Goal: Task Accomplishment & Management: Complete application form

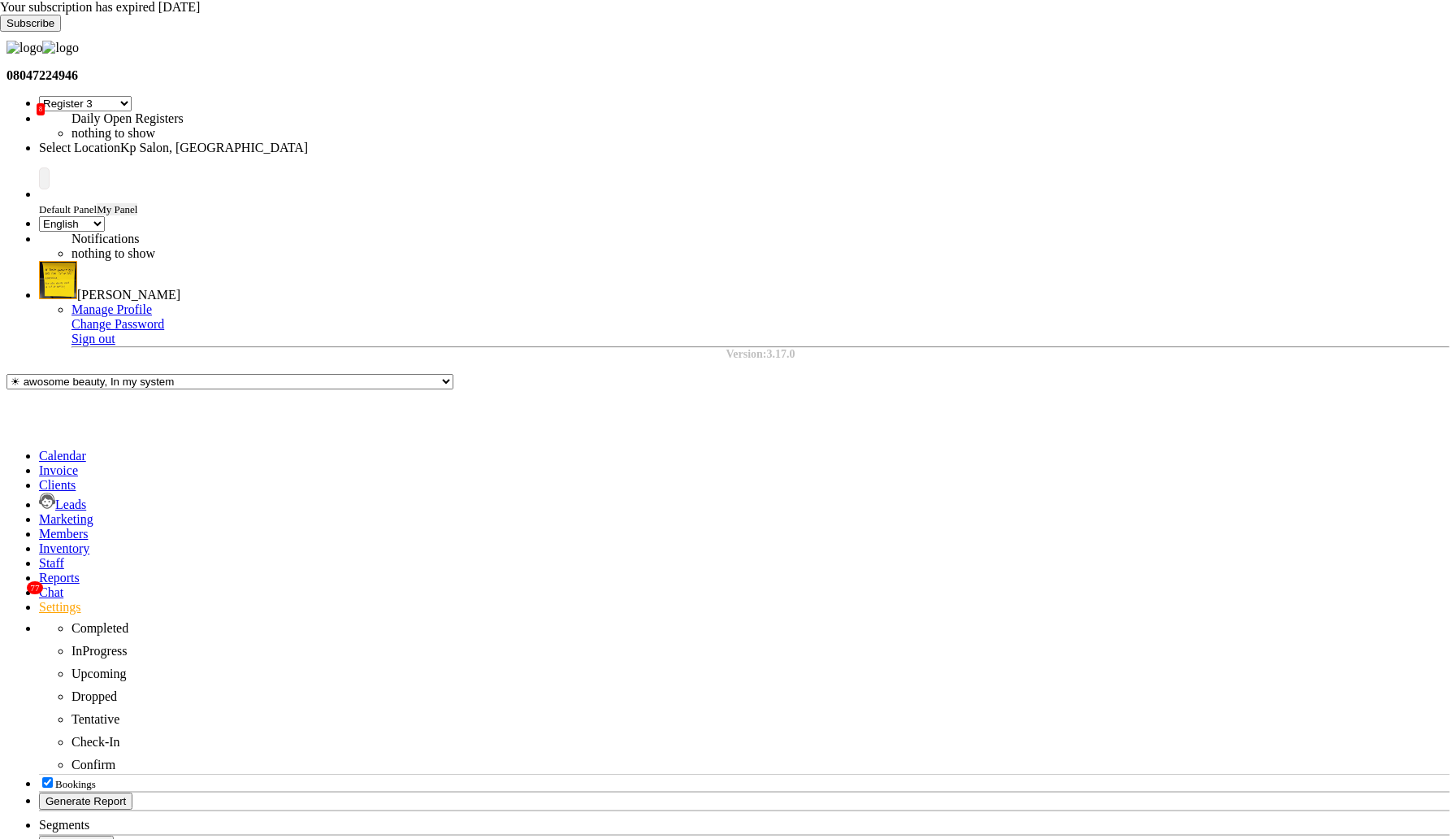
select select "7"
select select "en"
select select "AUTHENTICATION"
select select "APPROVED"
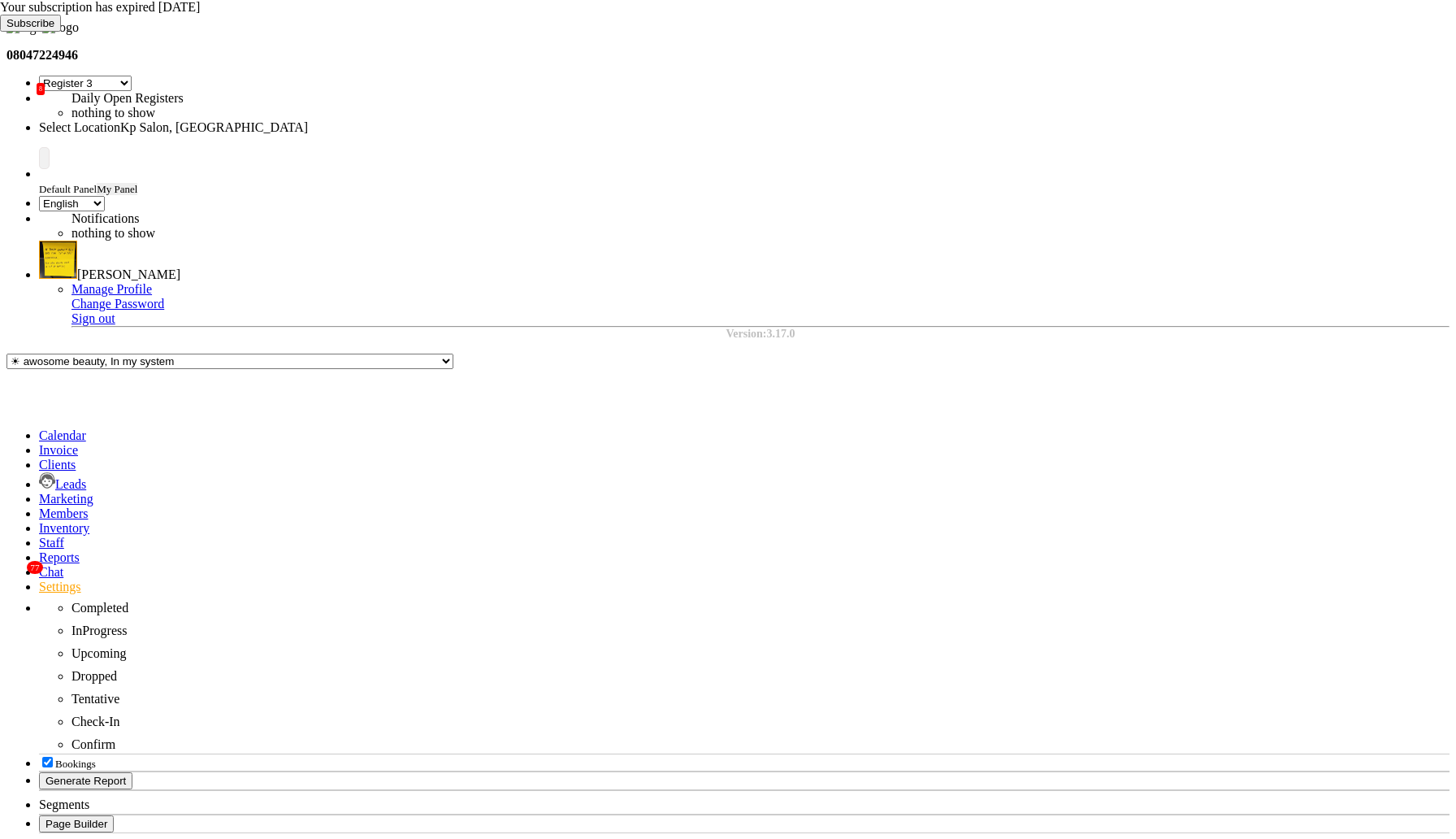
select select
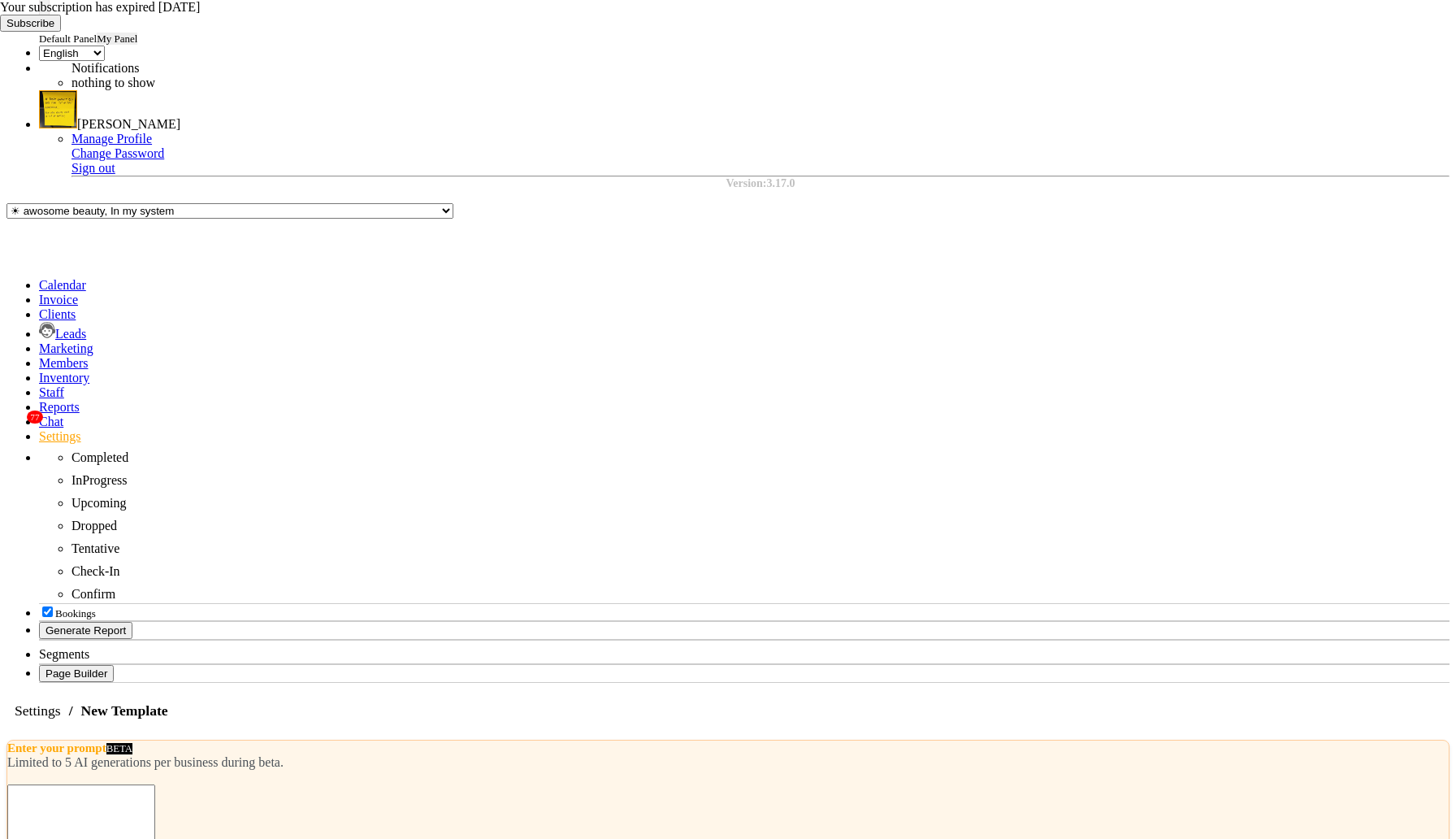
scroll to position [188, 0]
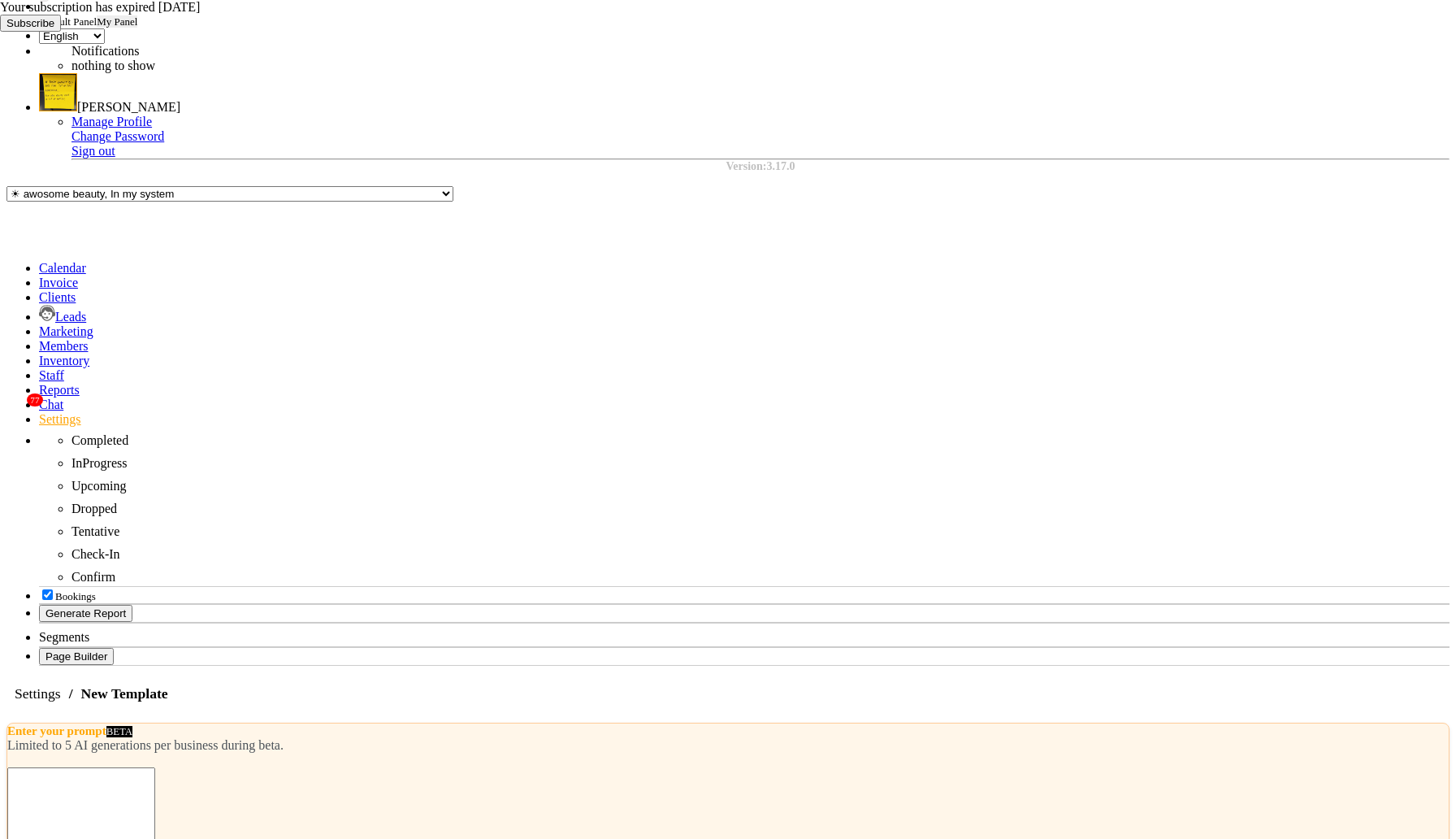
select select "AUTHENTICATION"
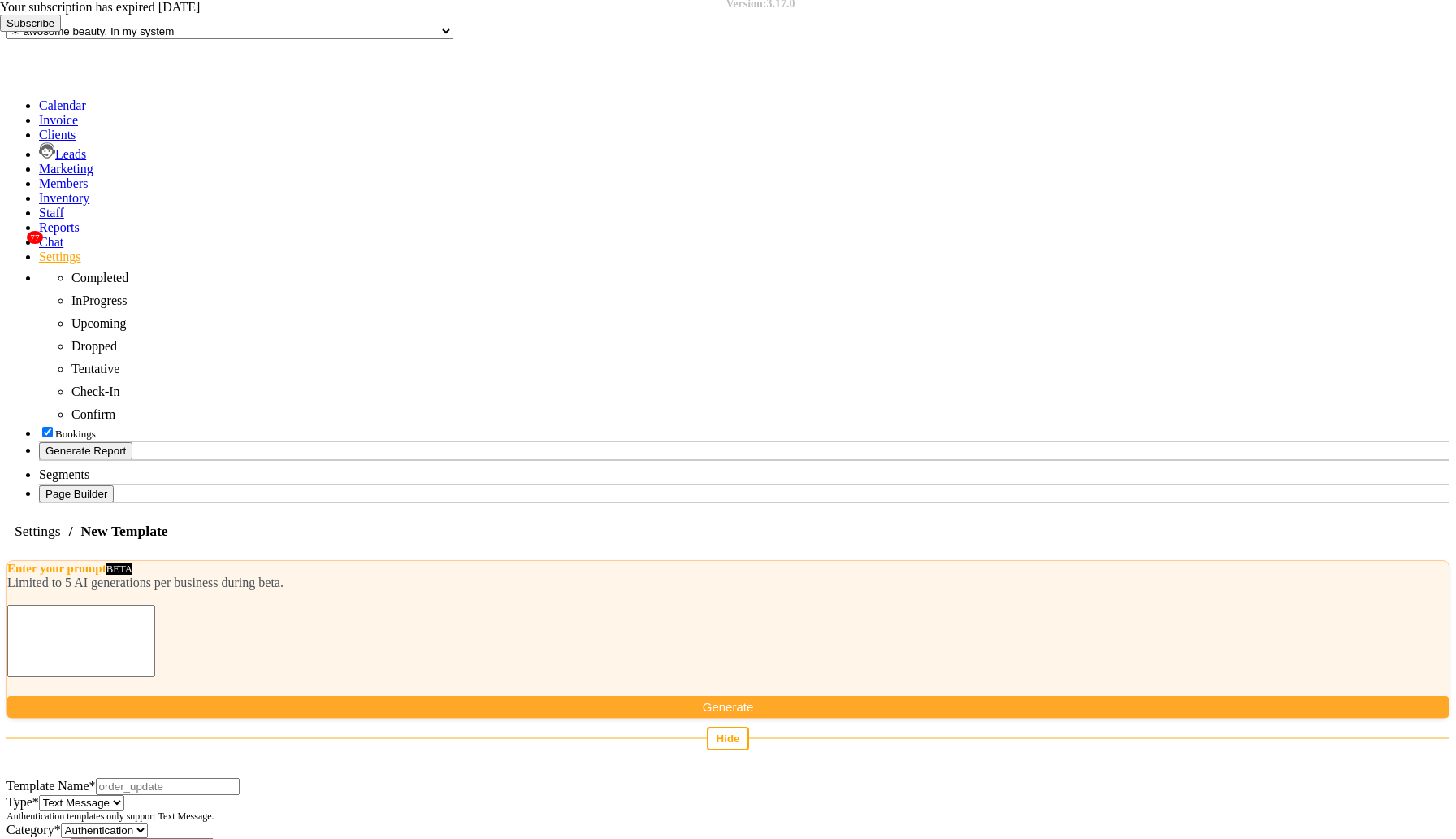
scroll to position [365, 0]
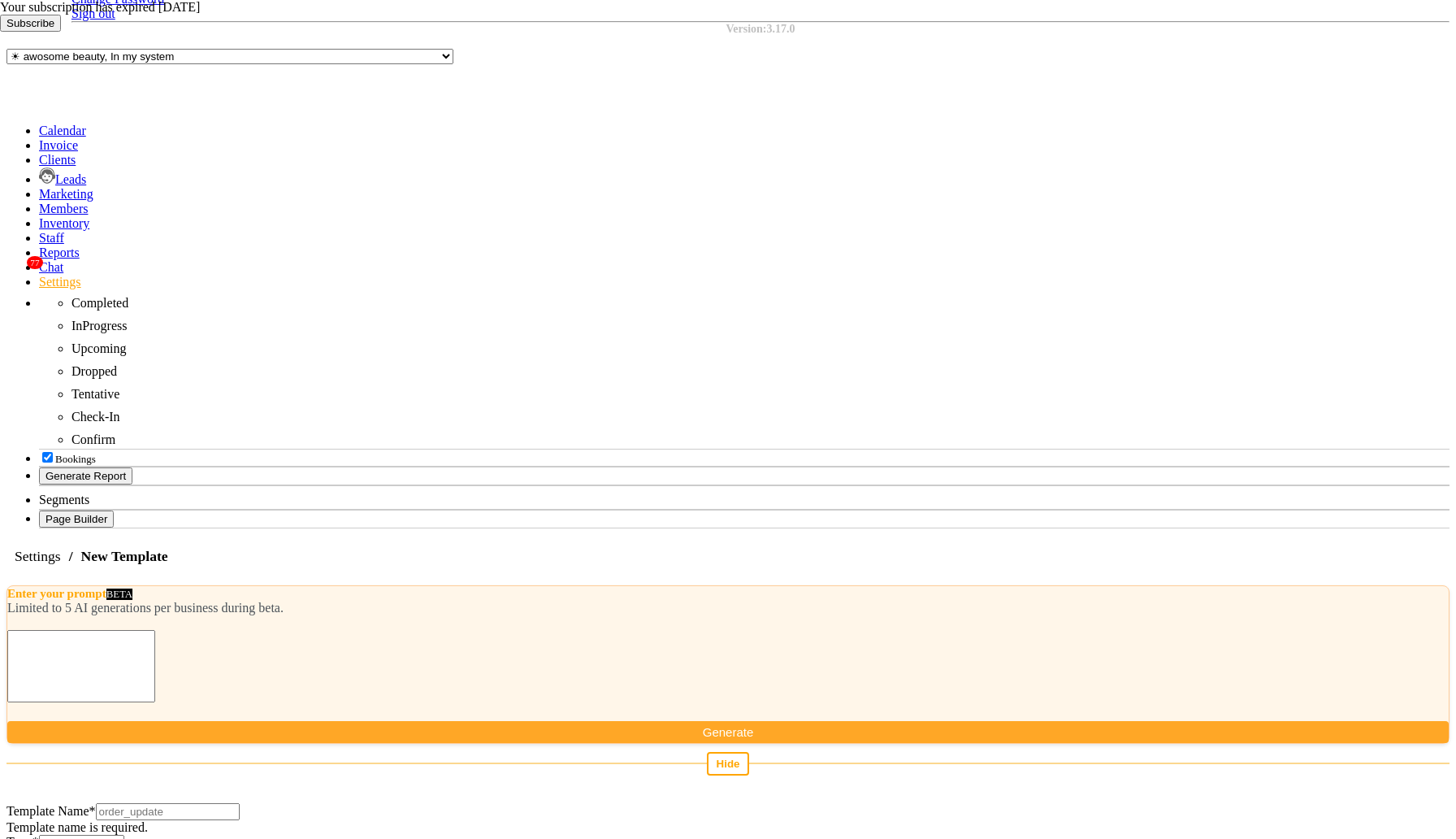
scroll to position [315, 0]
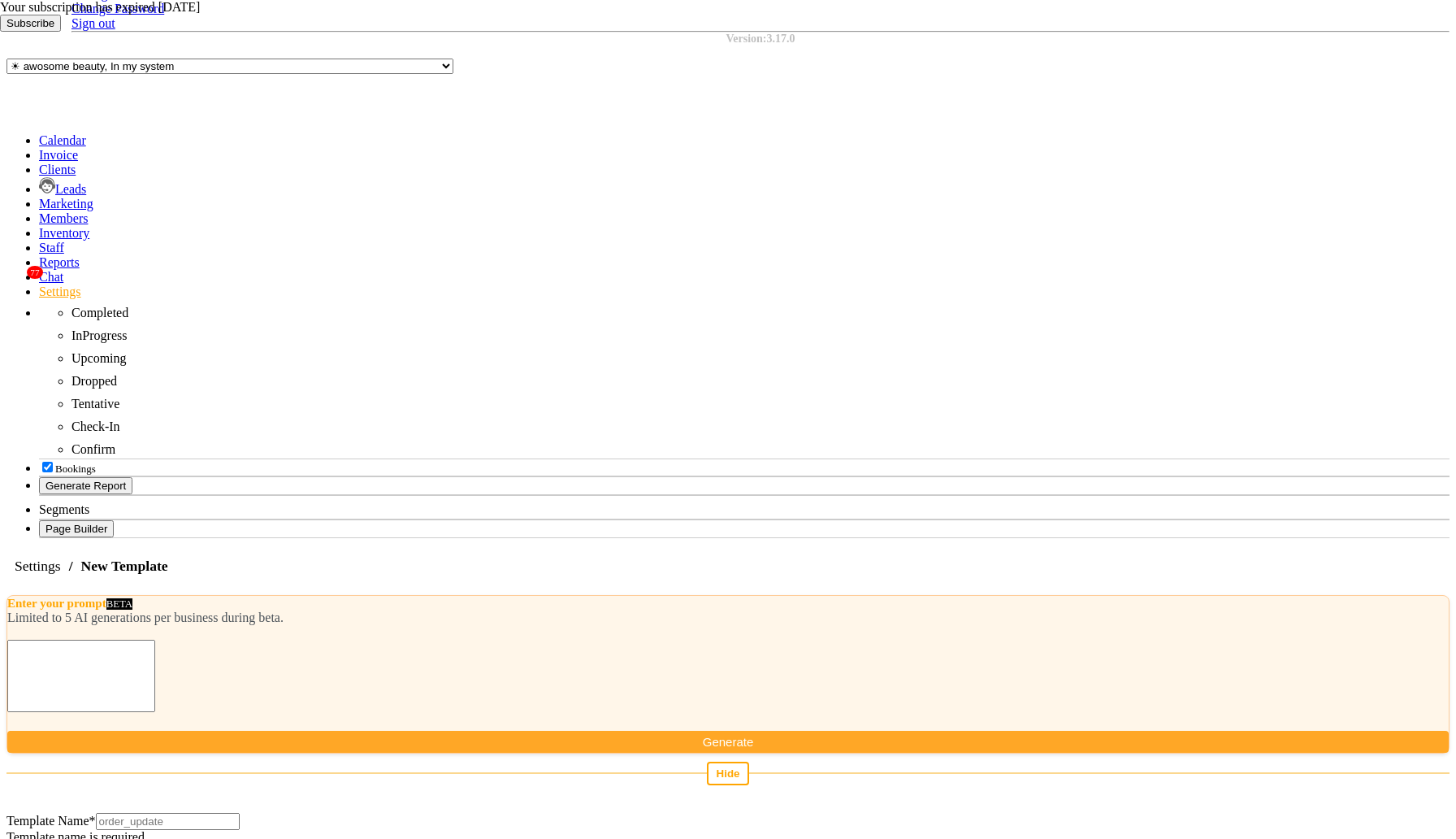
click at [0, 31] on icon at bounding box center [0, 31] width 0 height 0
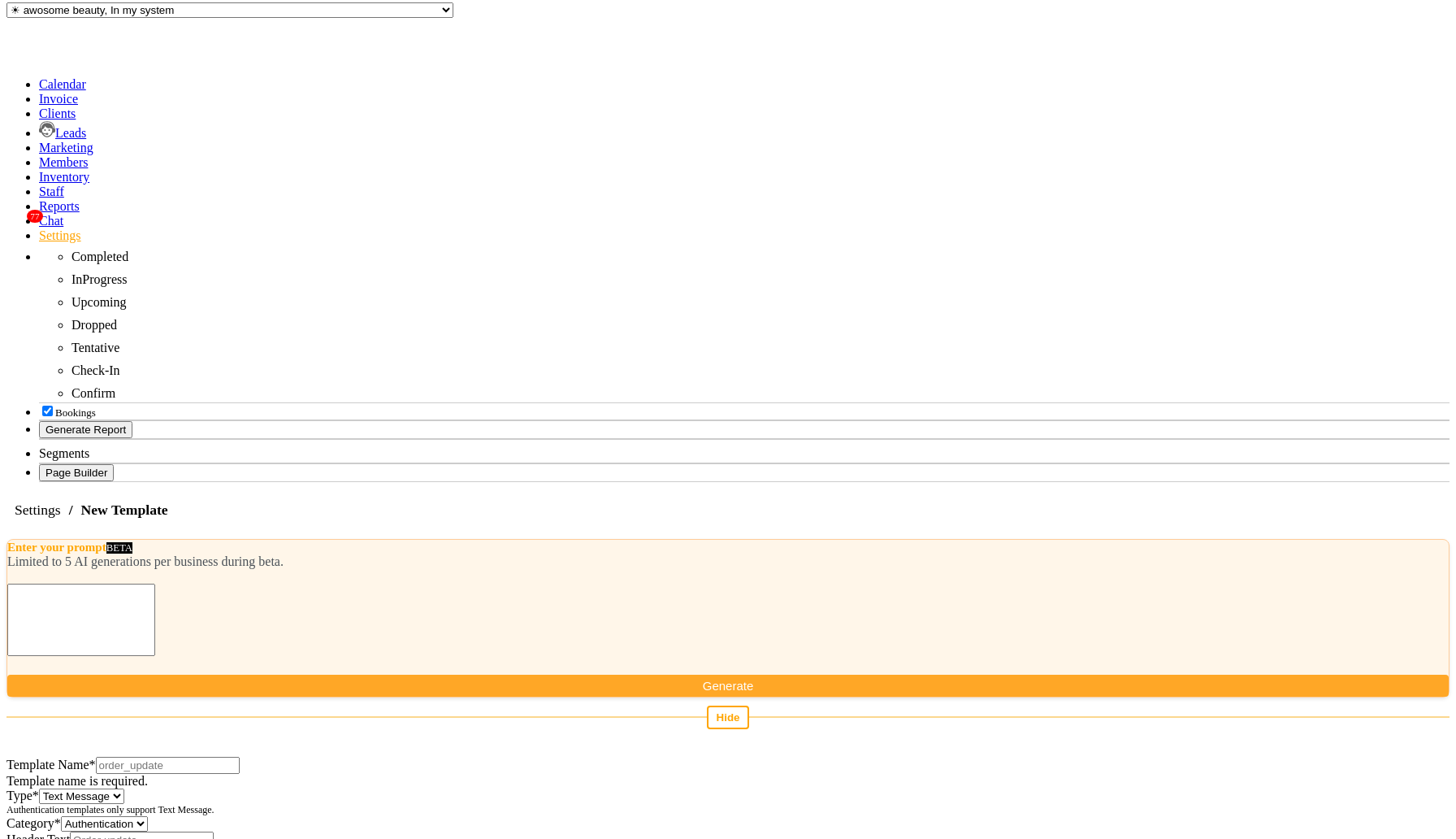
scroll to position [342, 0]
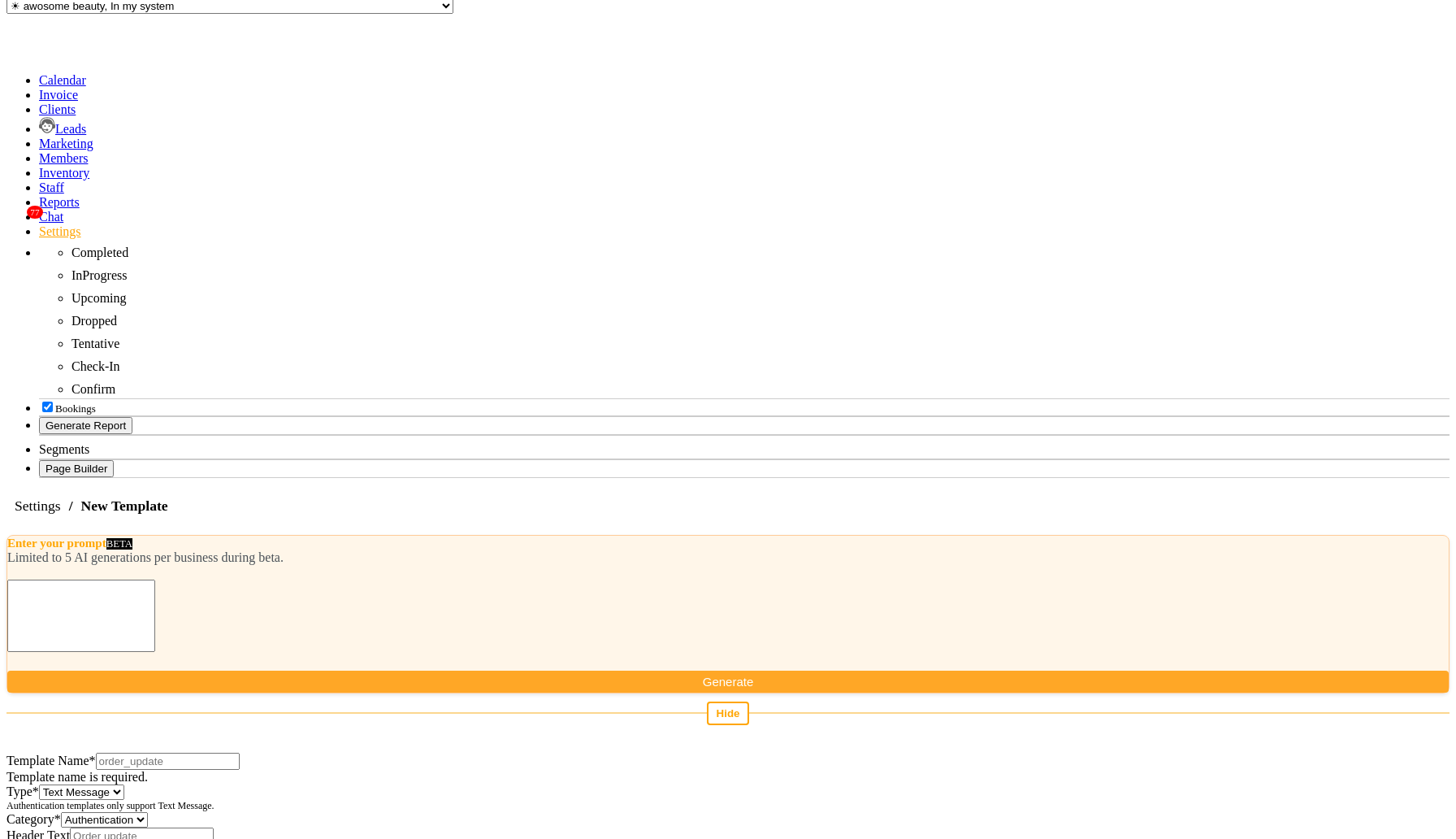
click at [239, 753] on input "Template Name *" at bounding box center [167, 762] width 144 height 17
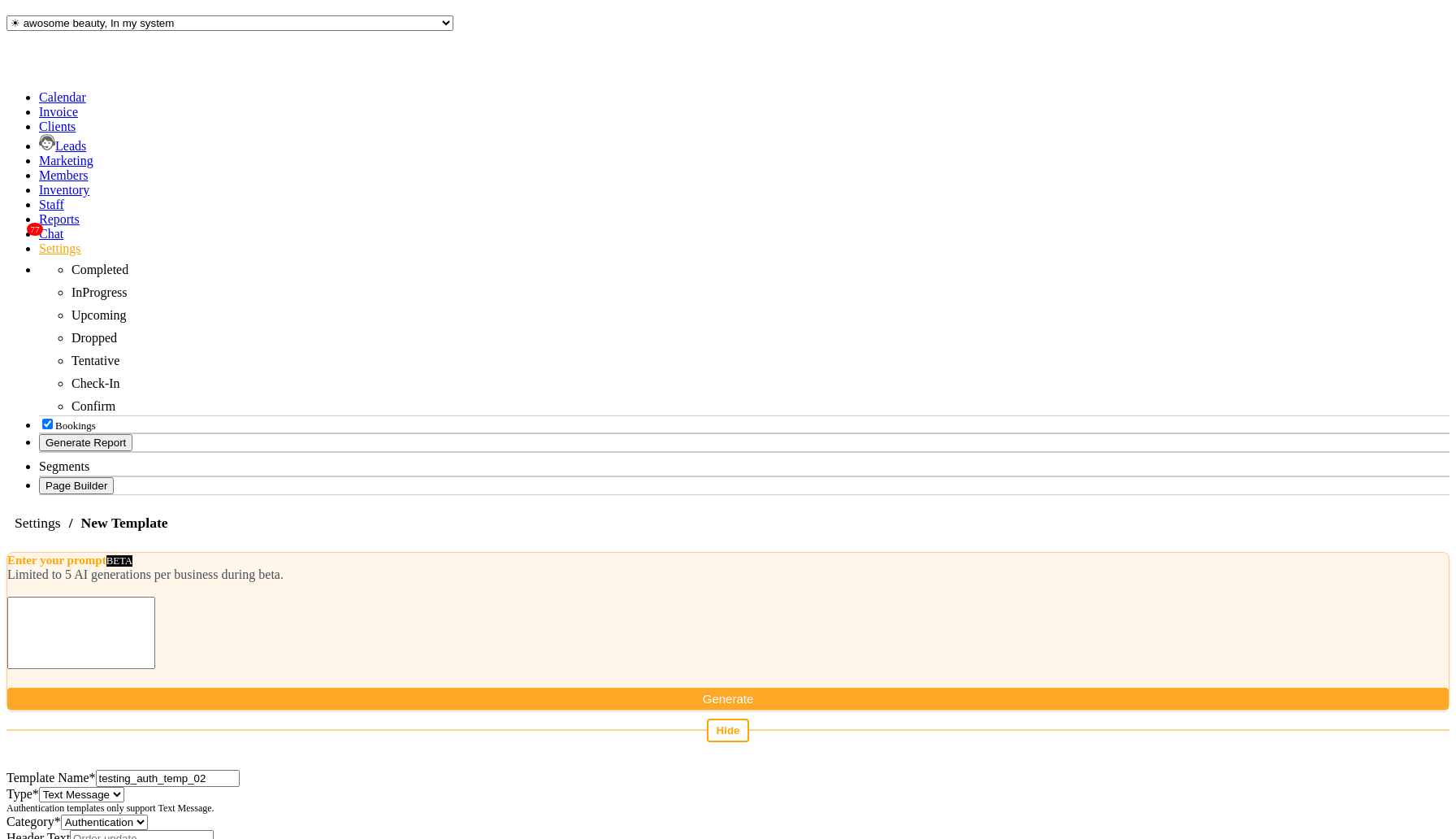
type input "testing_auth_temp_02"
select select "APPROVED"
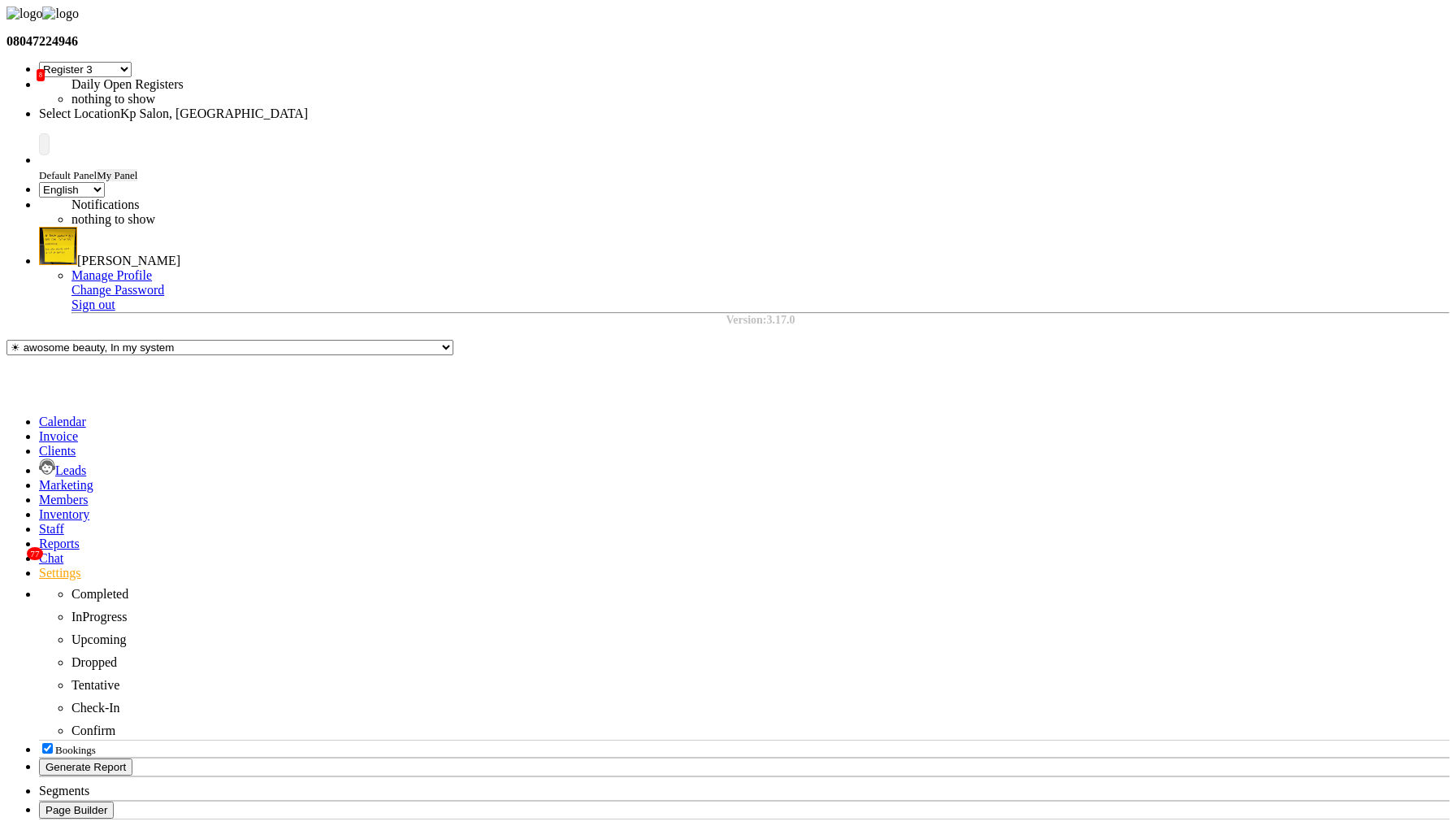
select select
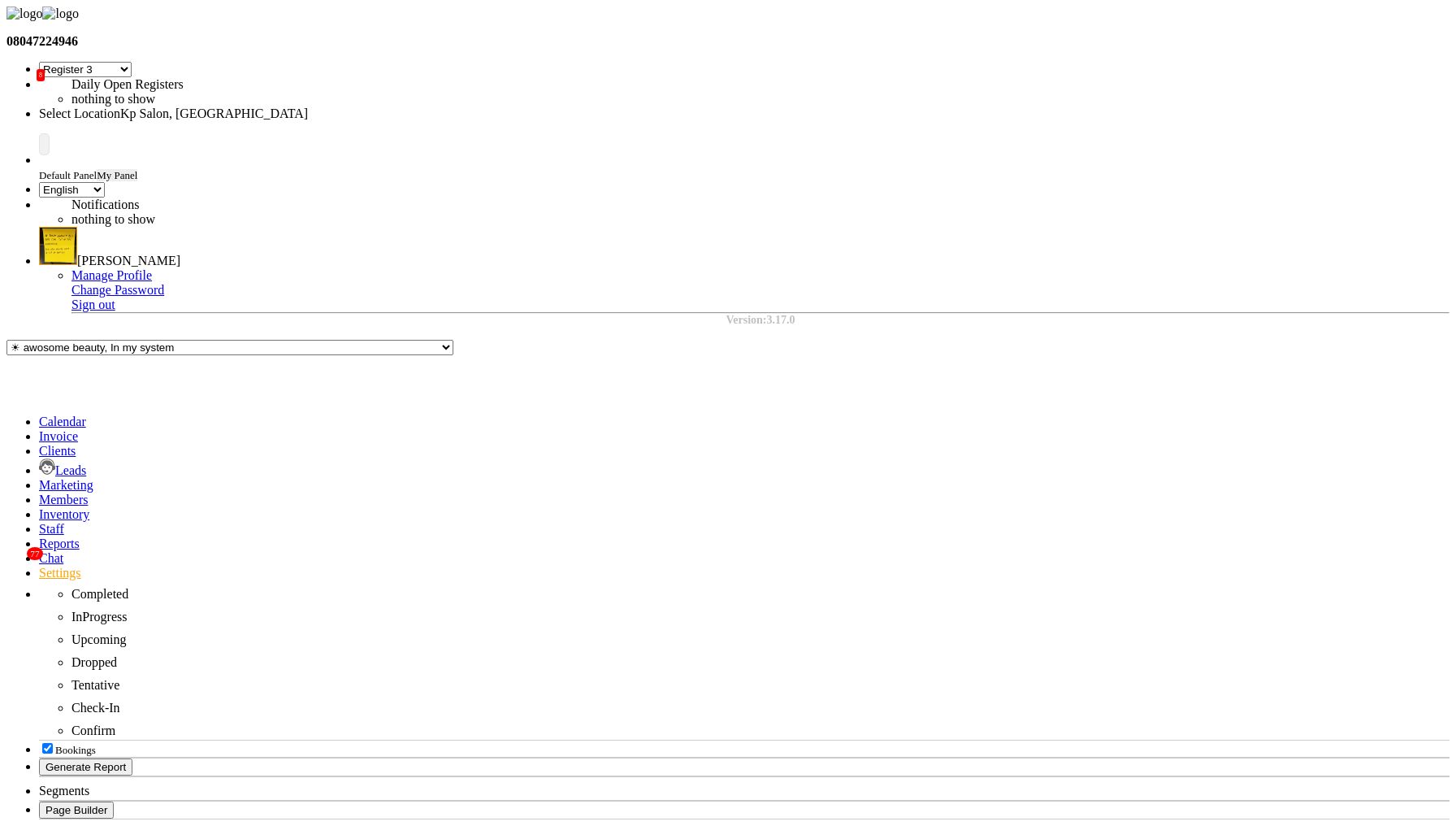
select select "APPROVED"
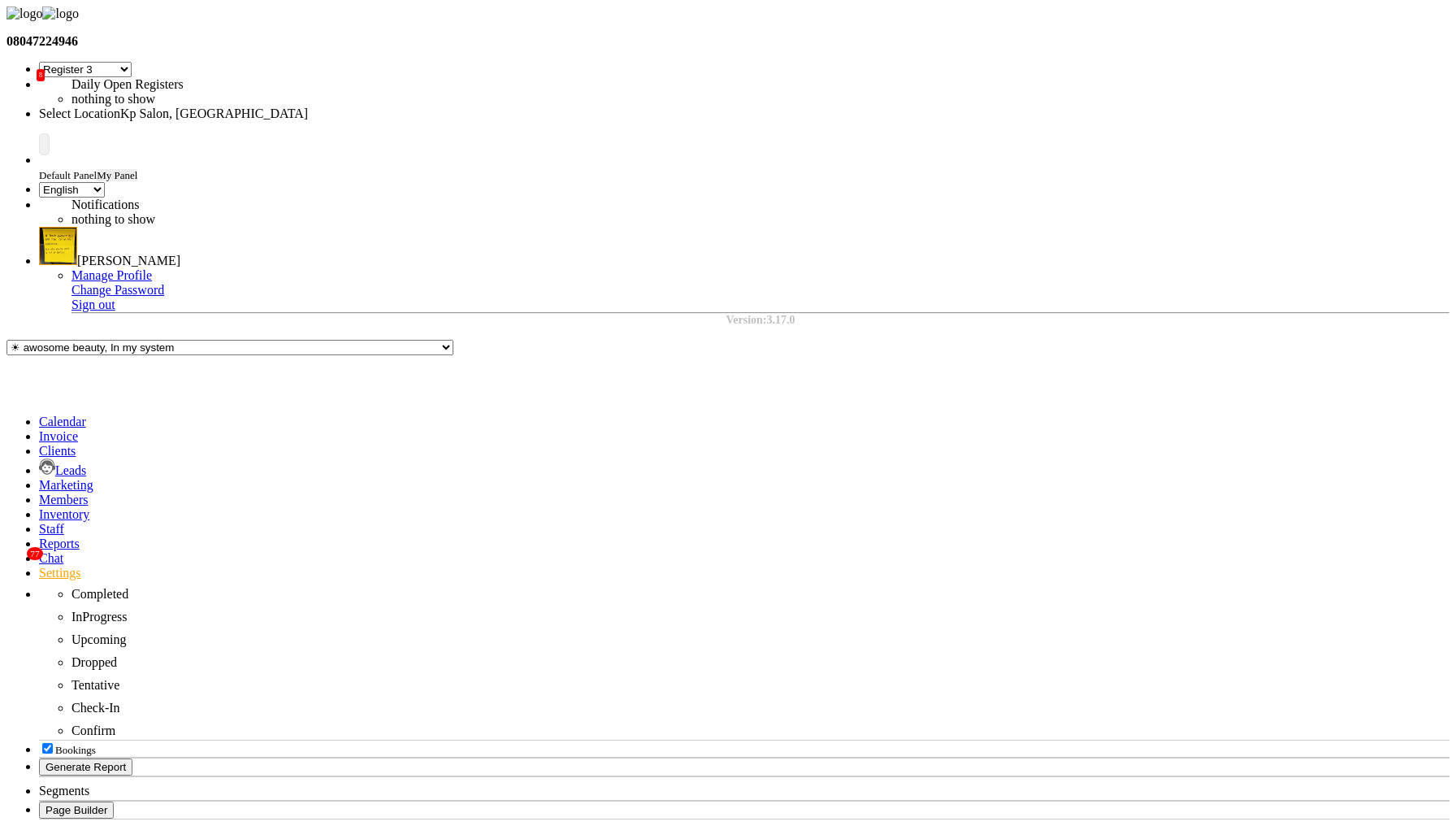
select select
select select "AUTHENTICATION"
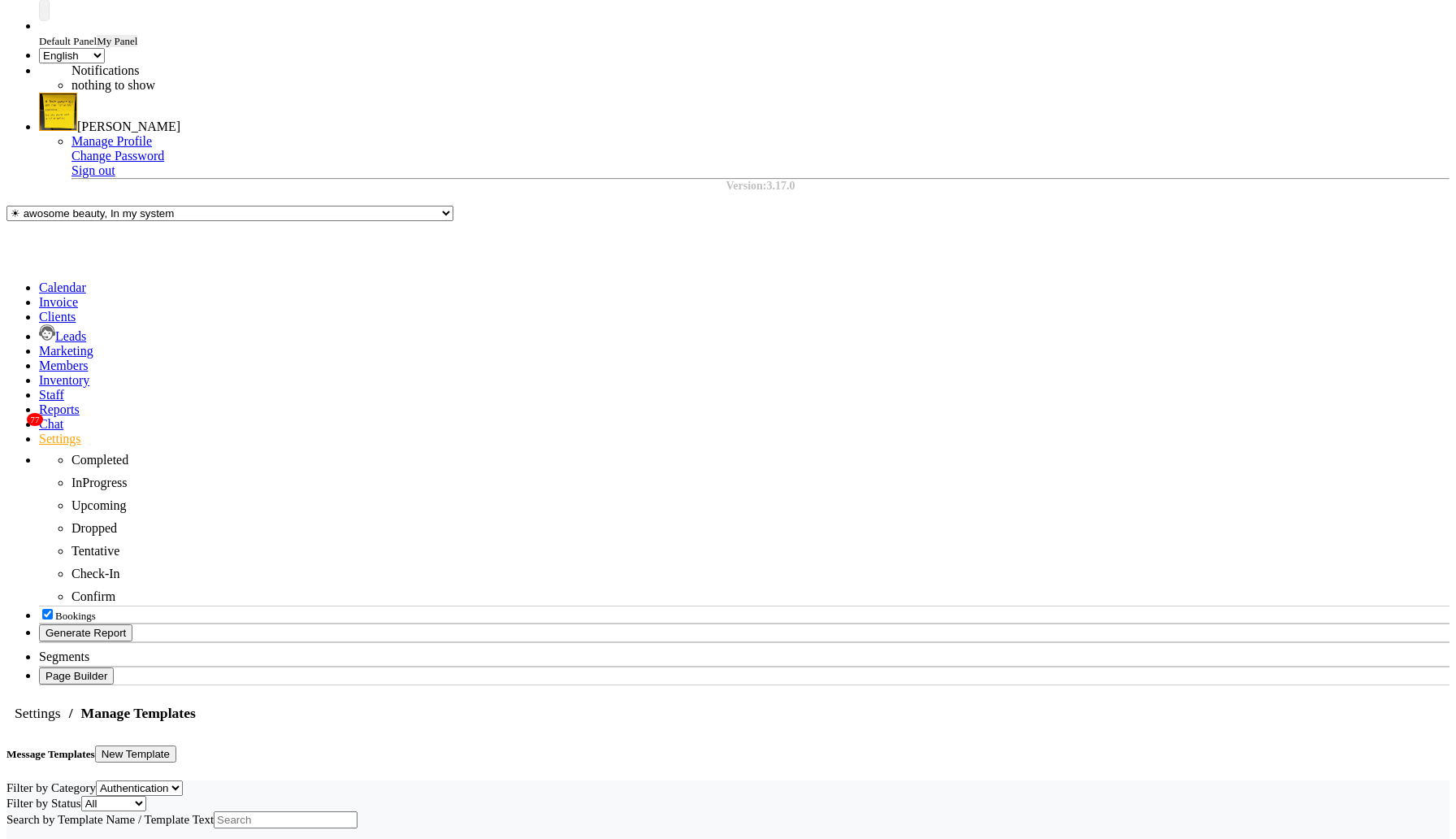
scroll to position [117, 0]
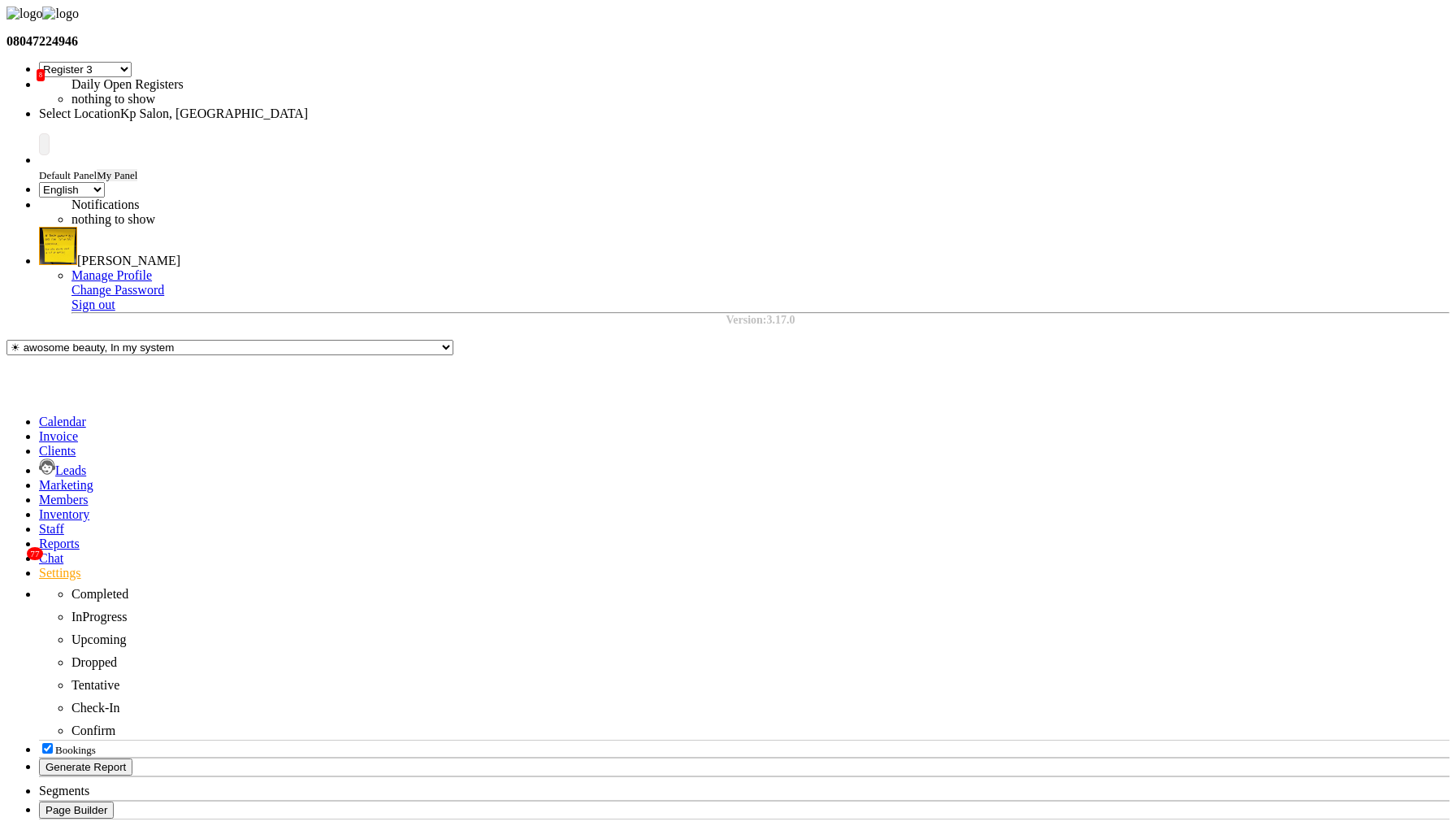
select select "APPROVED"
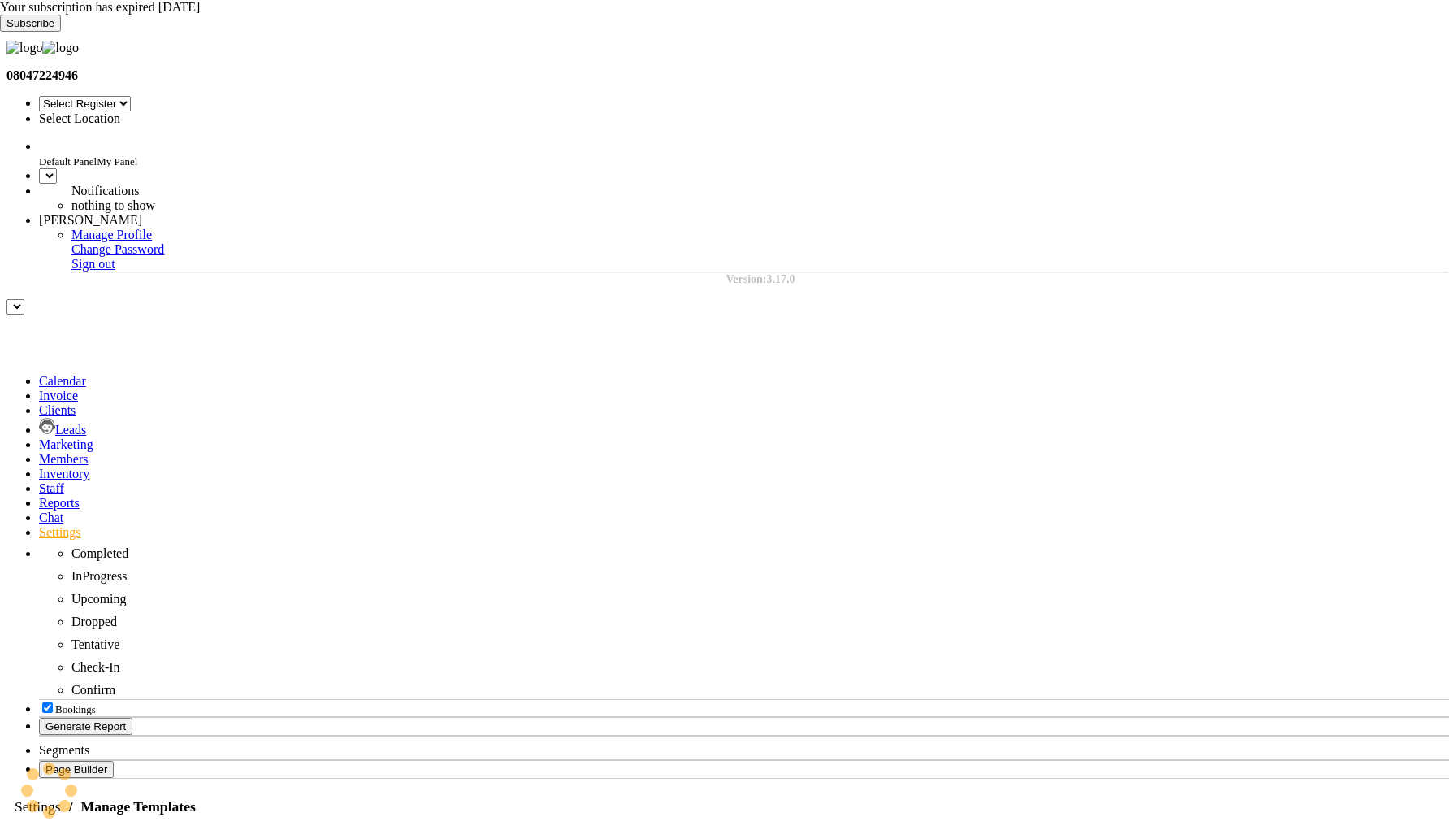
select select "APPROVED"
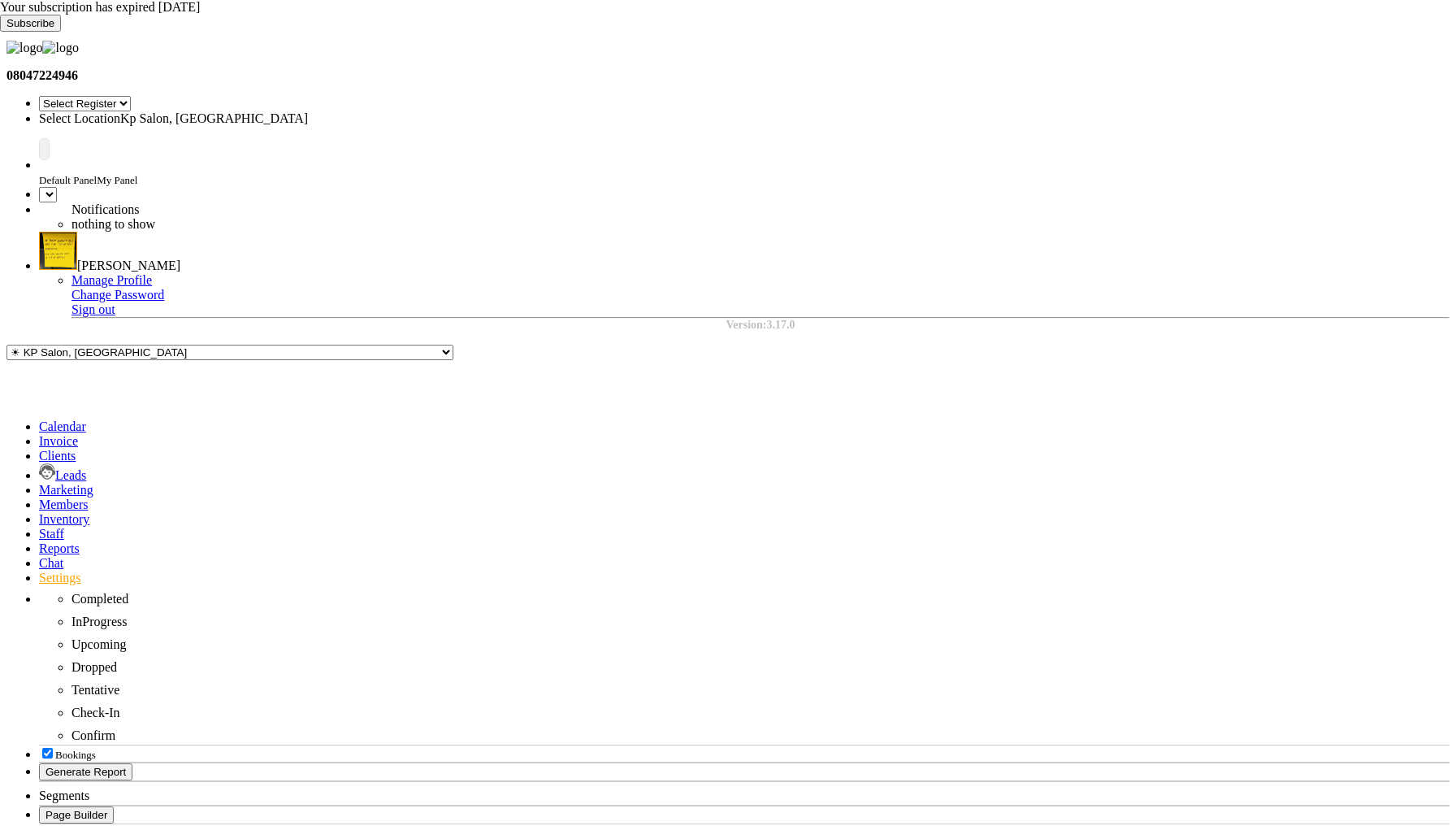
select select "7"
select select "en"
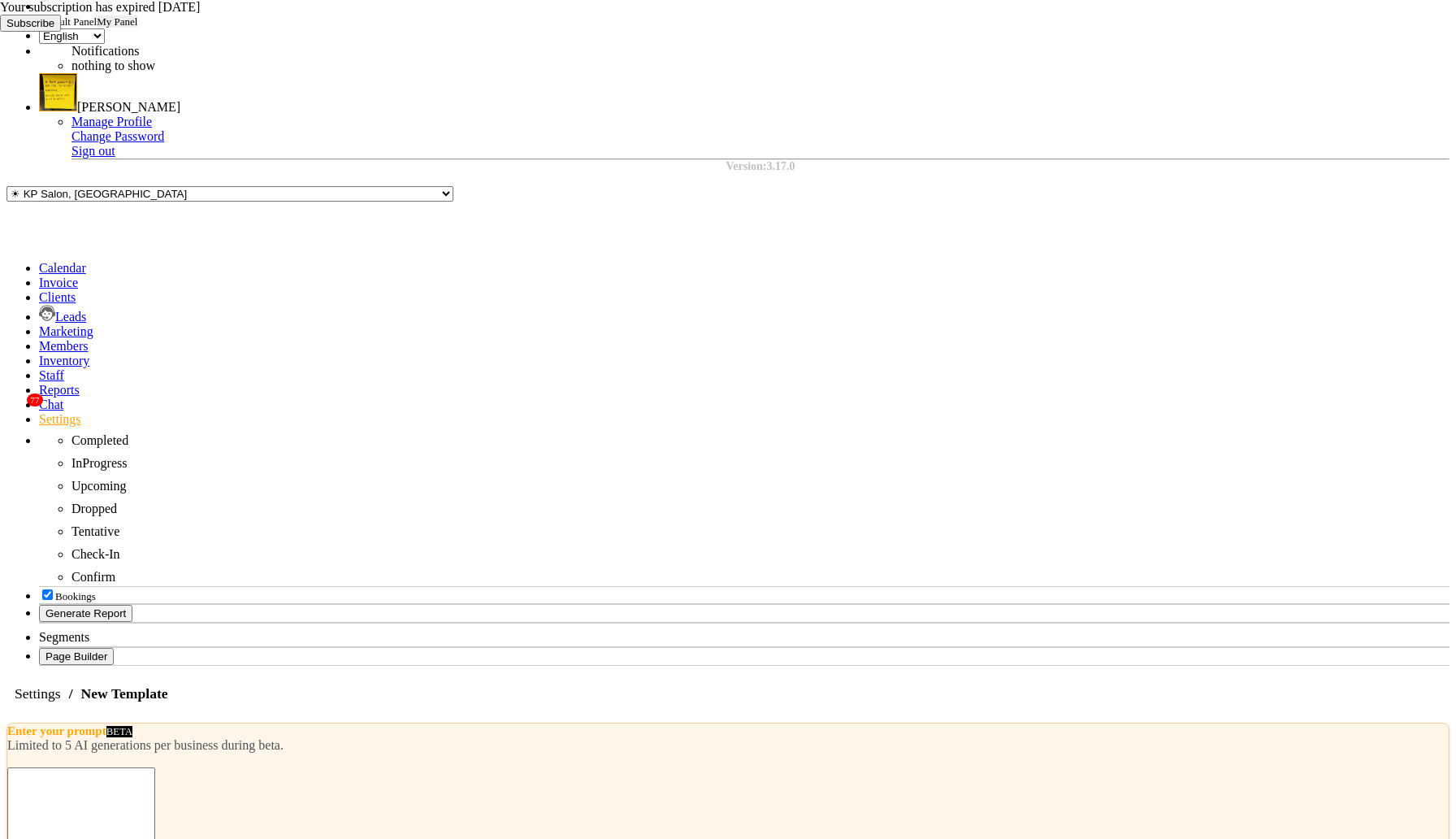
select select "MARKETING"
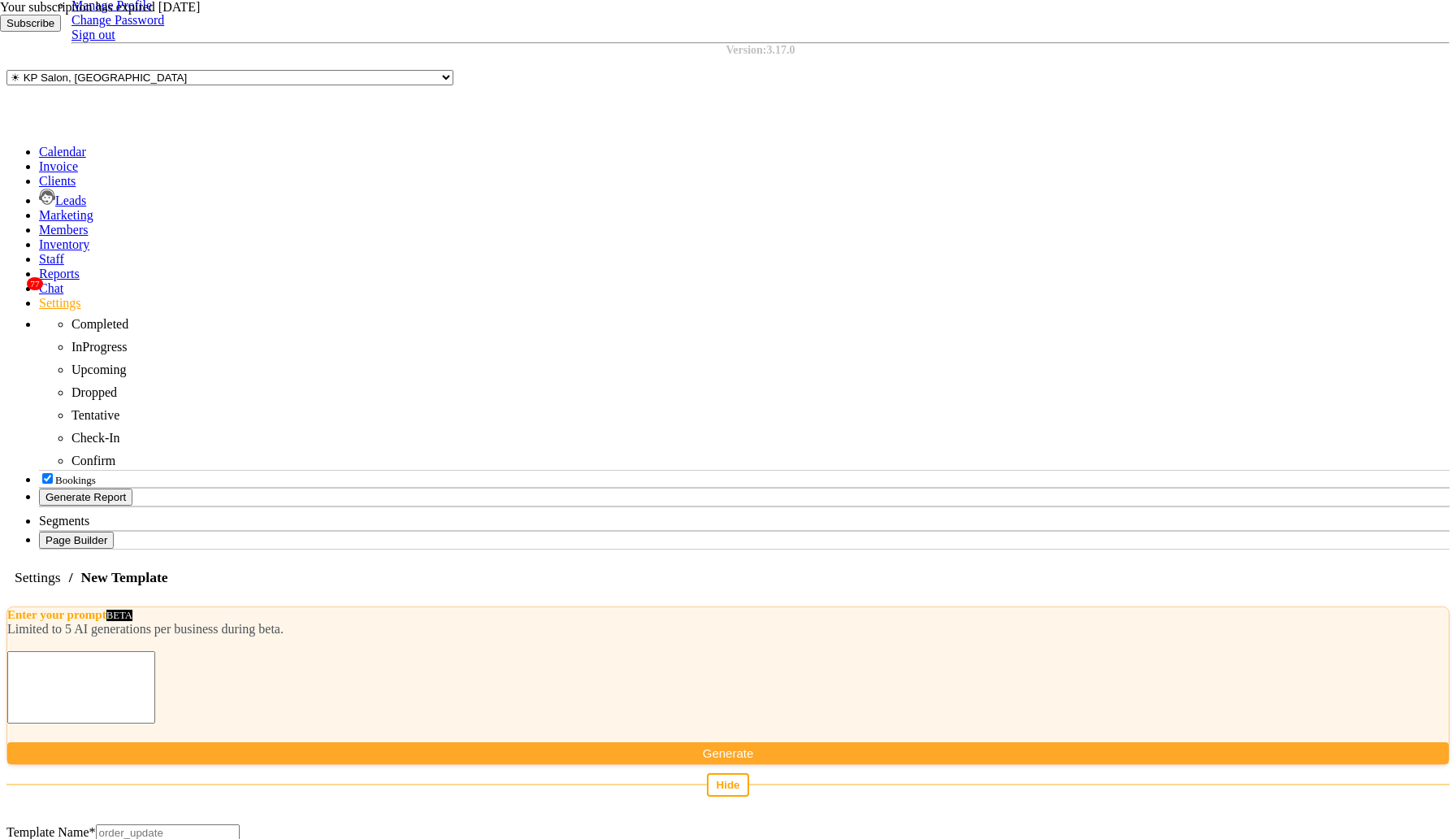
select select "URL with Variable"
select select "AUTHENTICATION"
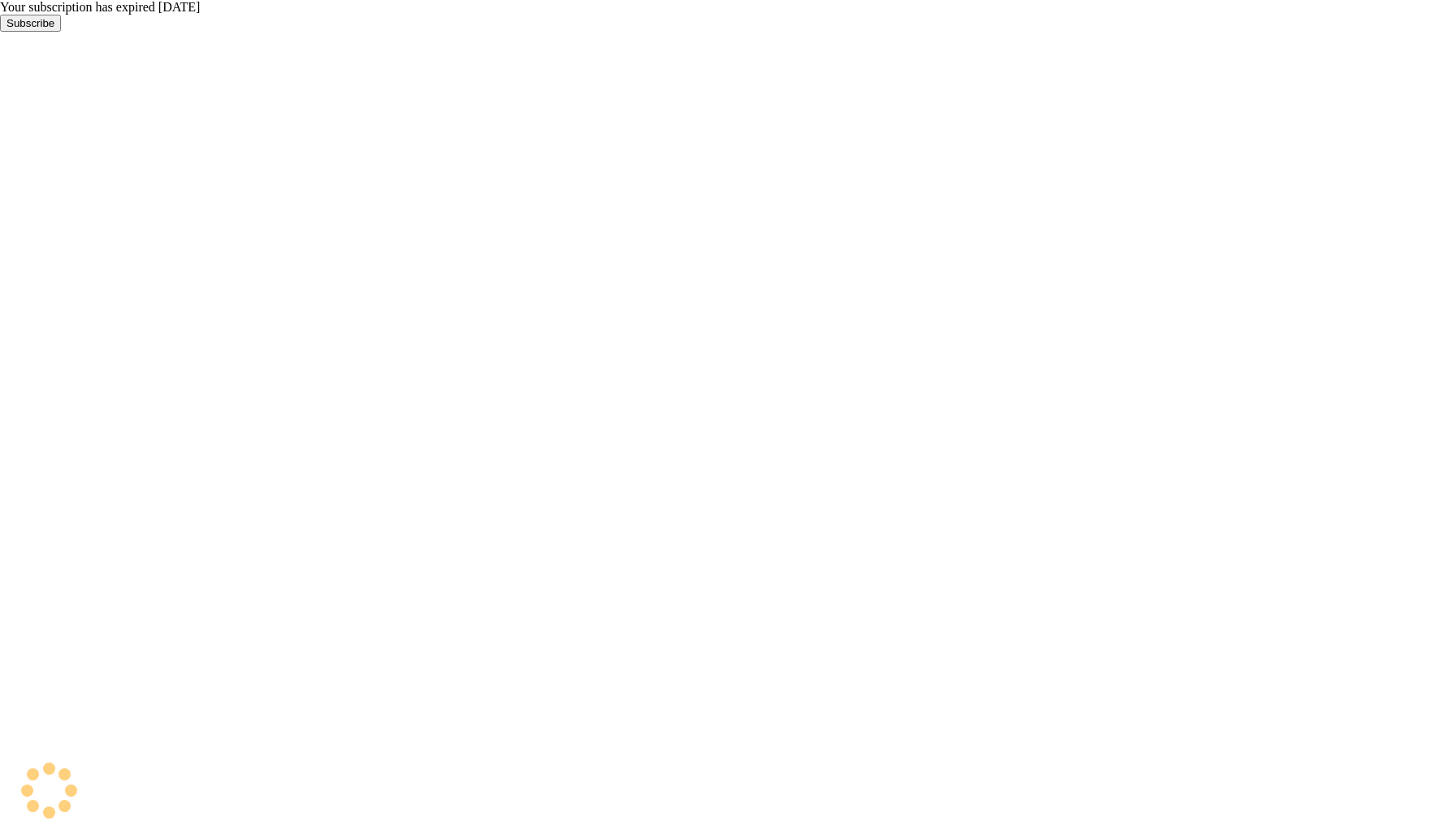
select select "7"
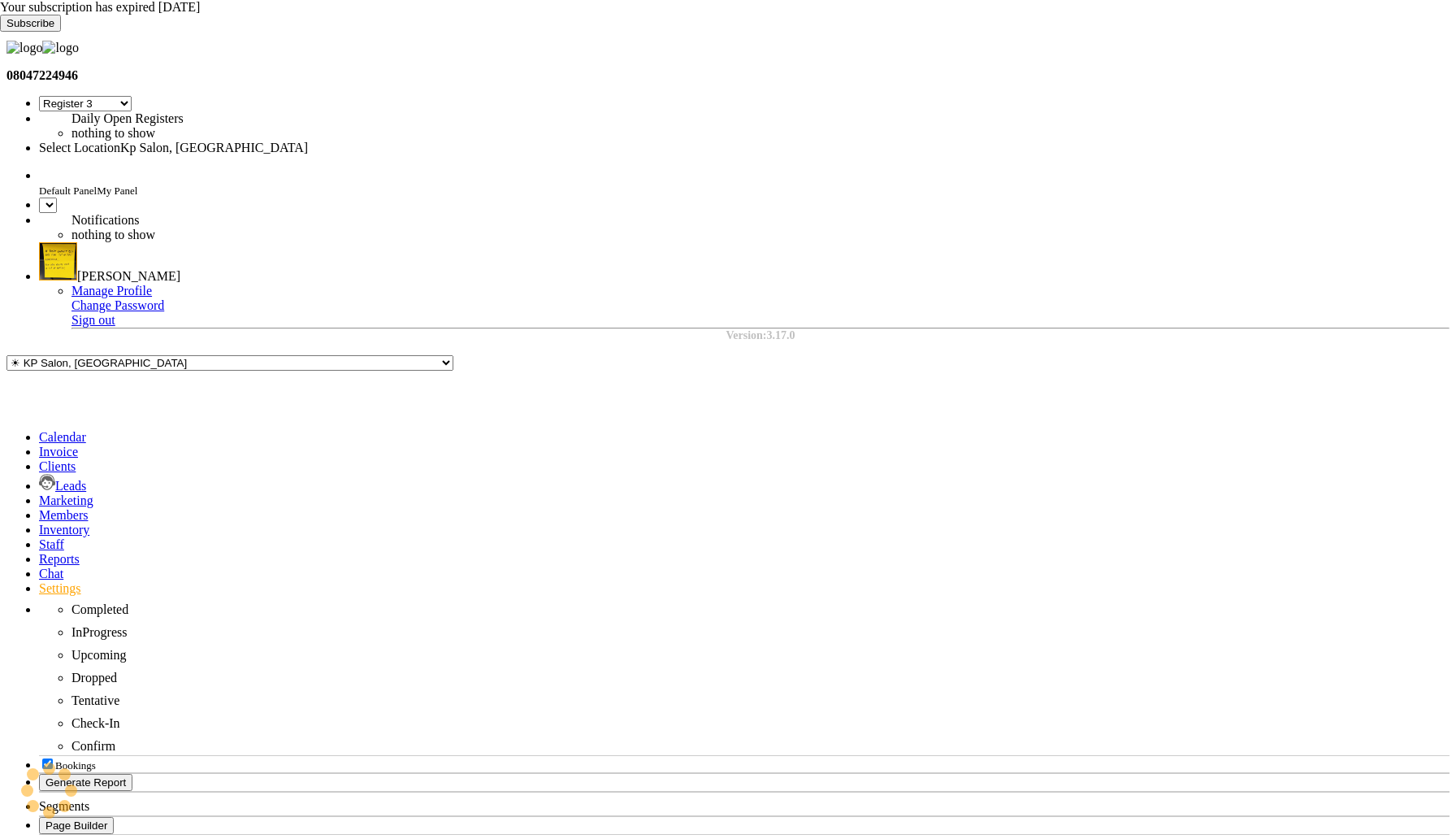
select select "en"
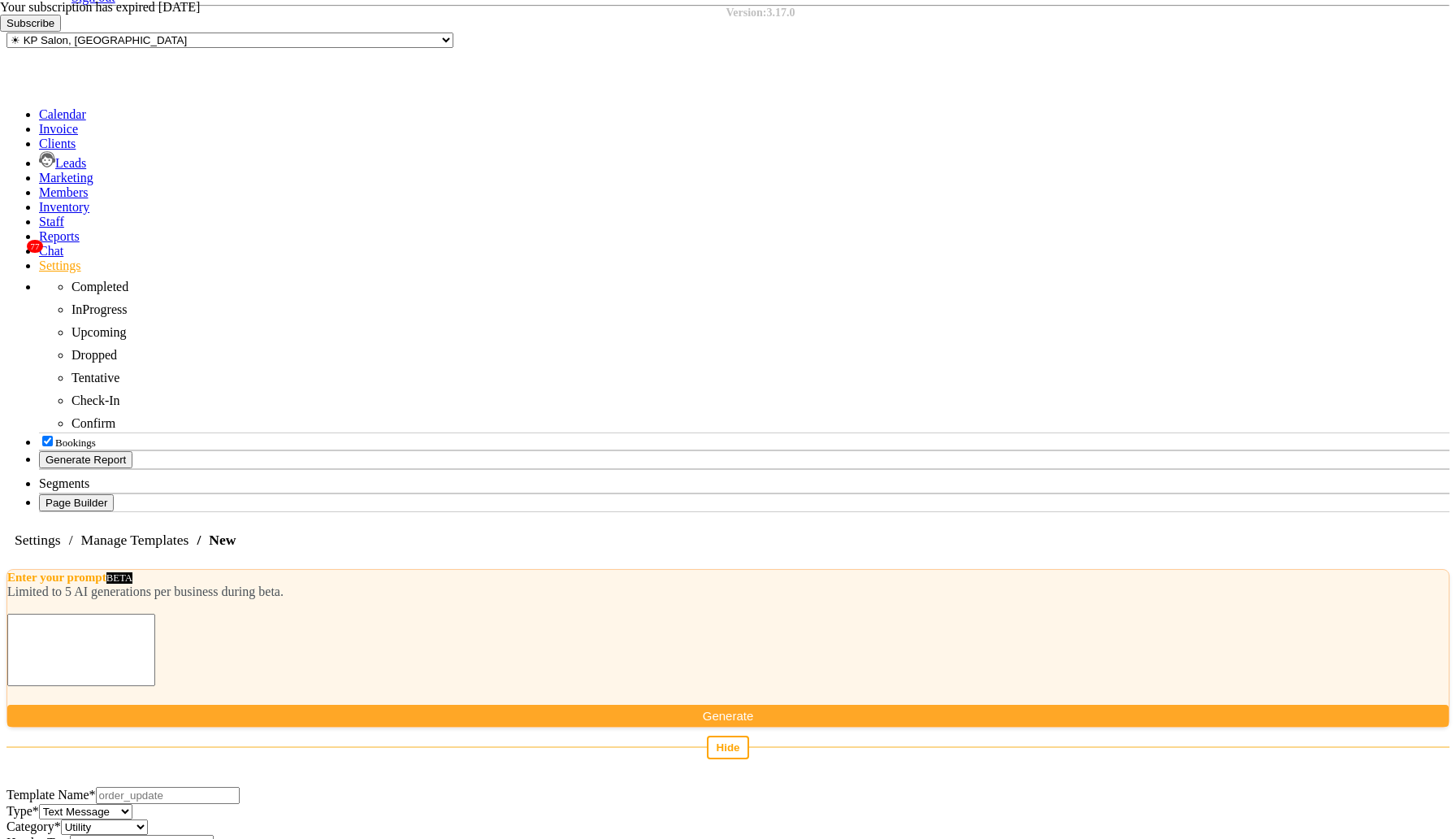
scroll to position [359, 0]
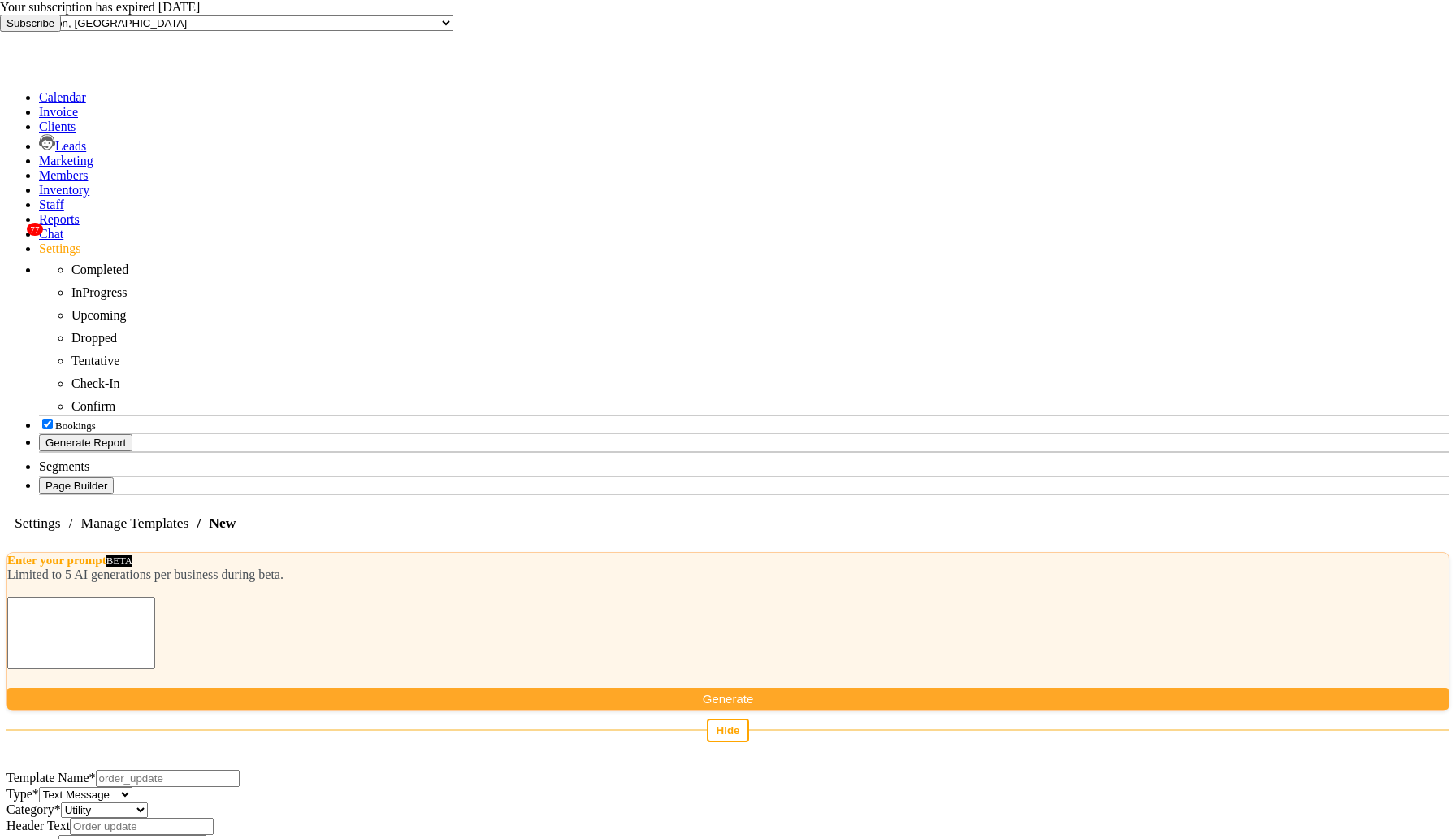
select select "URL"
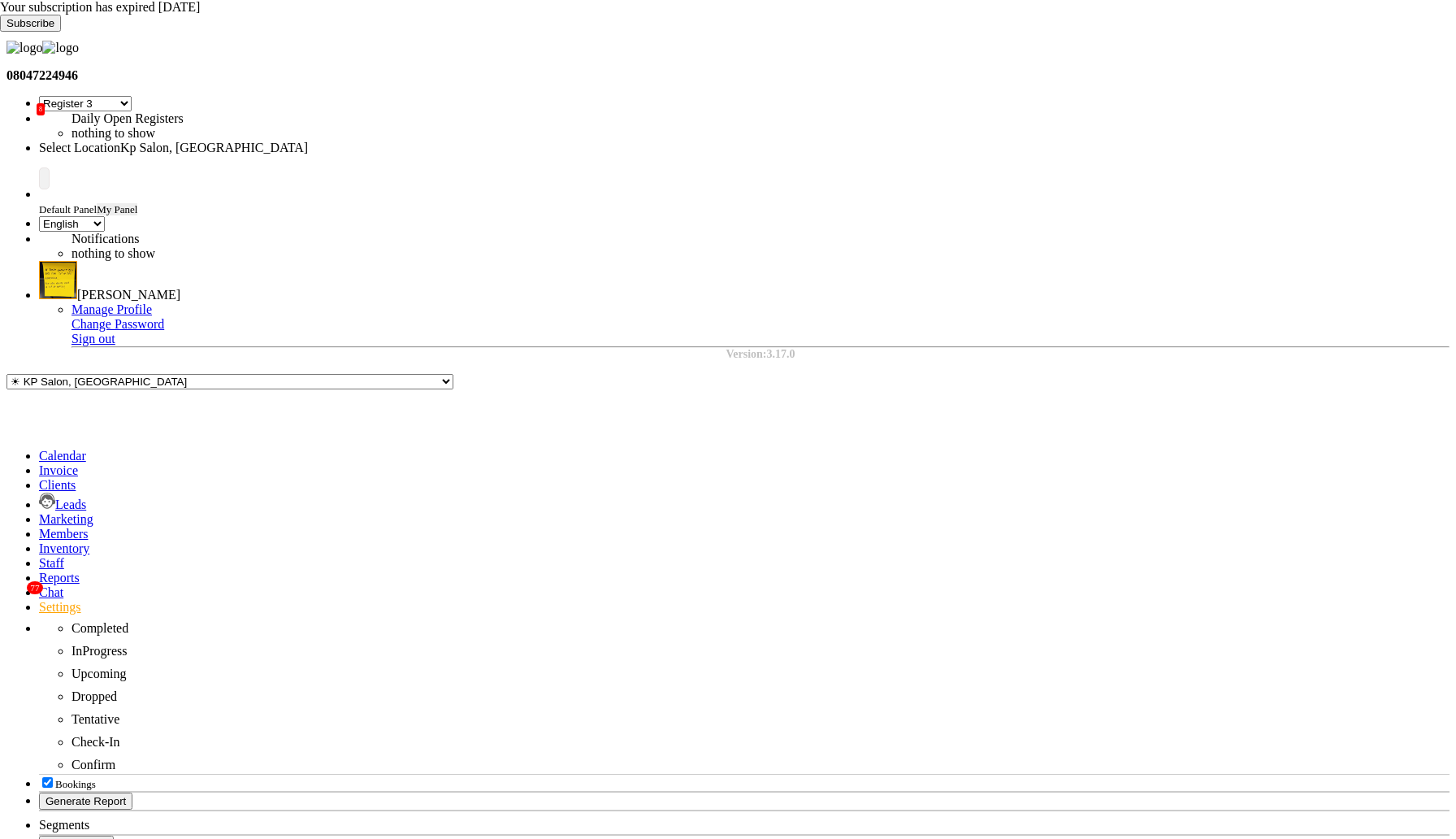
select select "7"
select select "en"
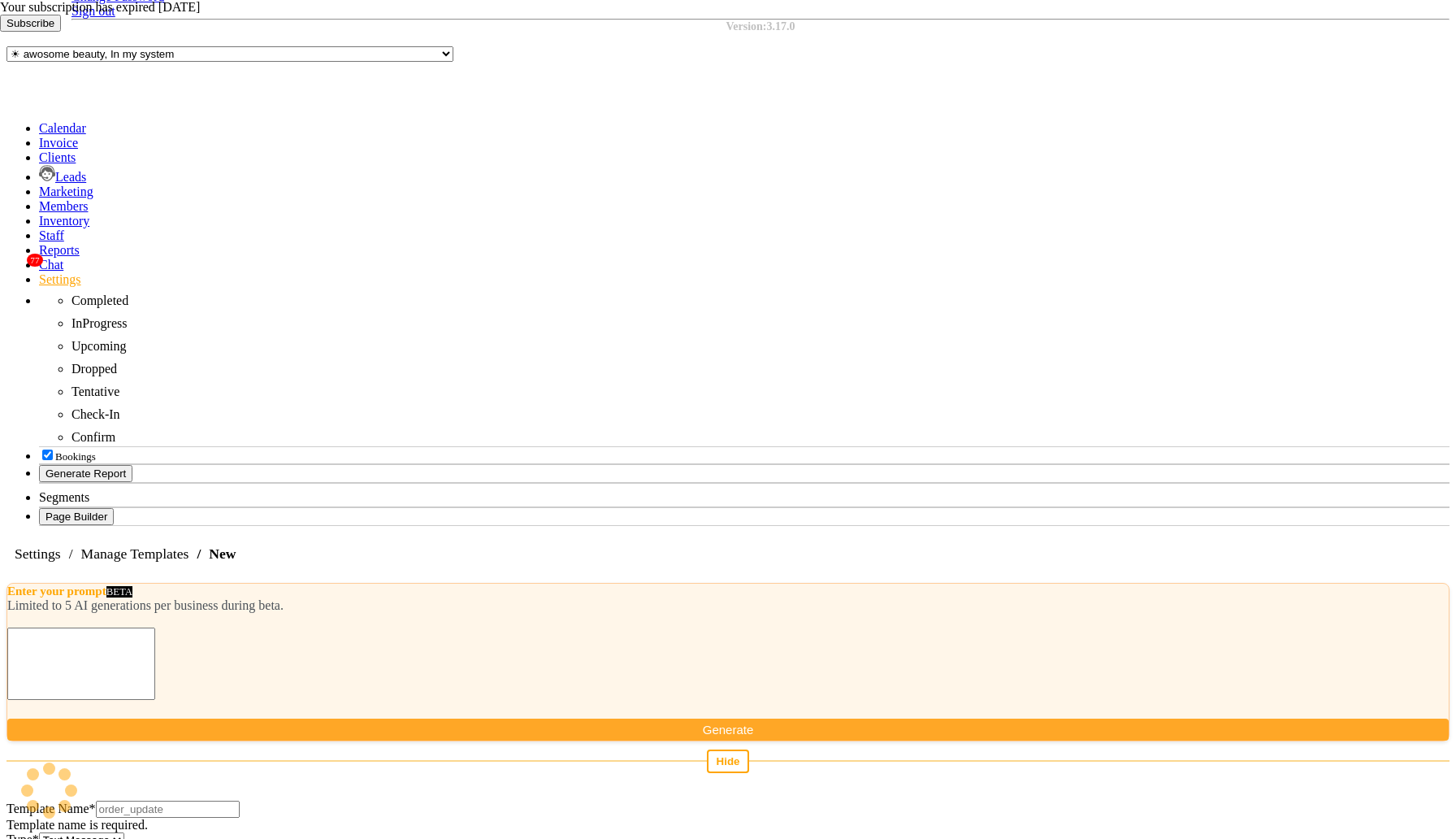
select select "MARKETING"
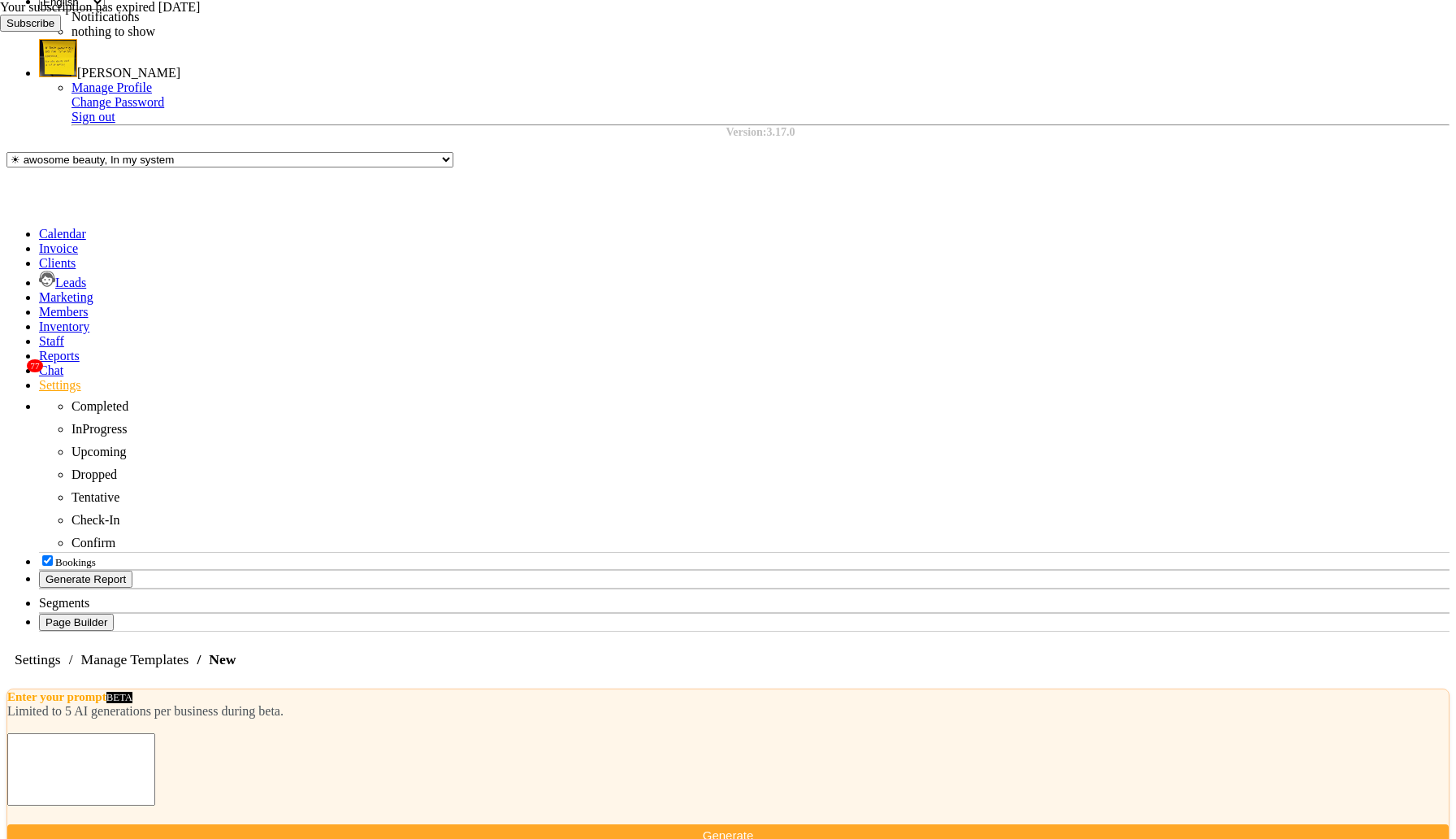
type textarea "{{1}}"
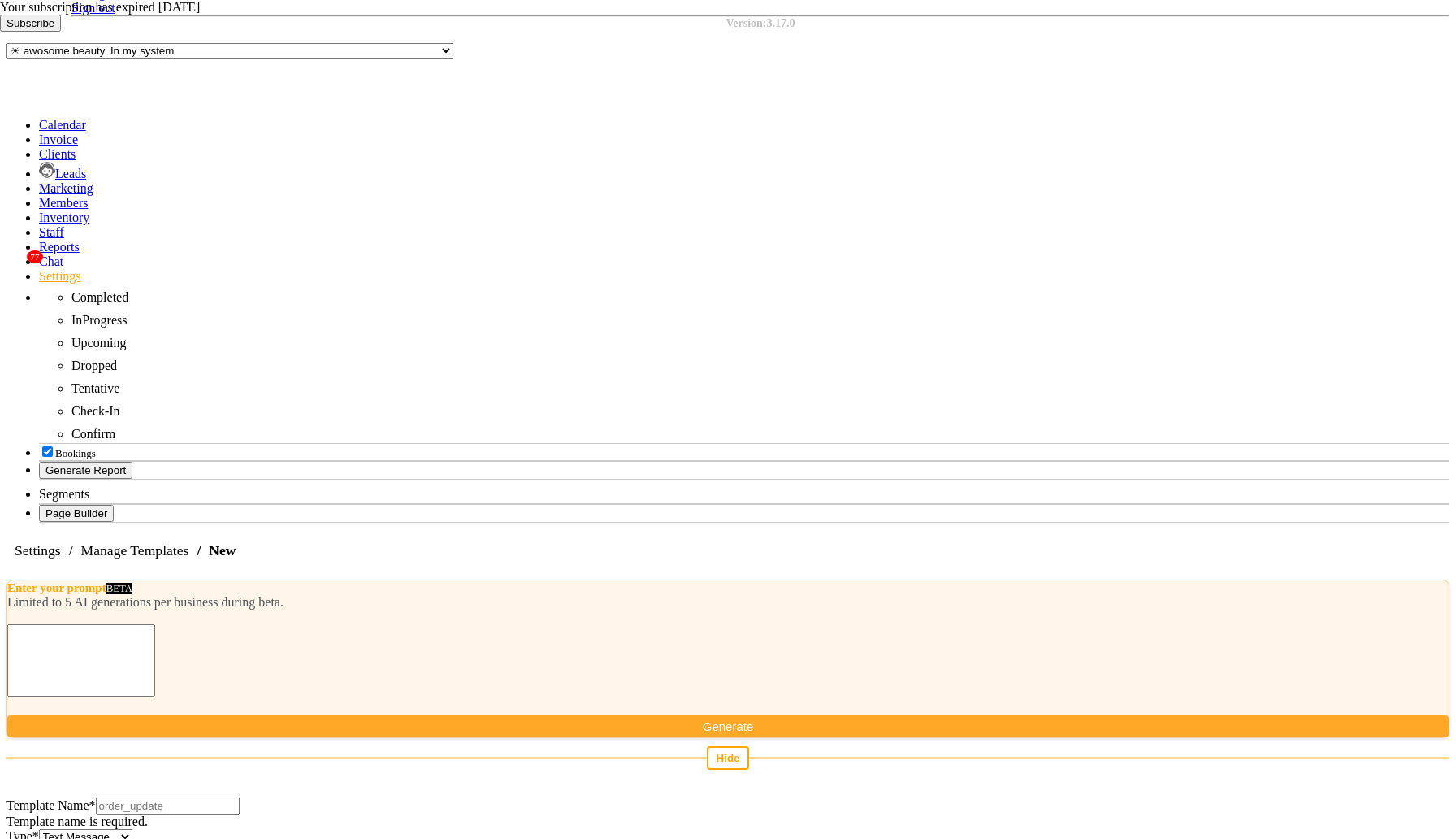
scroll to position [364, 0]
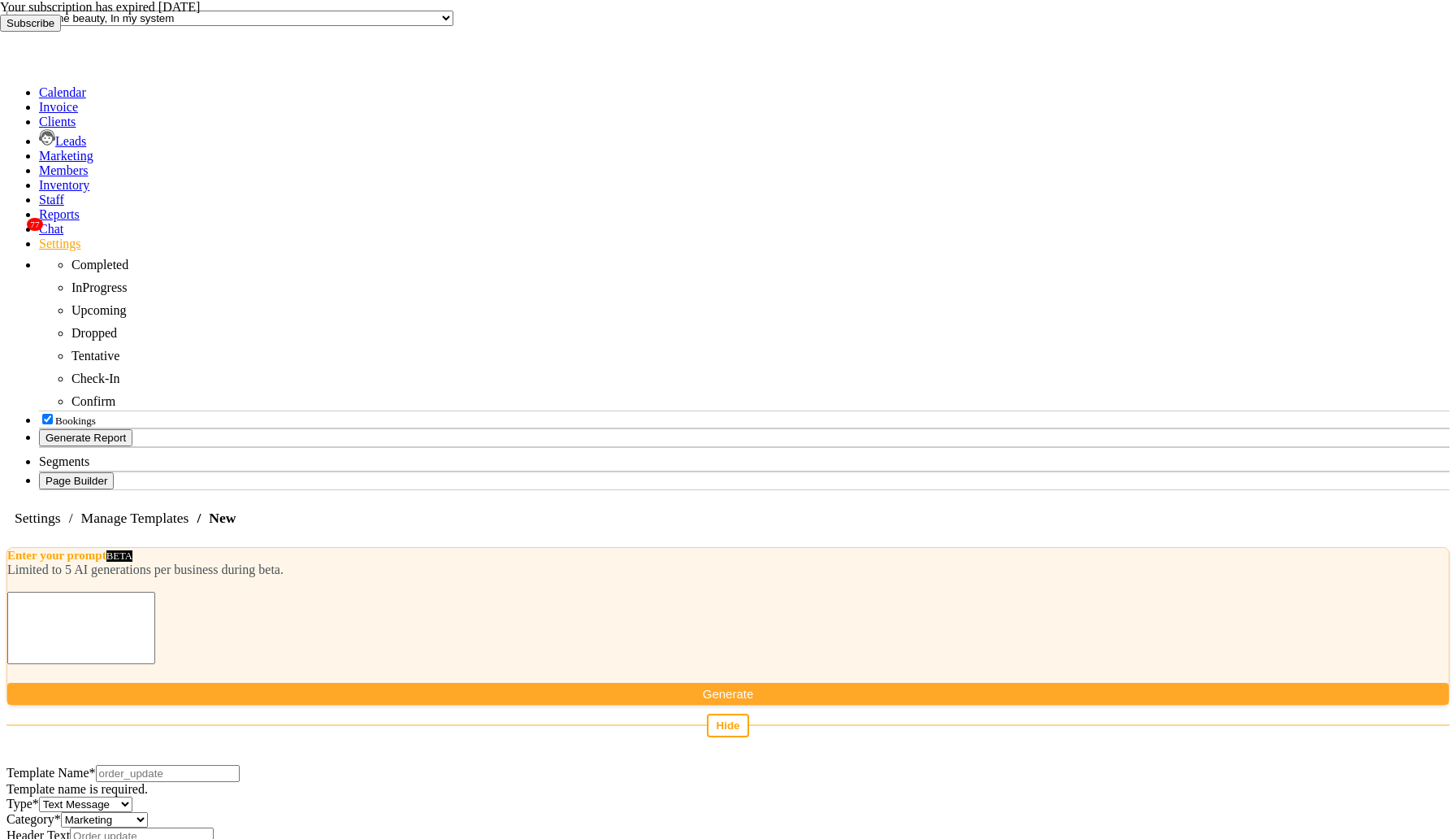
select select "URL with Variable"
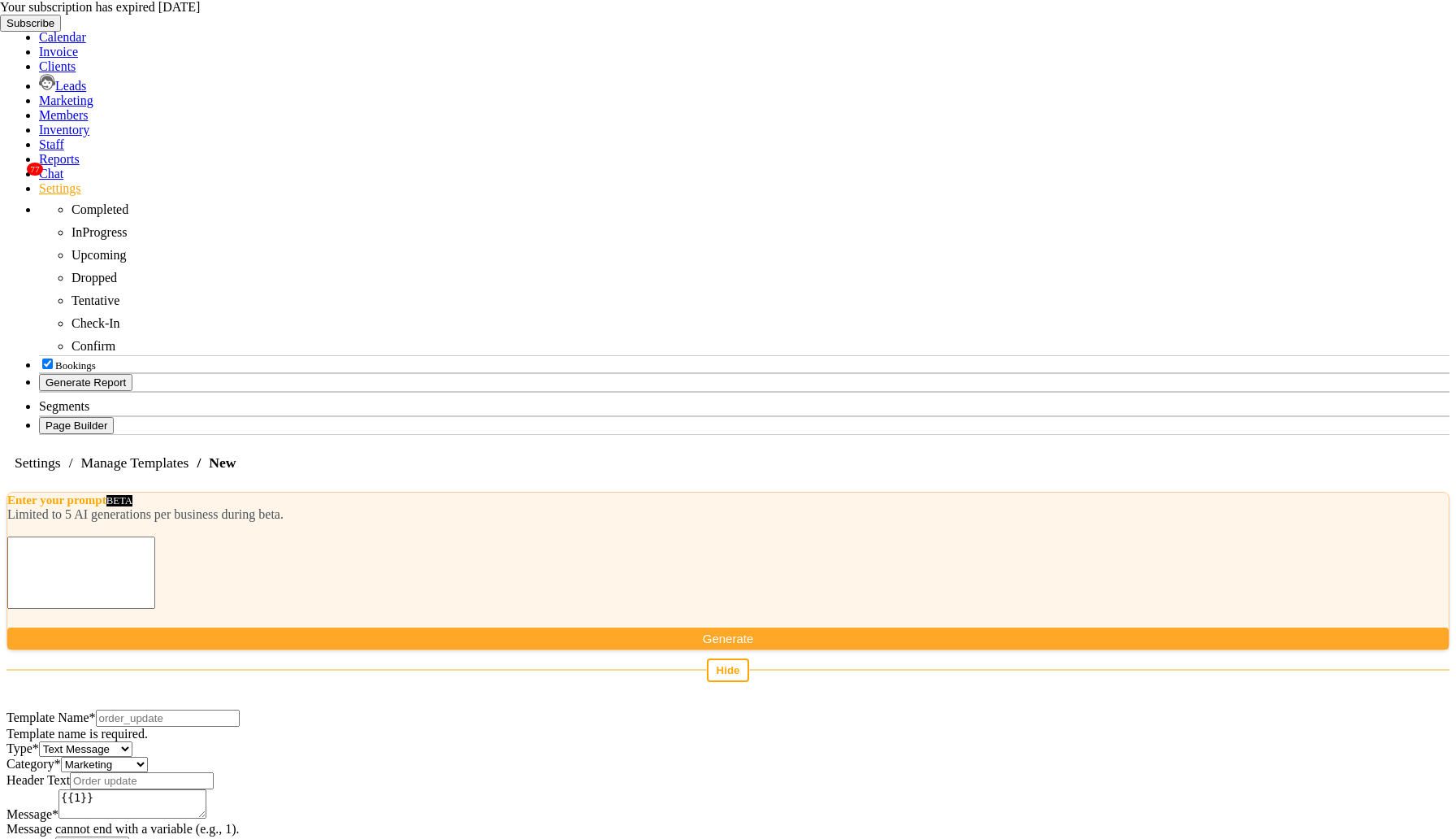
scroll to position [433, 0]
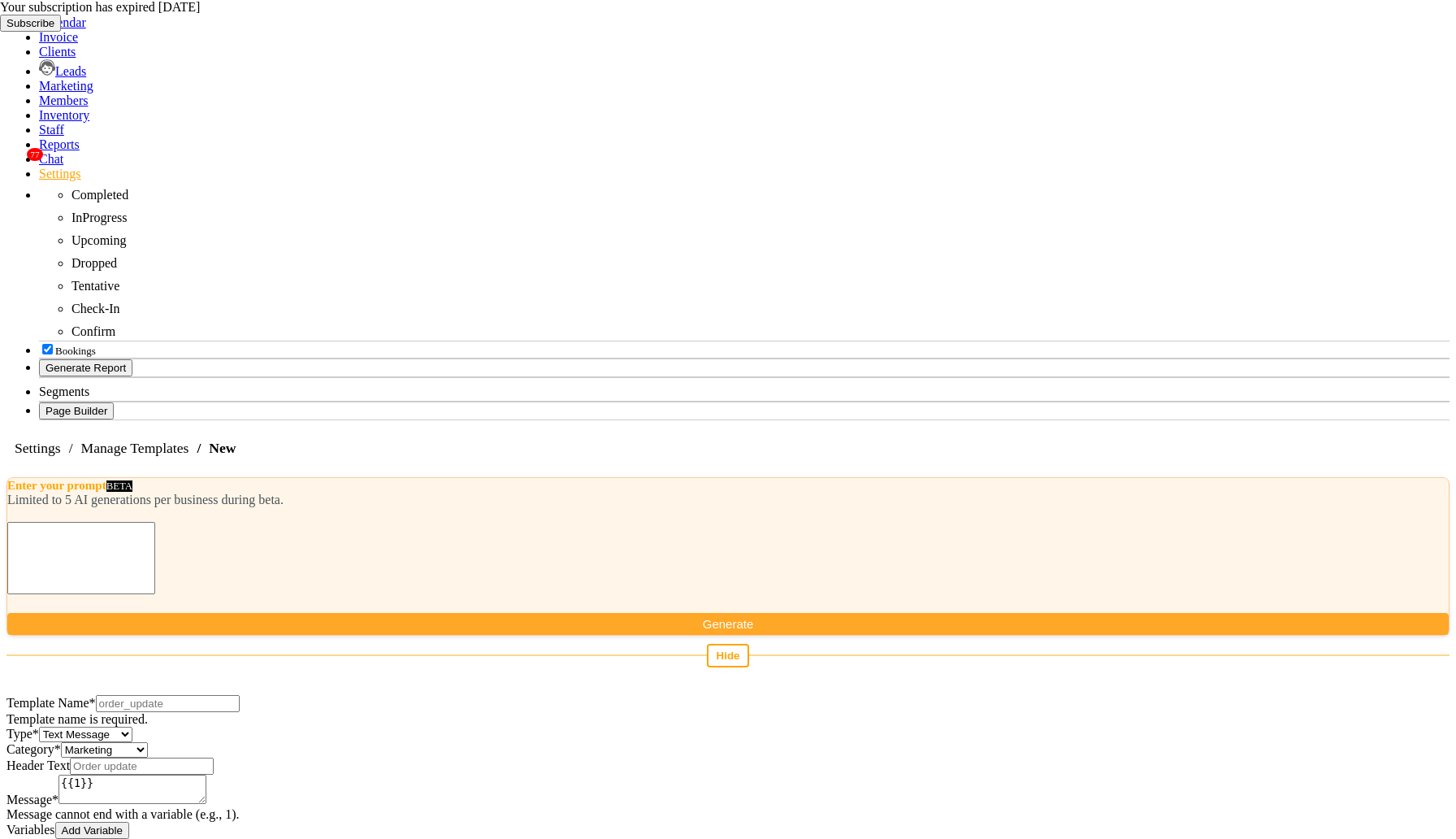
select select "all url"
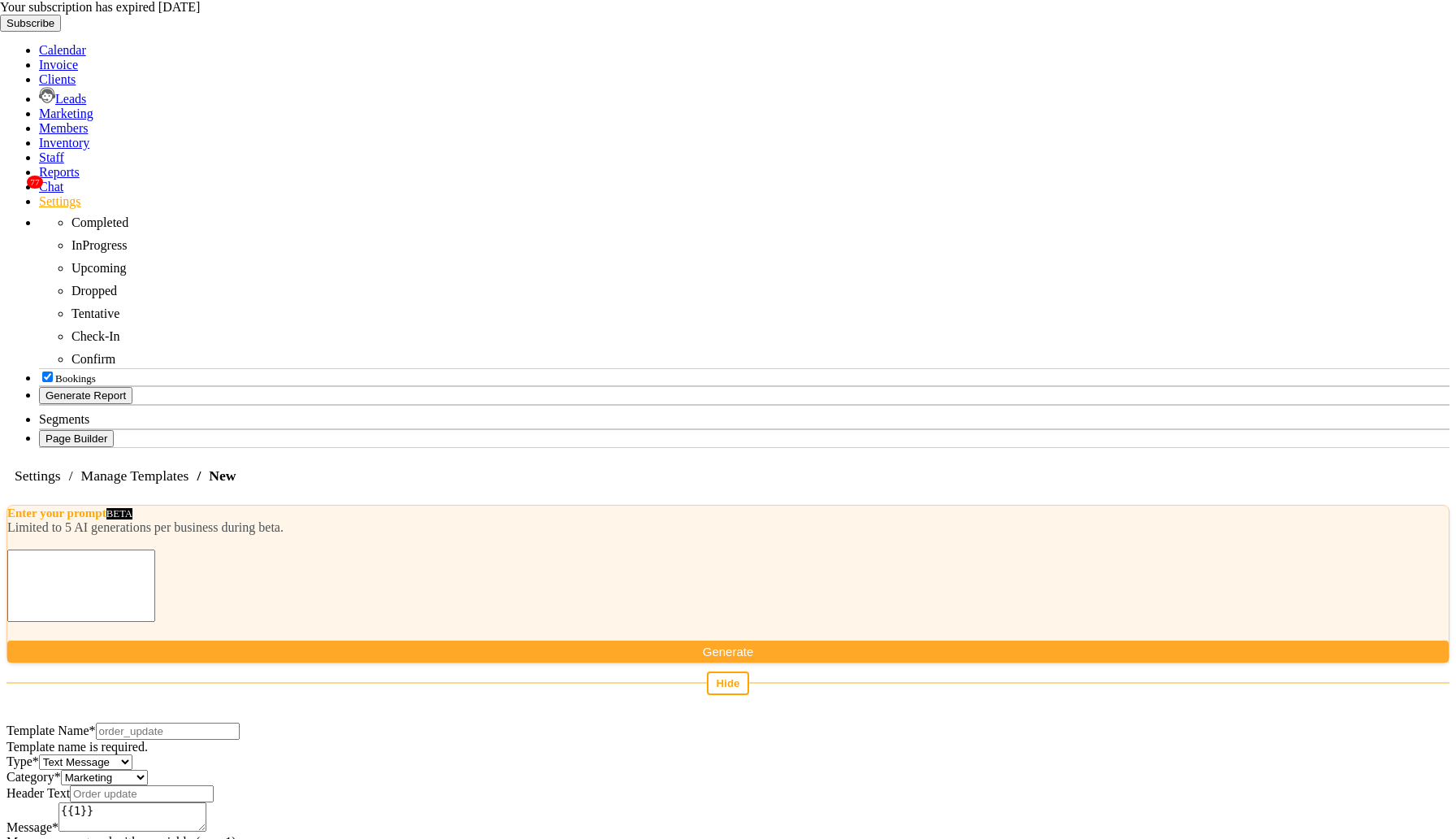
scroll to position [405, 0]
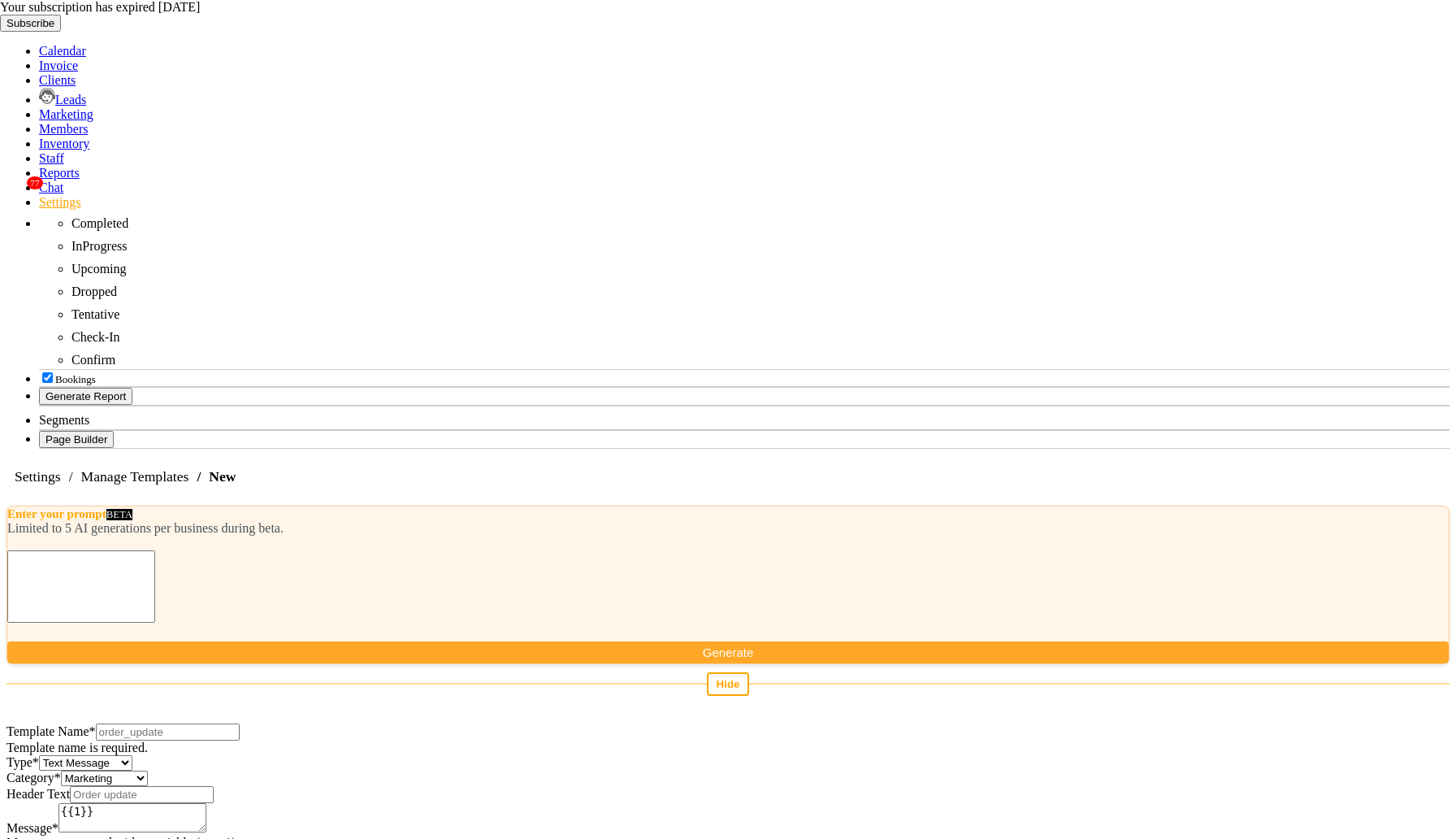
click at [148, 770] on select "Utility Marketing Authentication" at bounding box center [104, 778] width 87 height 15
select select "AUTHENTICATION"
click at [148, 770] on select "Utility Marketing Authentication" at bounding box center [104, 778] width 87 height 15
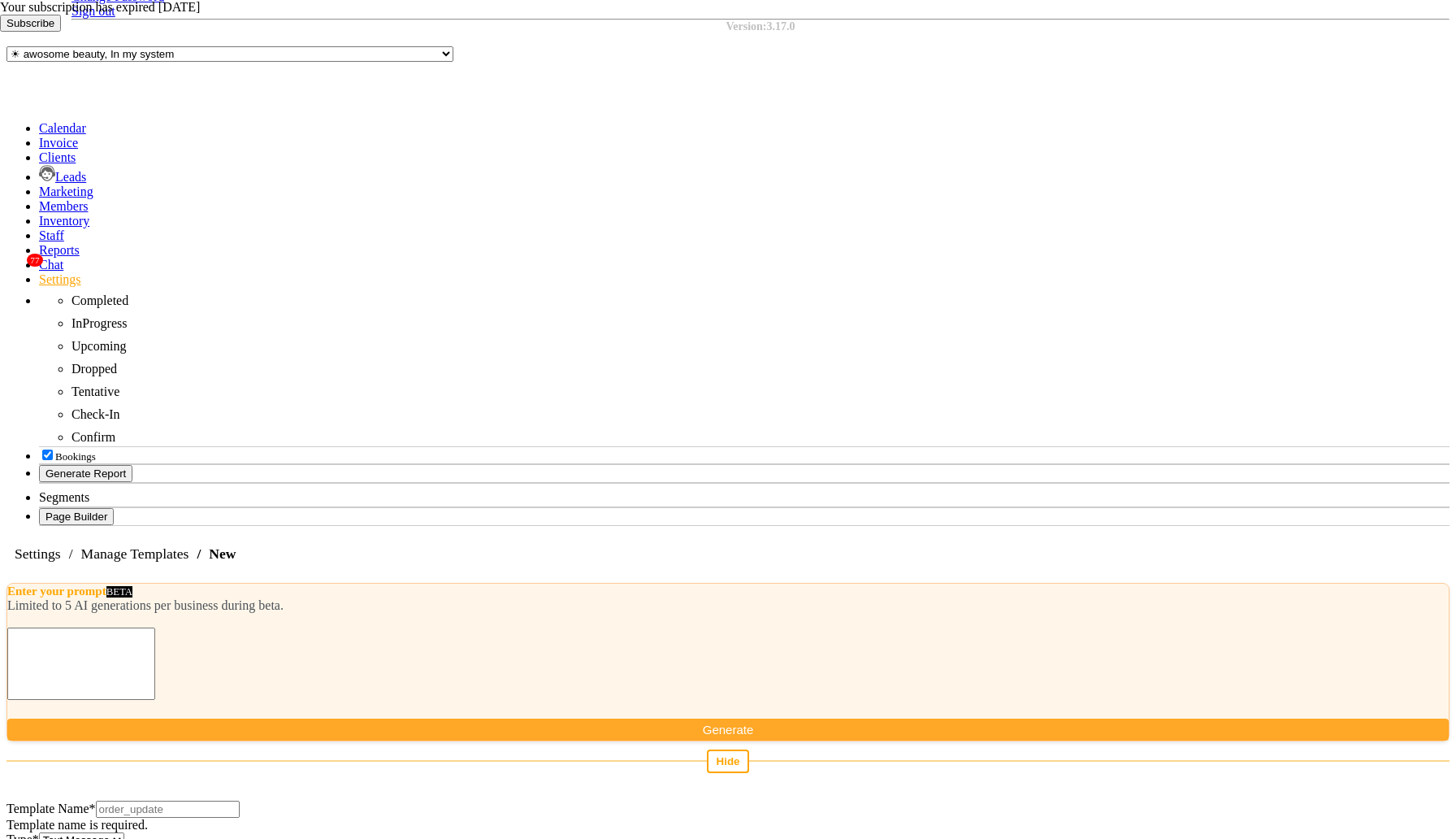
scroll to position [270, 0]
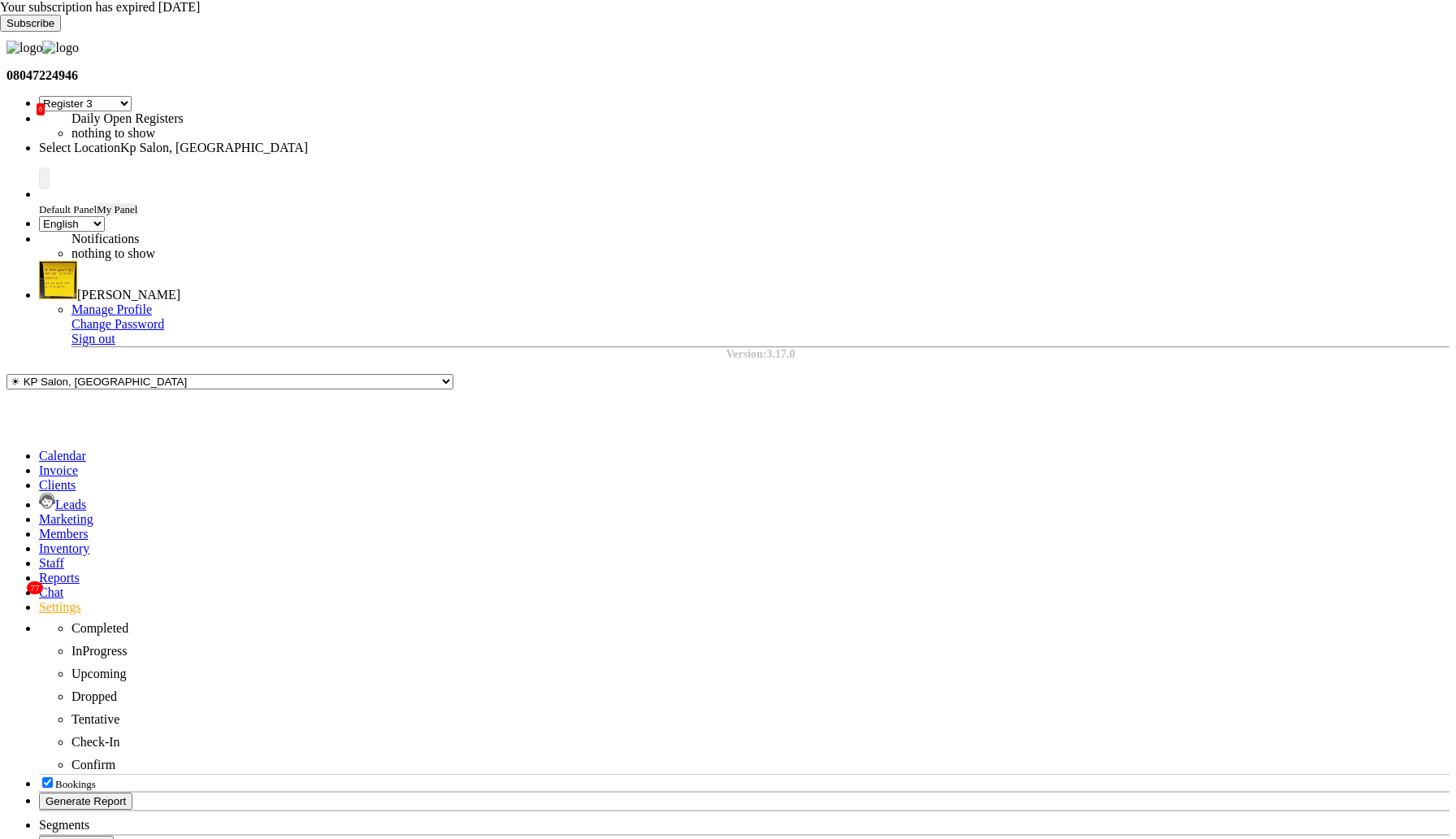
select select "7"
select select "en"
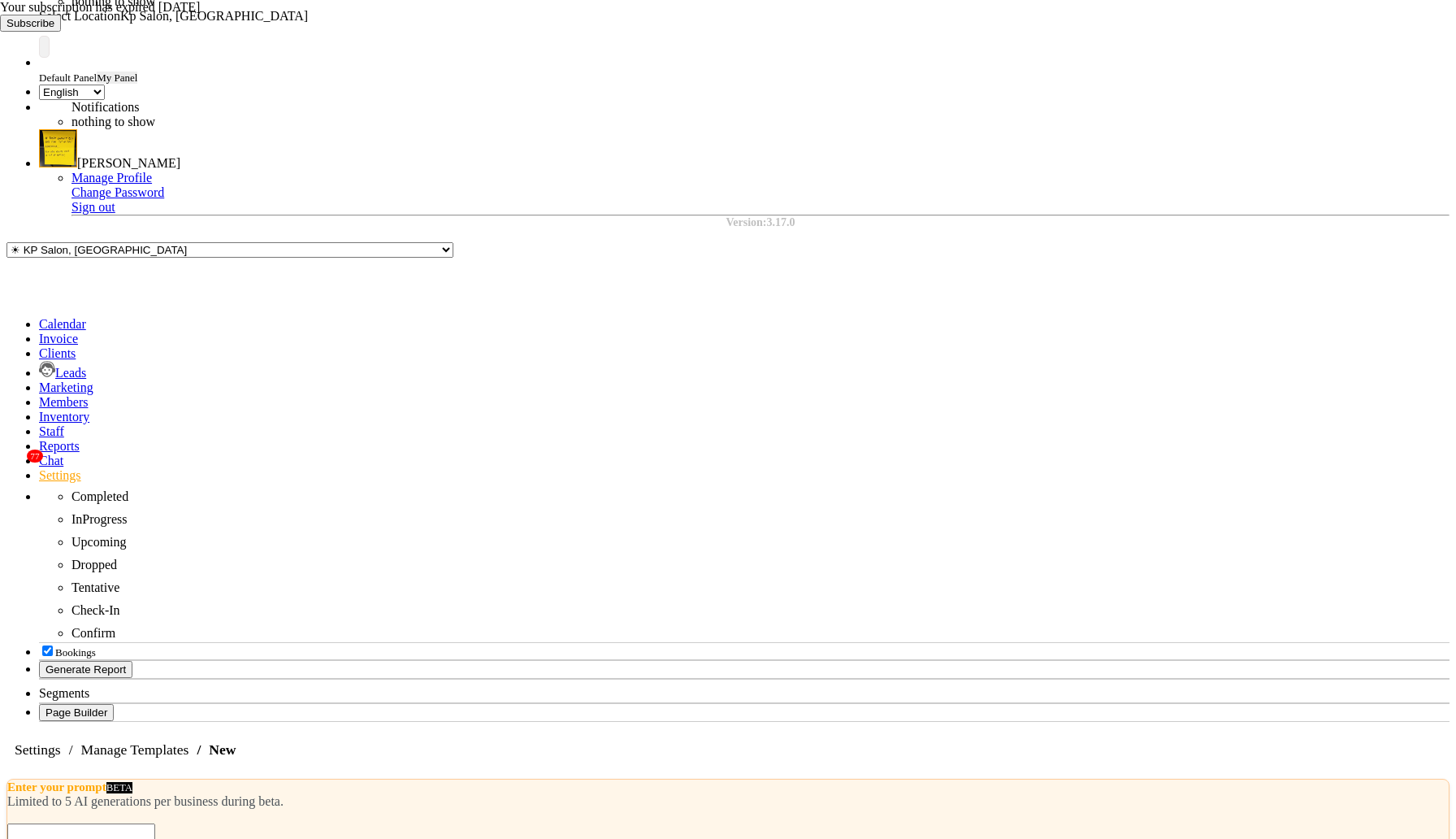
scroll to position [188, 0]
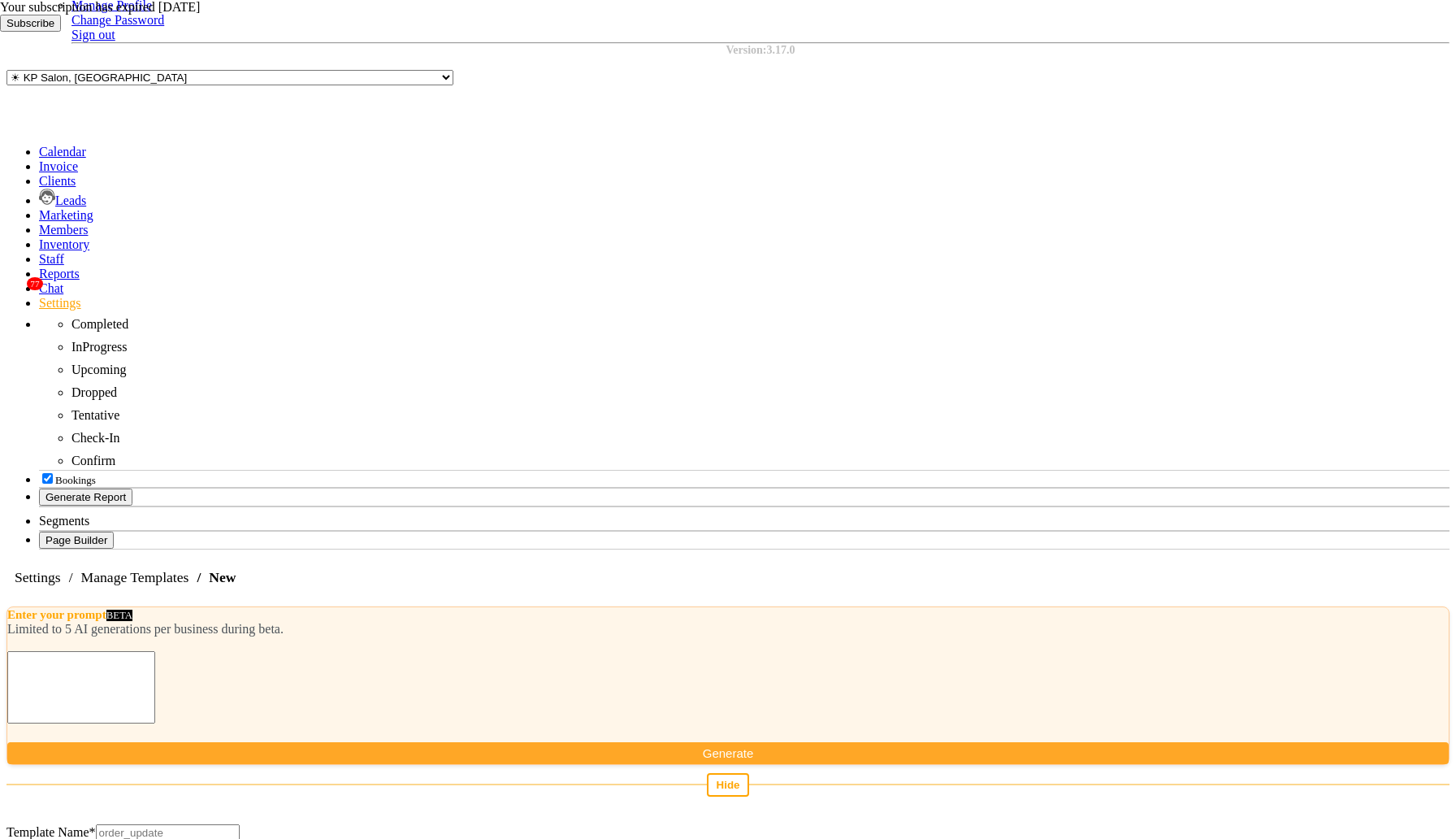
select select "AUTHENTICATION"
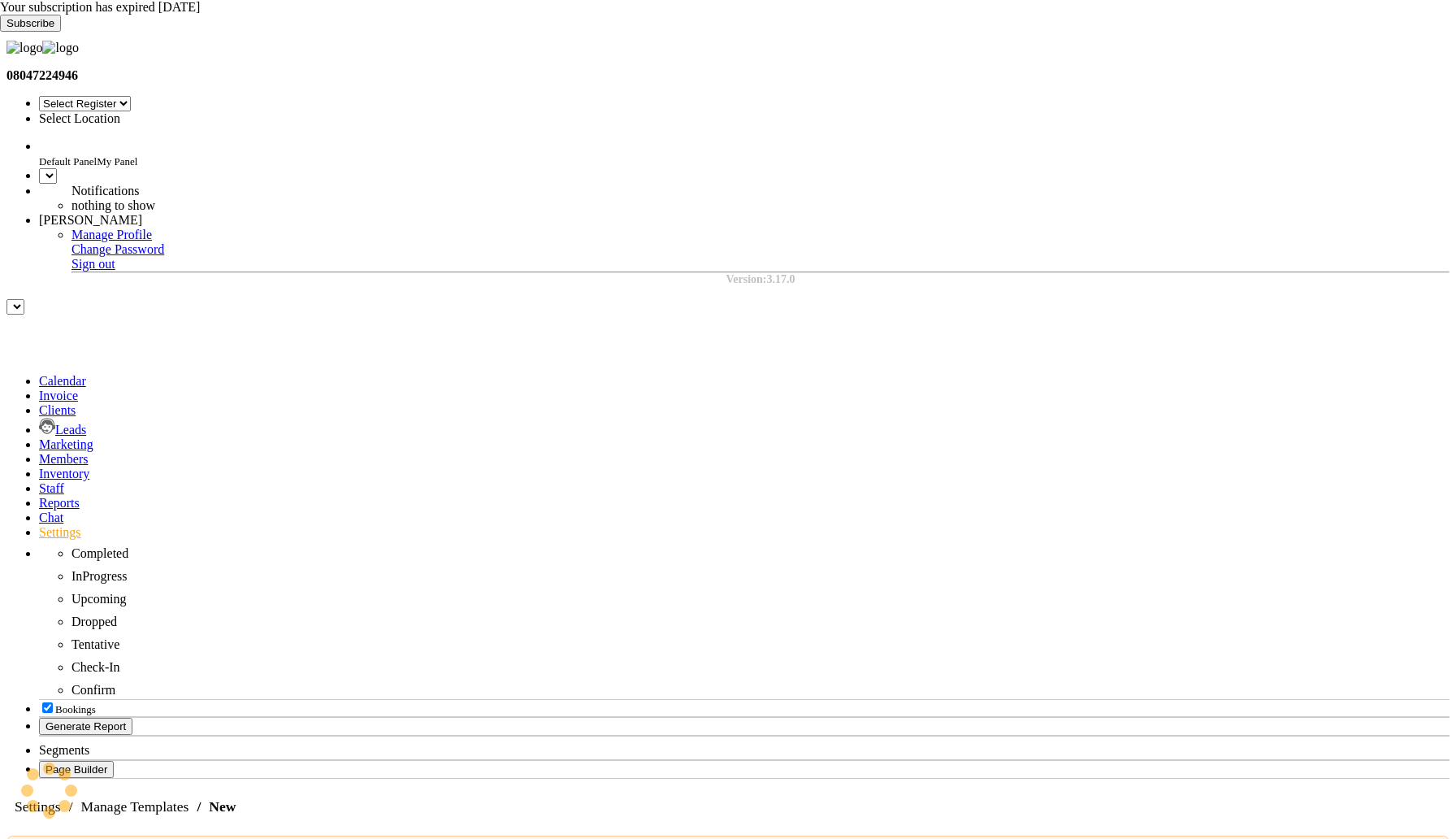
select select "7"
select select "en"
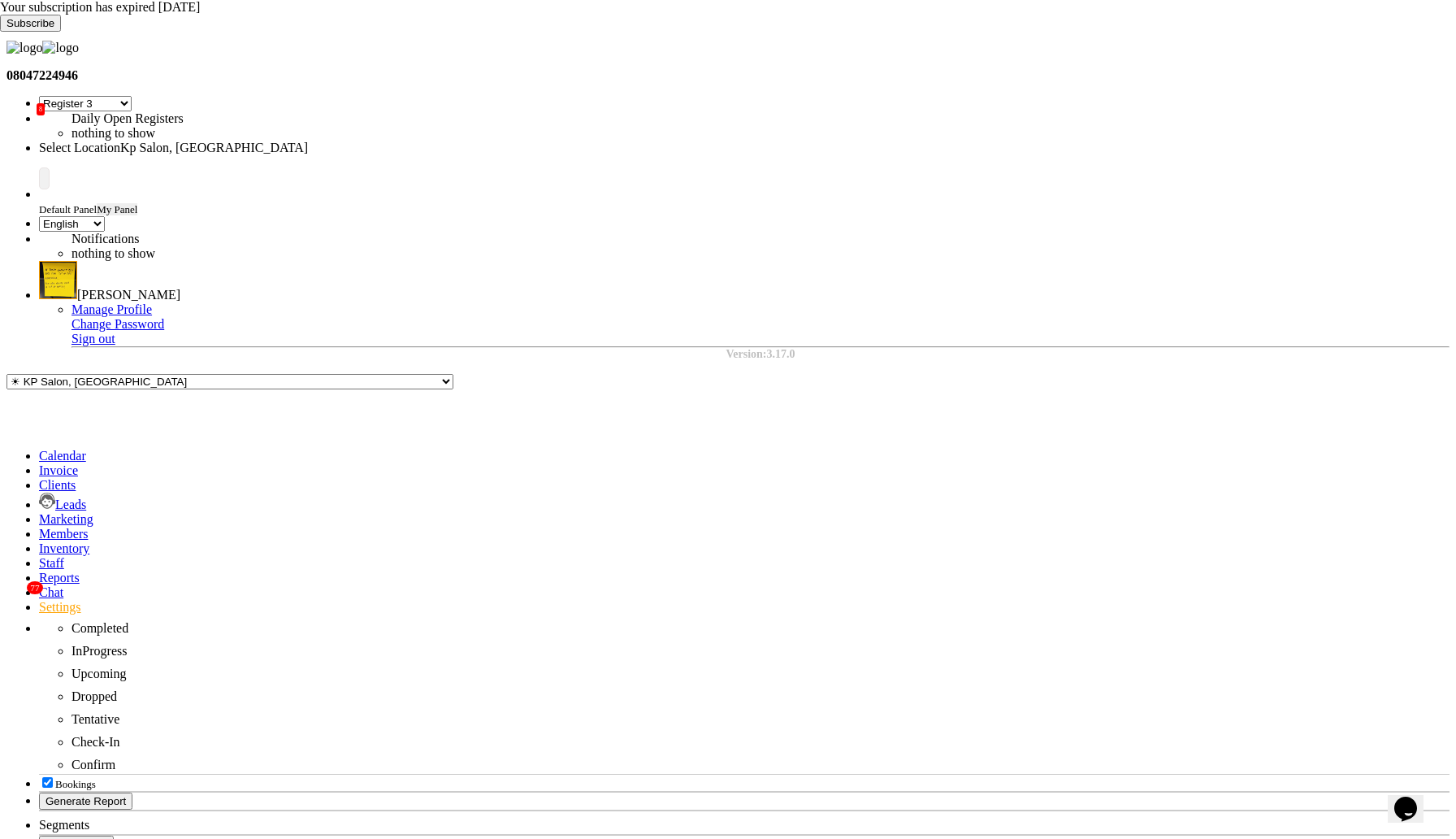
select select "AUTHENTICATION"
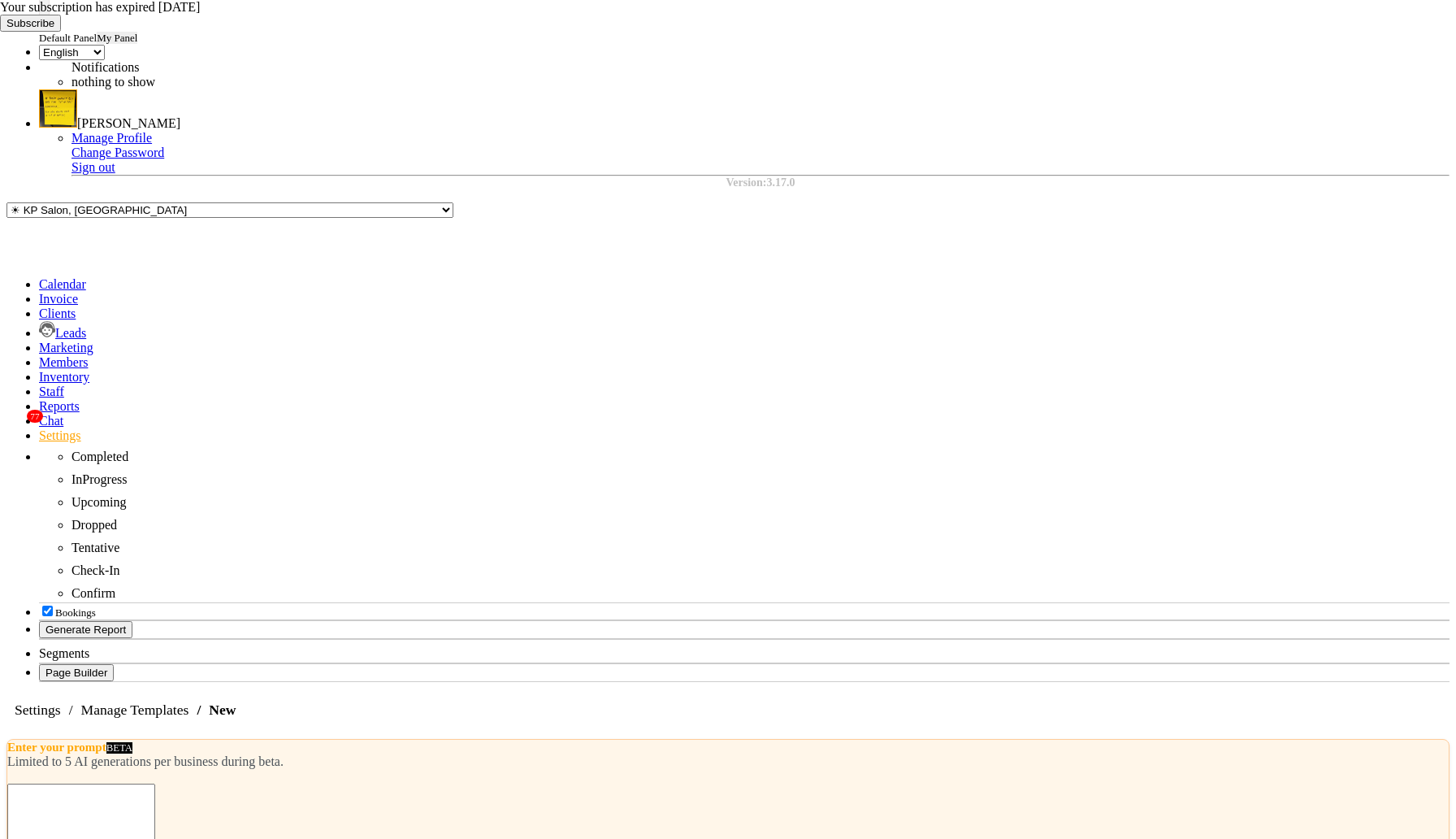
scroll to position [310, 0]
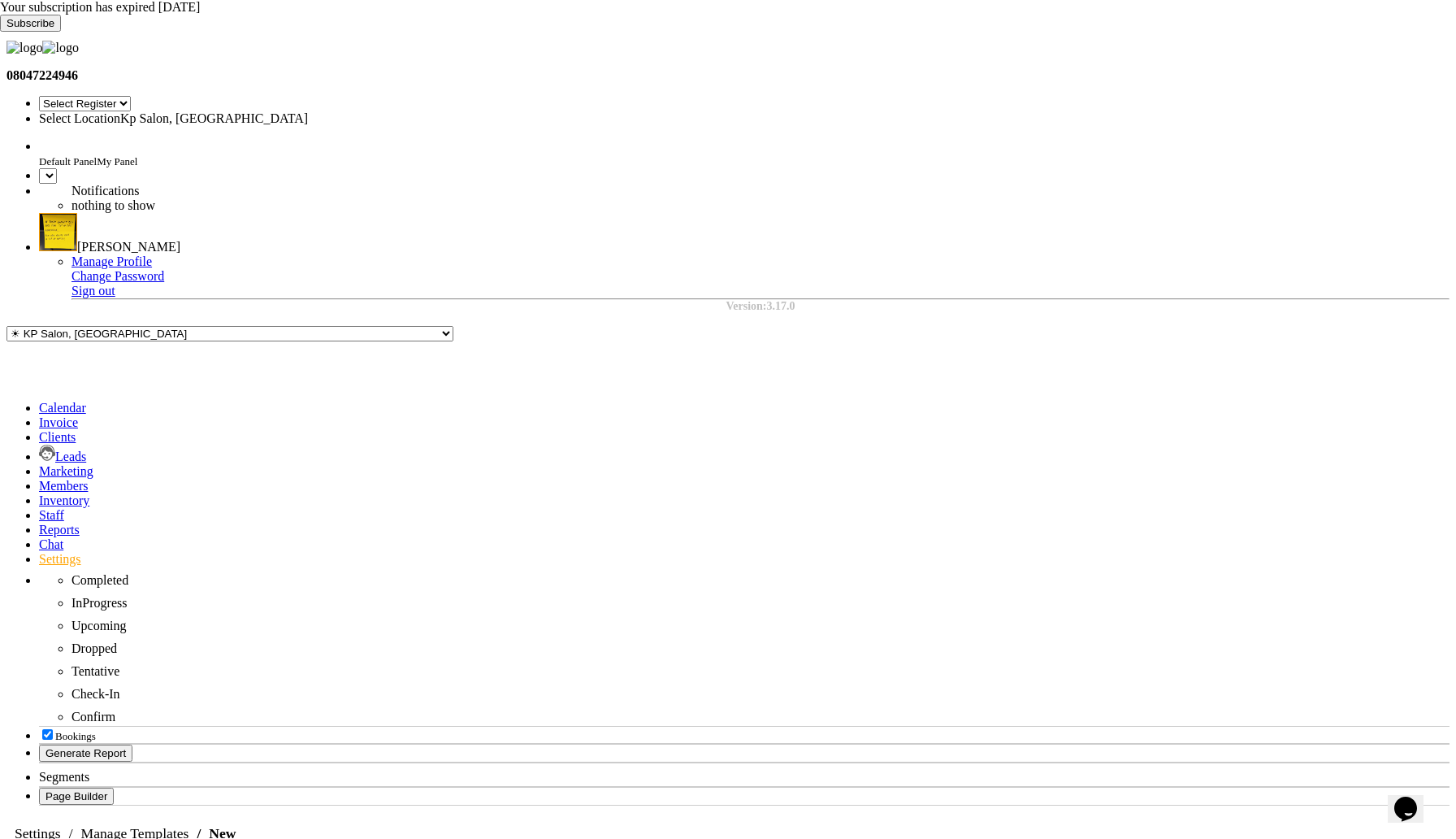
select select "7"
select select "en"
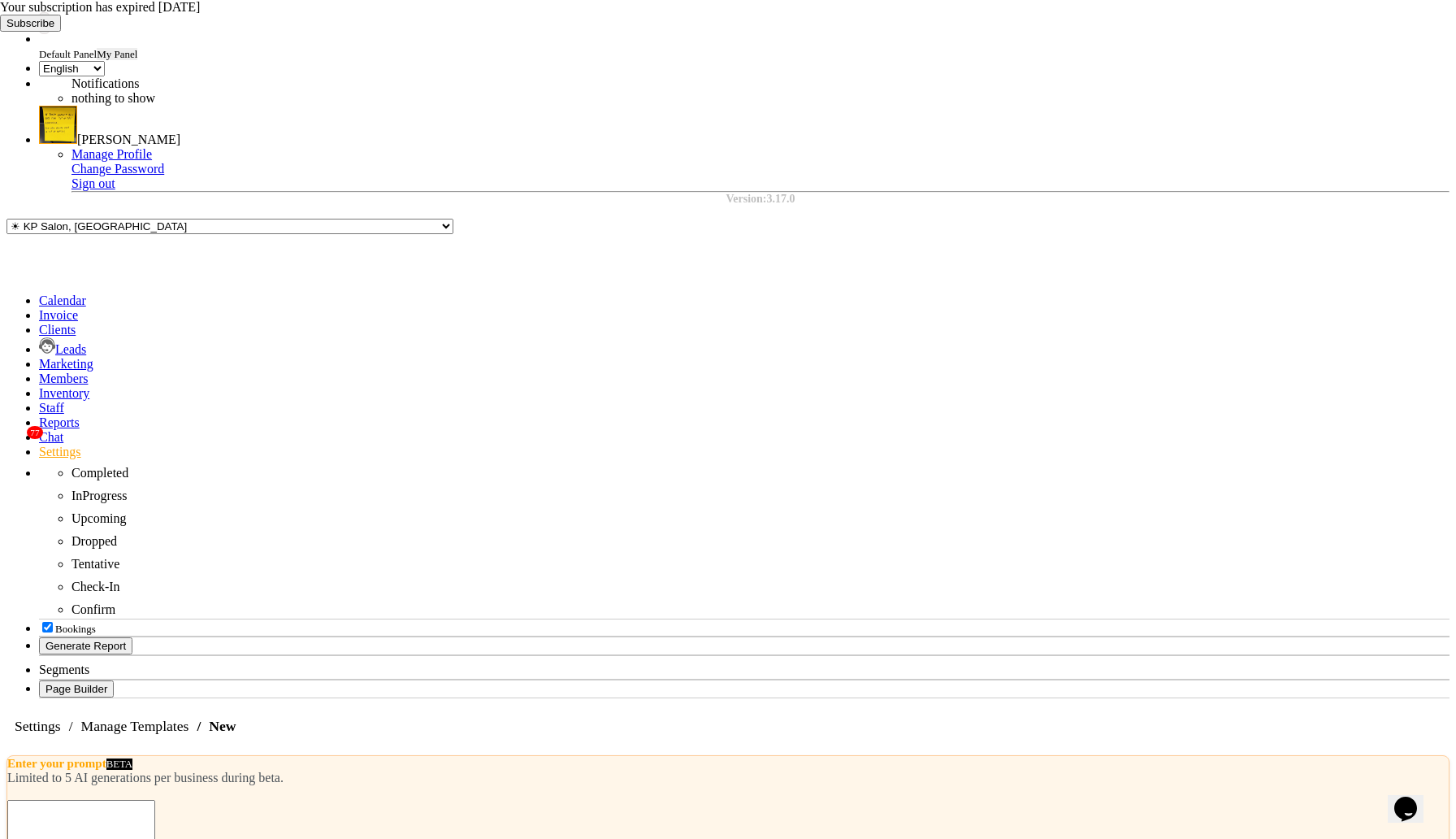
scroll to position [188, 0]
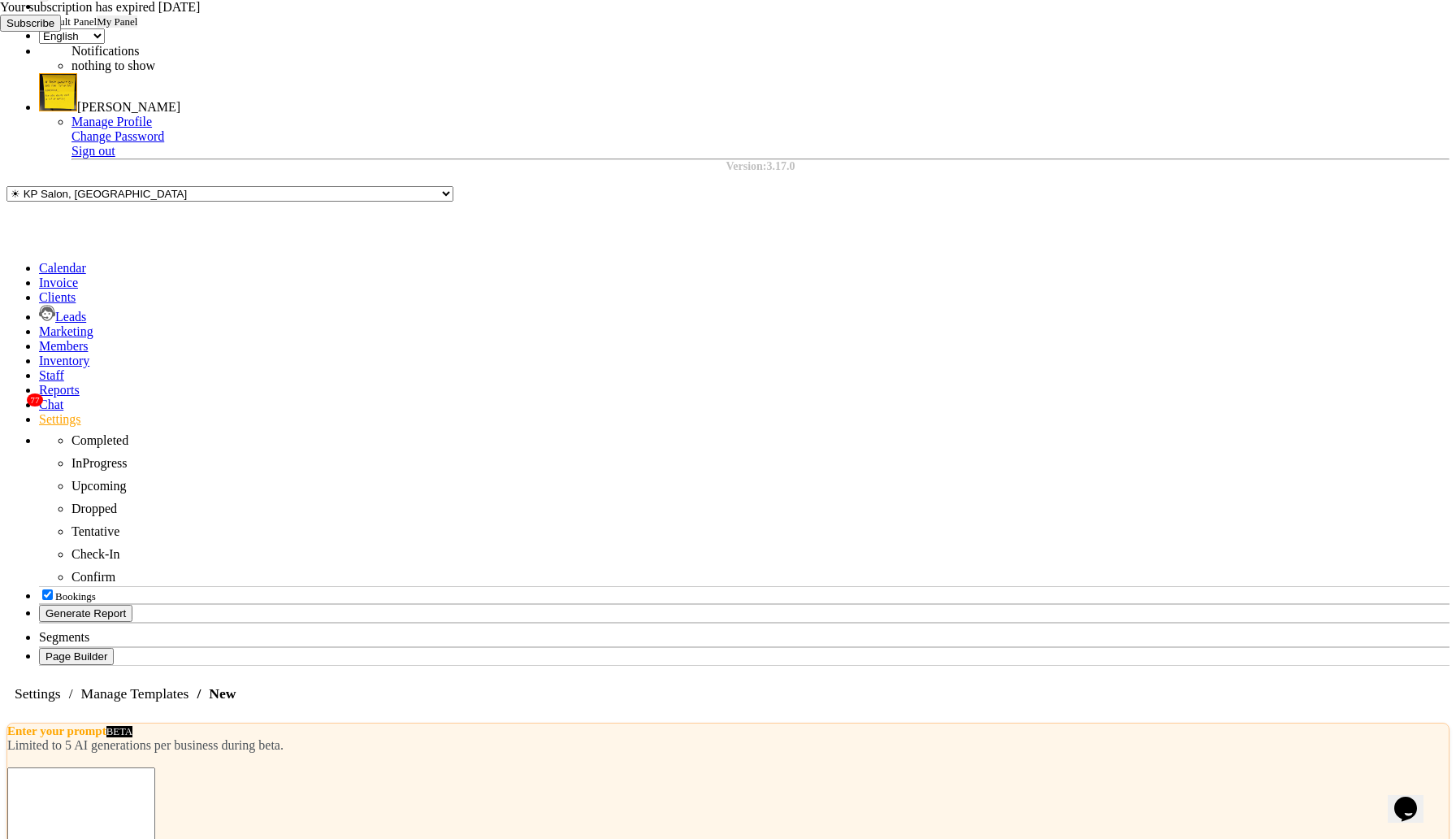
select select "AUTHENTICATION"
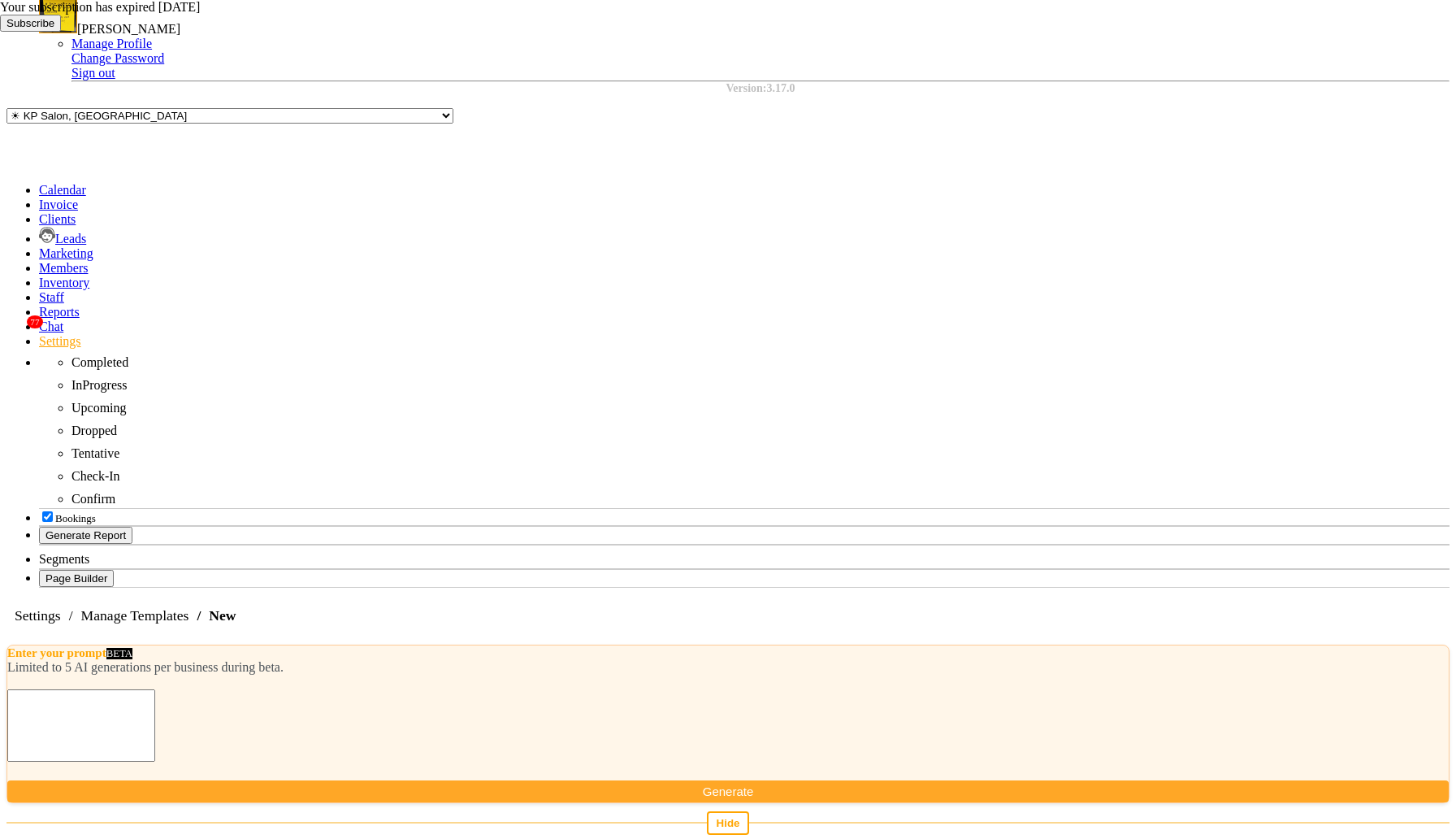
scroll to position [265, 0]
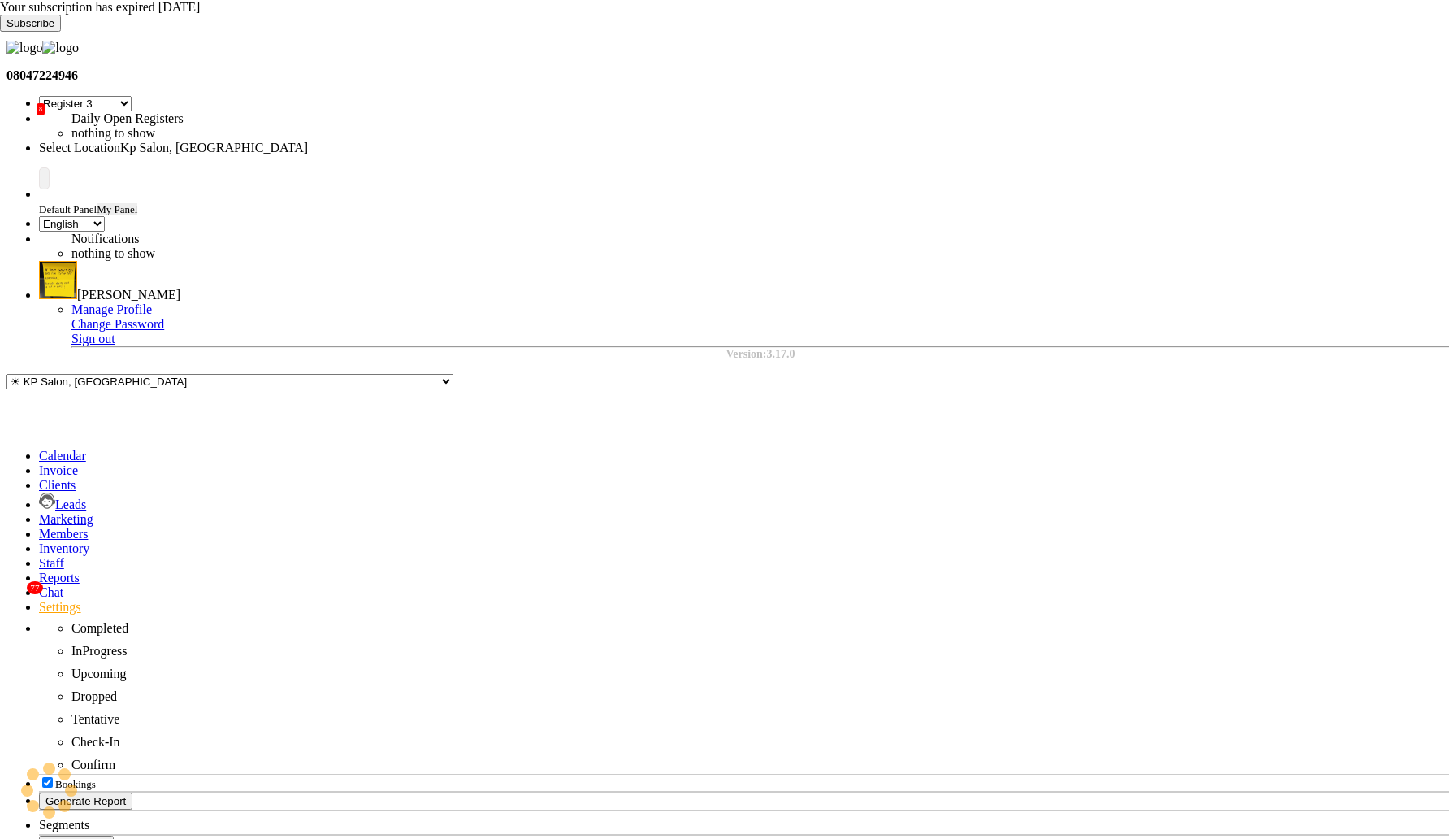
select select "7"
select select "en"
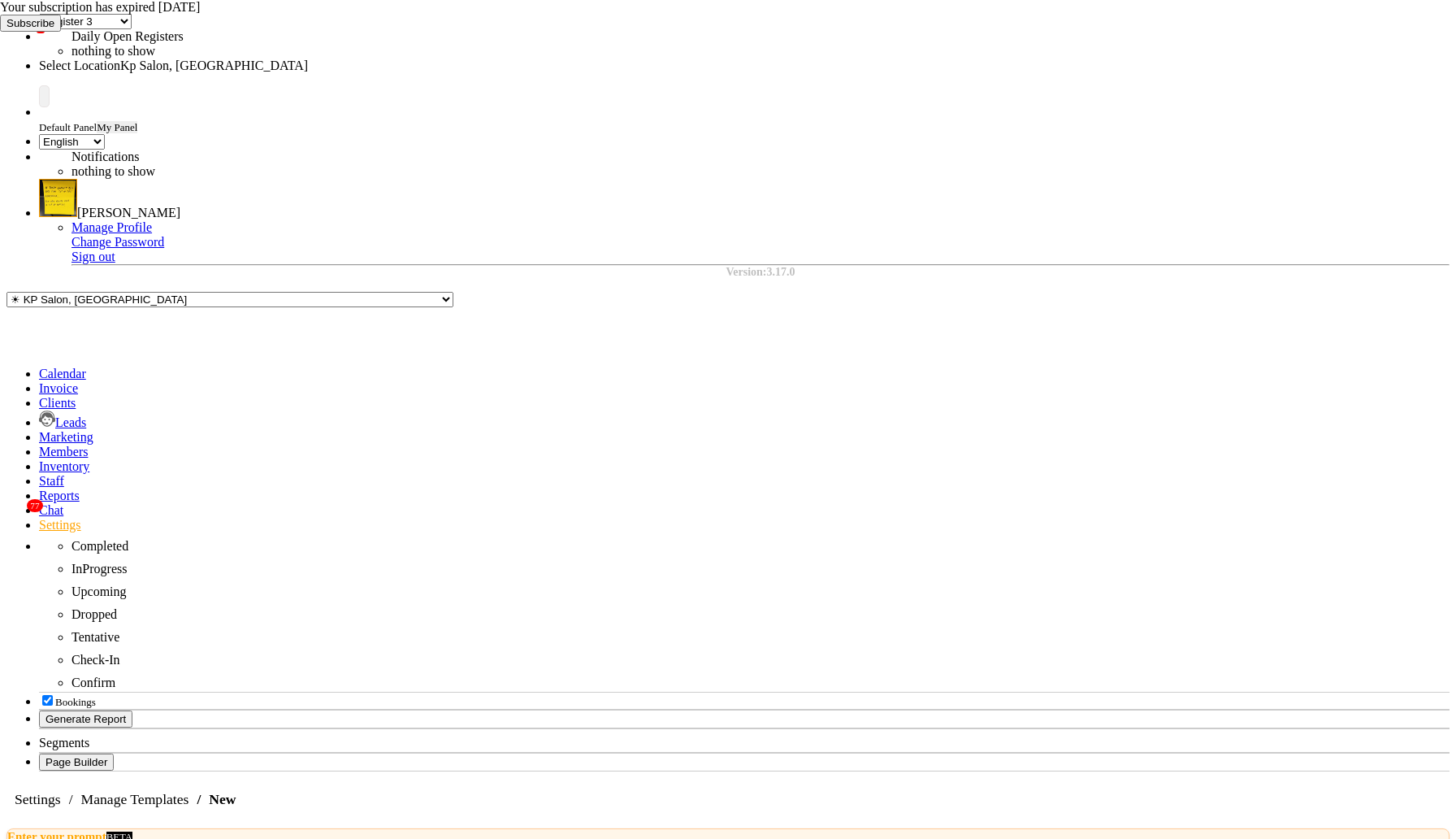
scroll to position [188, 0]
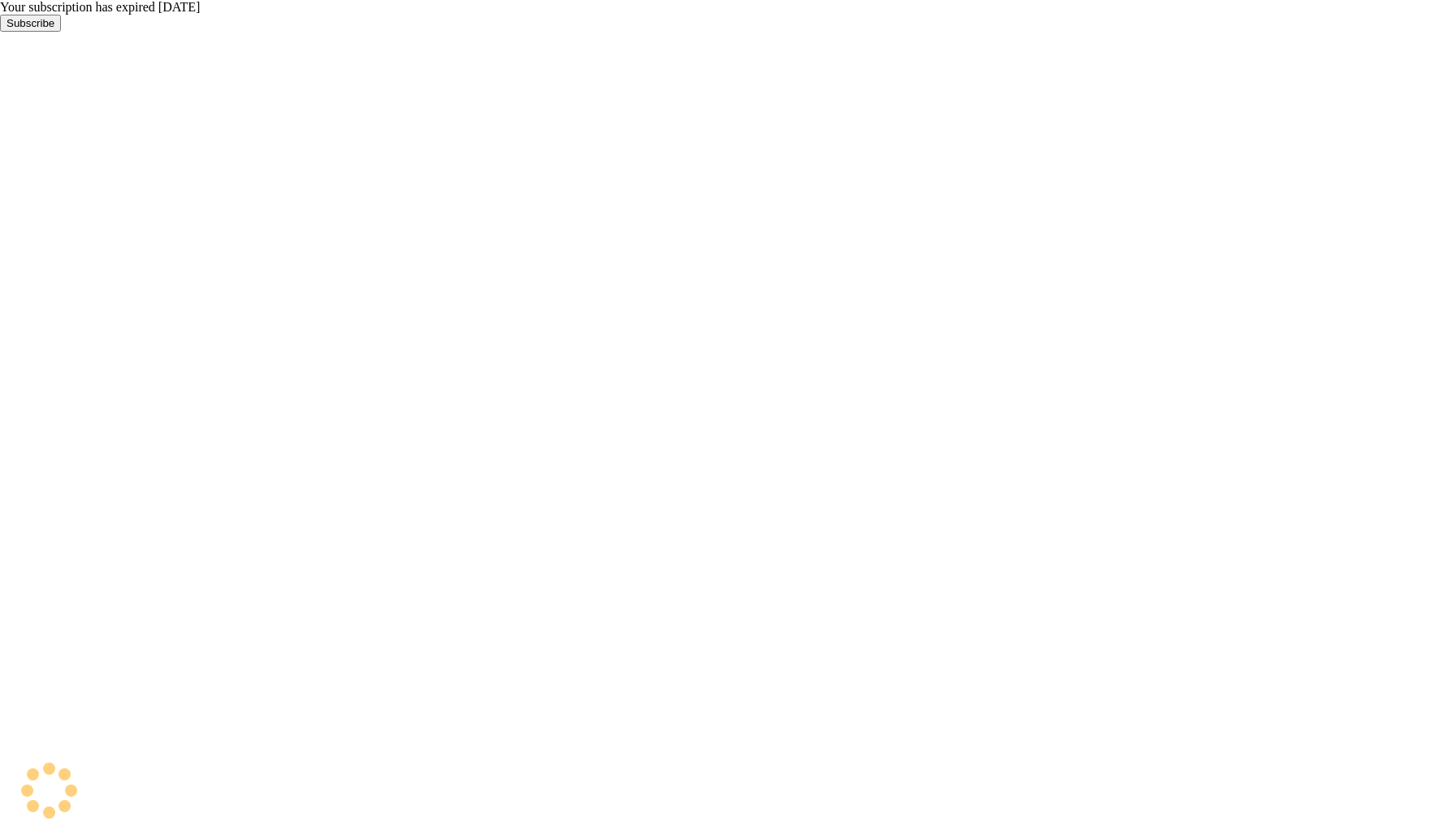
select select "7"
select select "en"
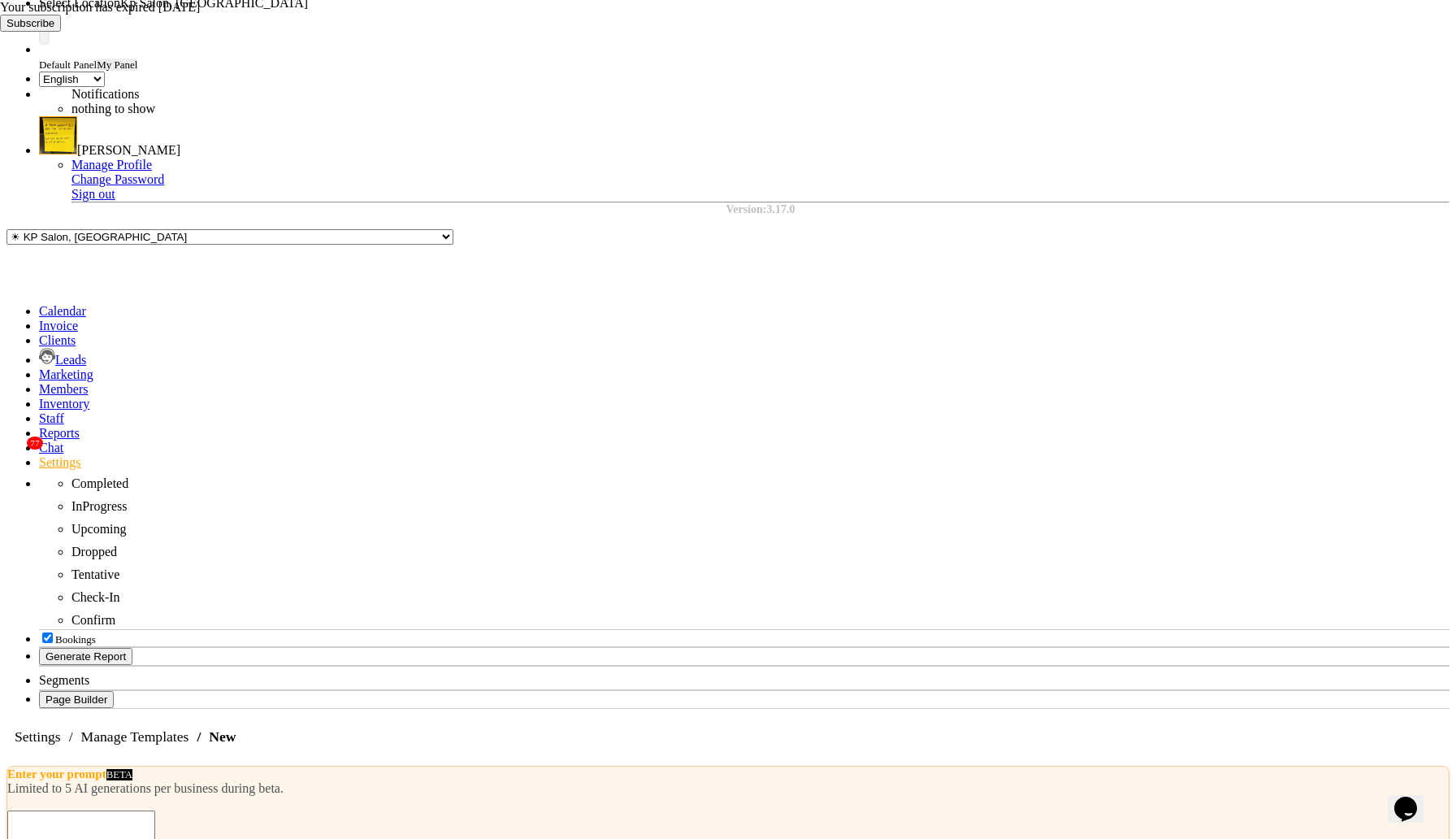
scroll to position [188, 0]
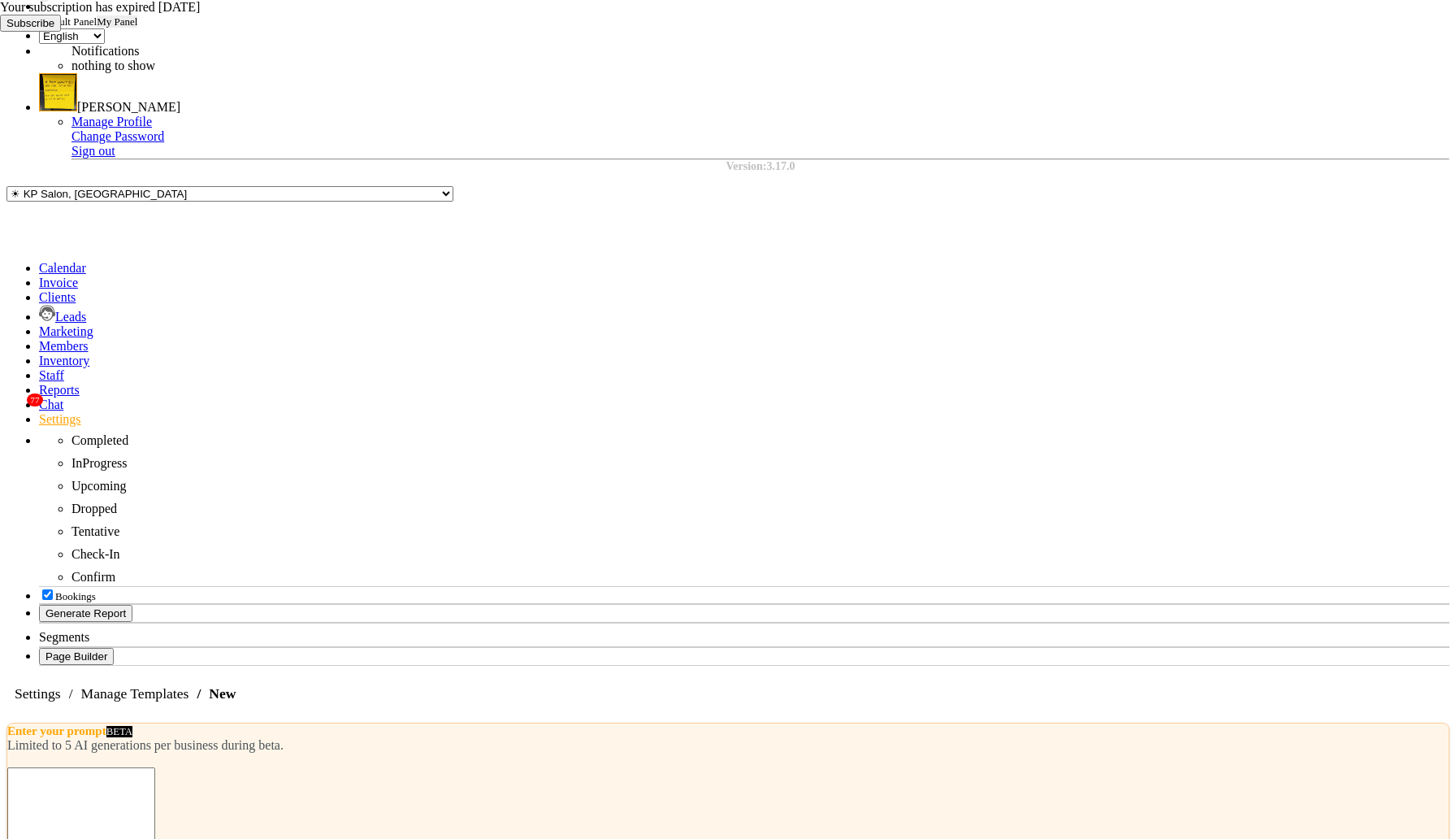
select select "AUTHENTICATION"
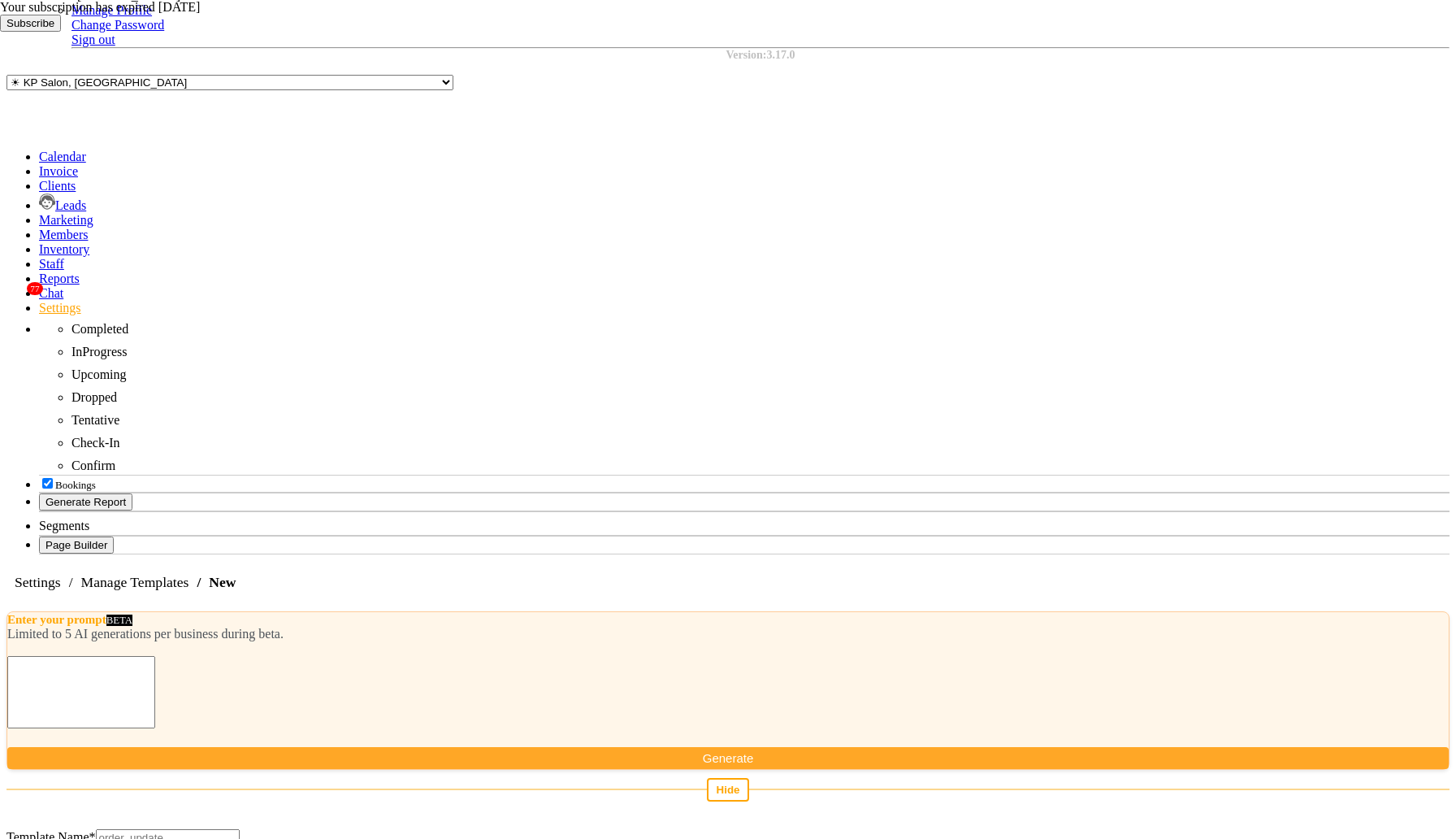
scroll to position [300, 0]
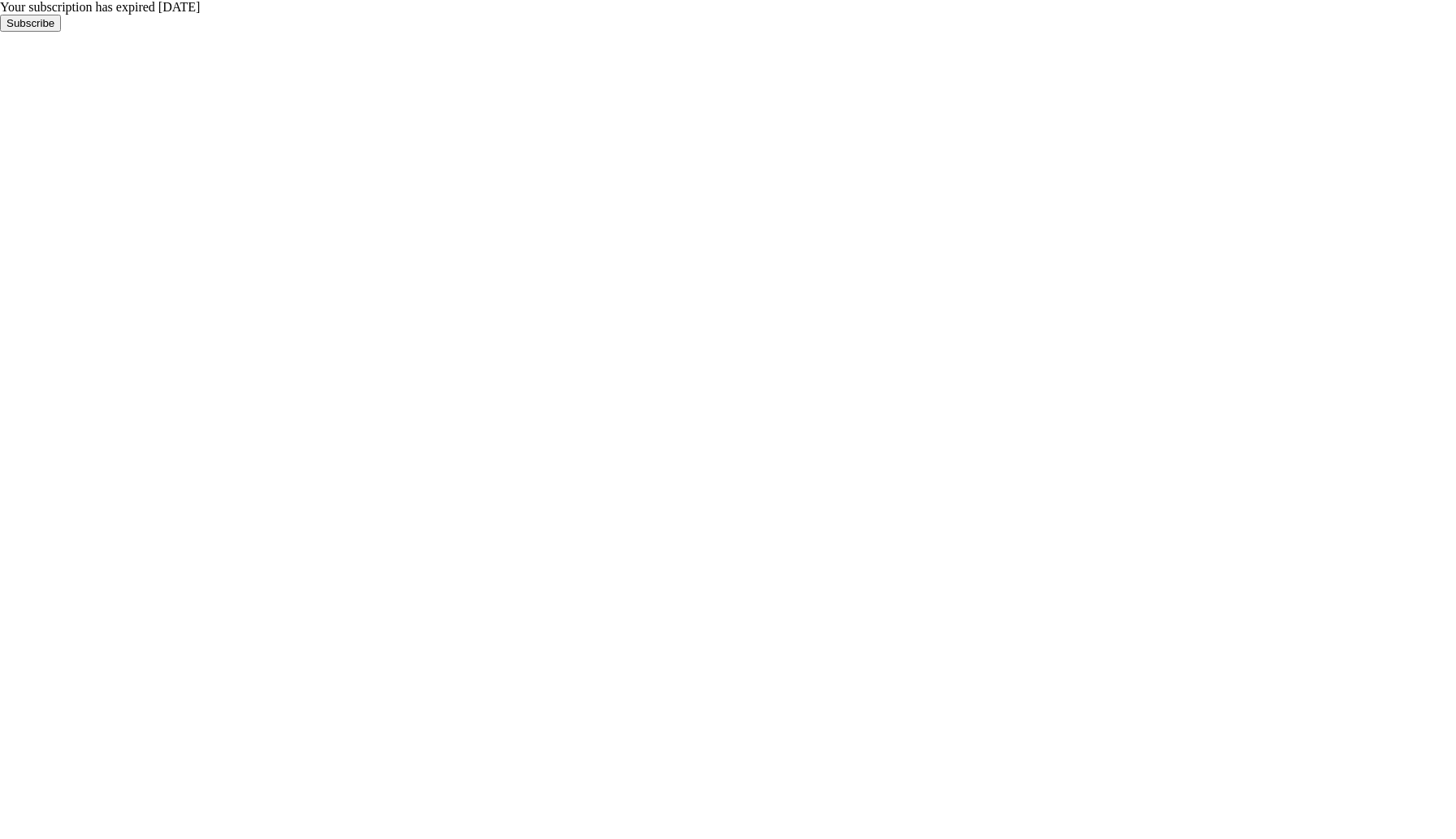
select select "7"
select select "en"
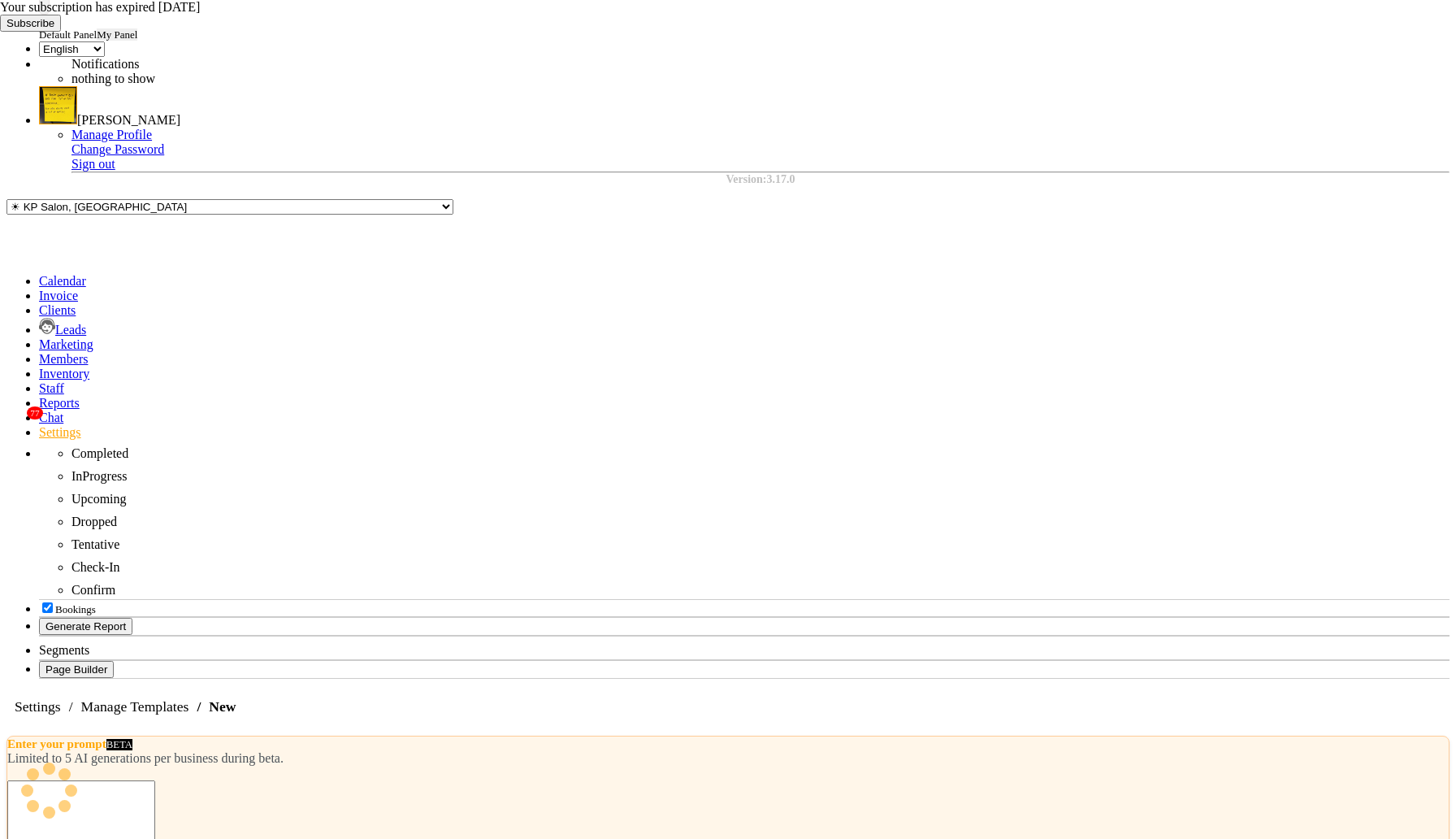
scroll to position [188, 0]
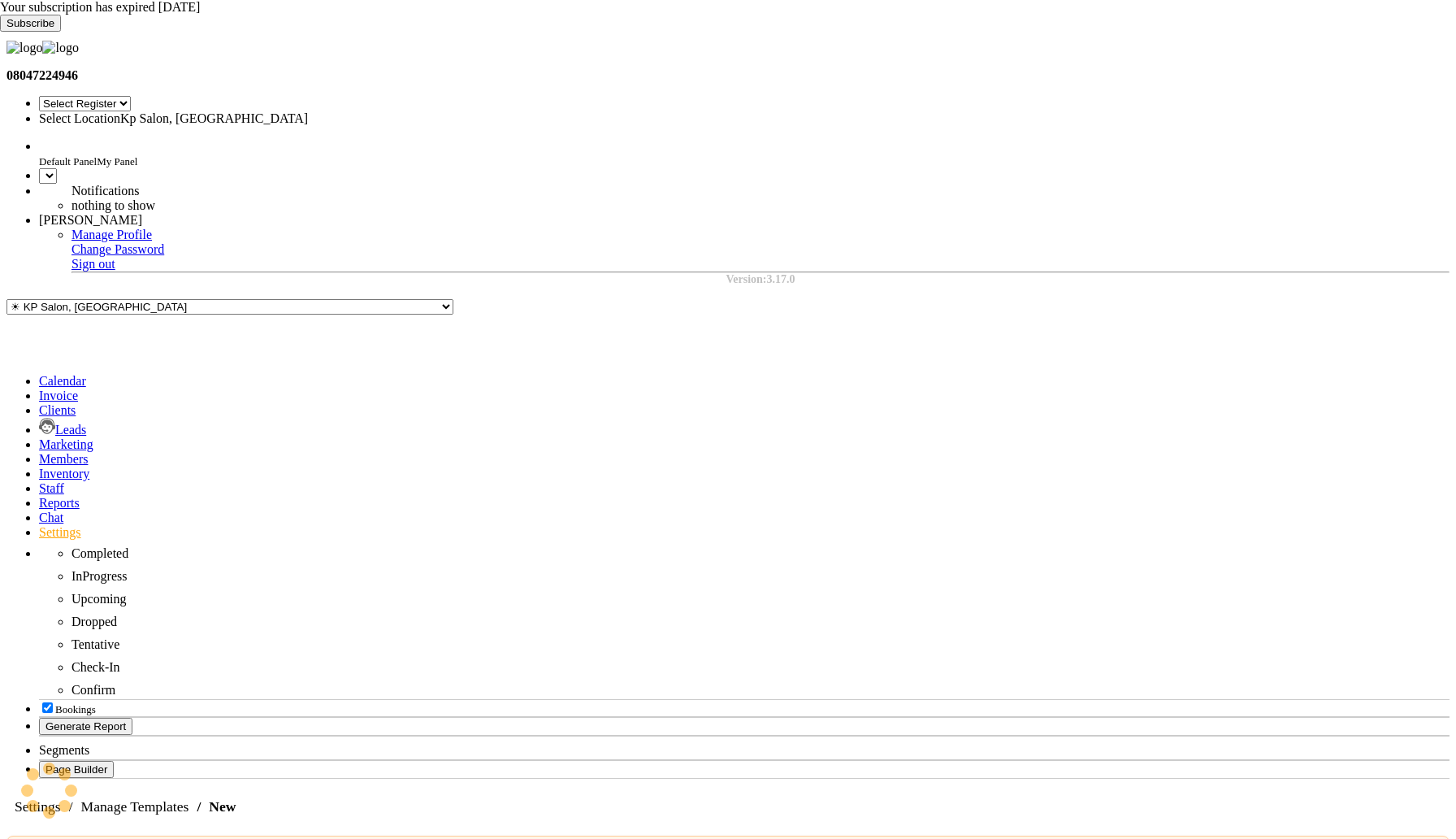
select select "7"
select select "en"
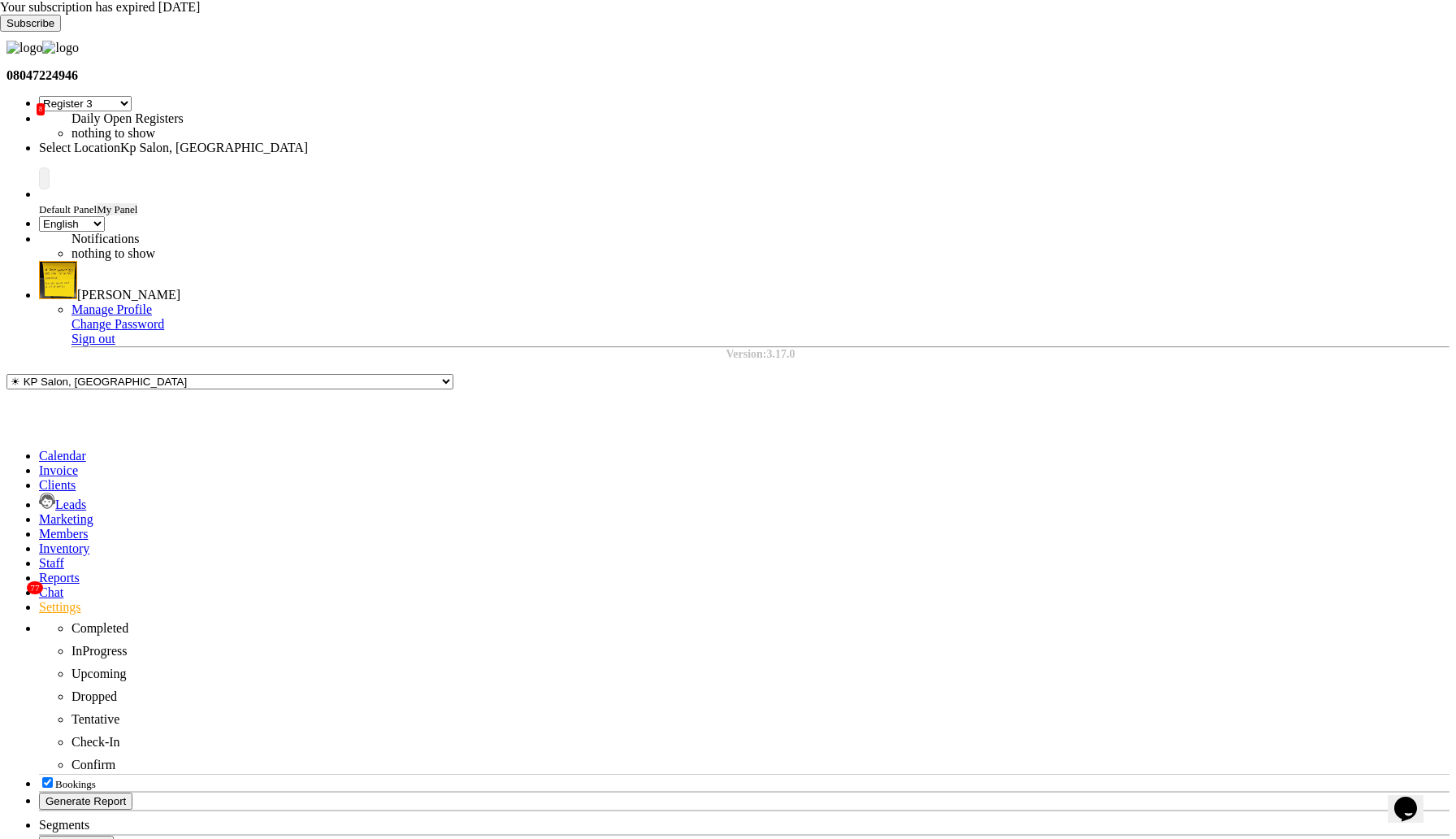
select select "AUTHENTICATION"
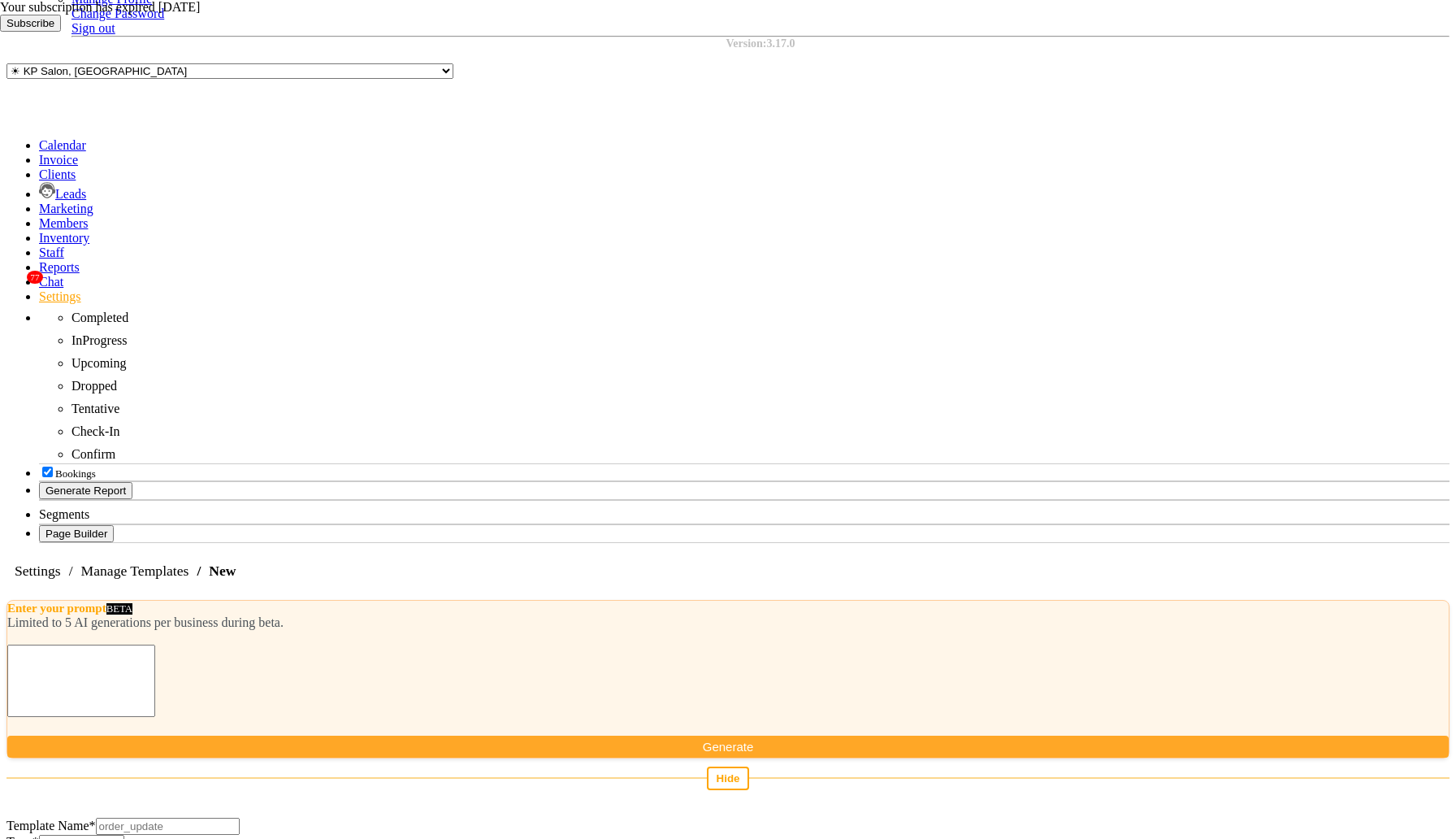
scroll to position [309, 0]
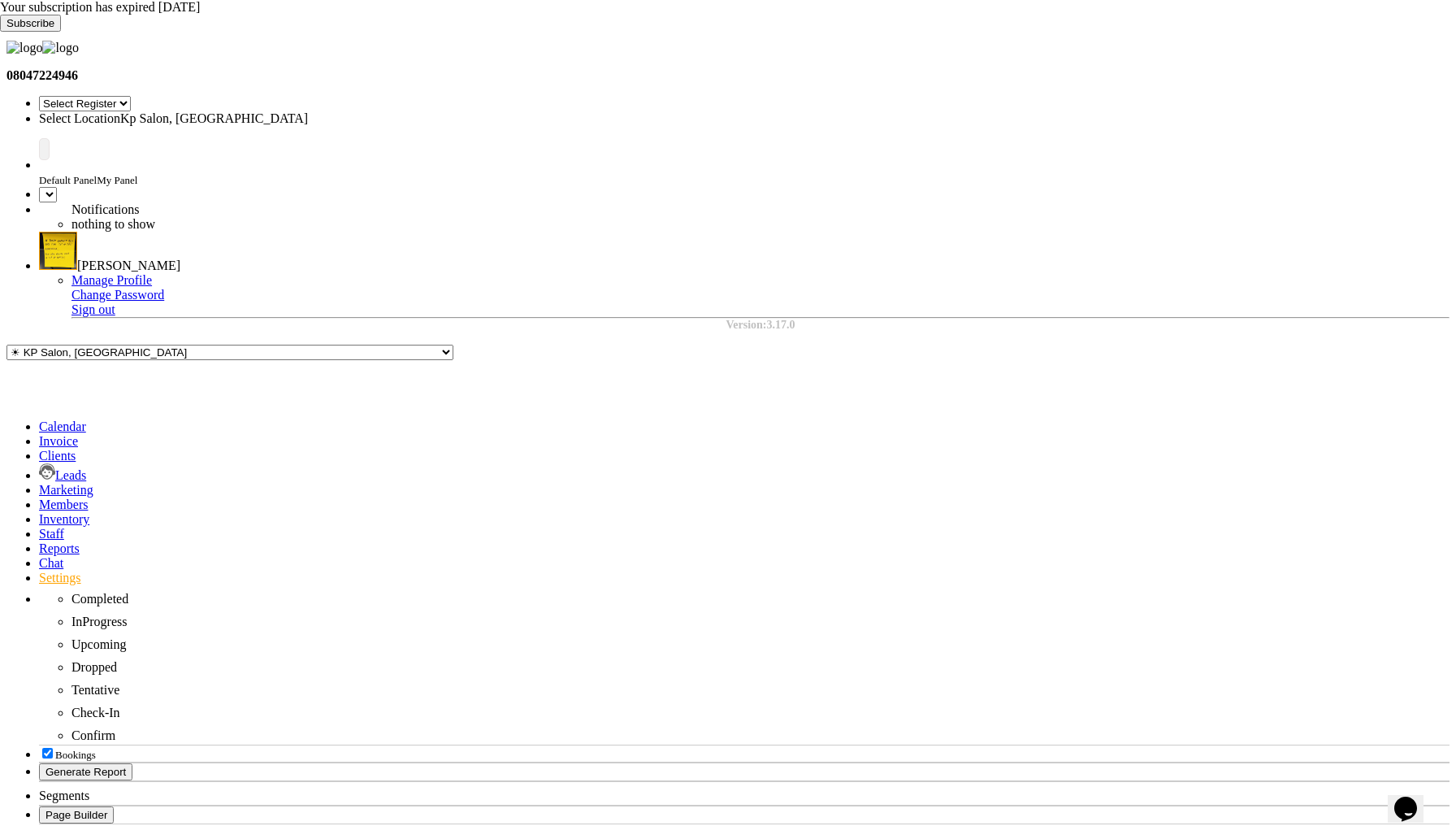
select select "7"
select select "en"
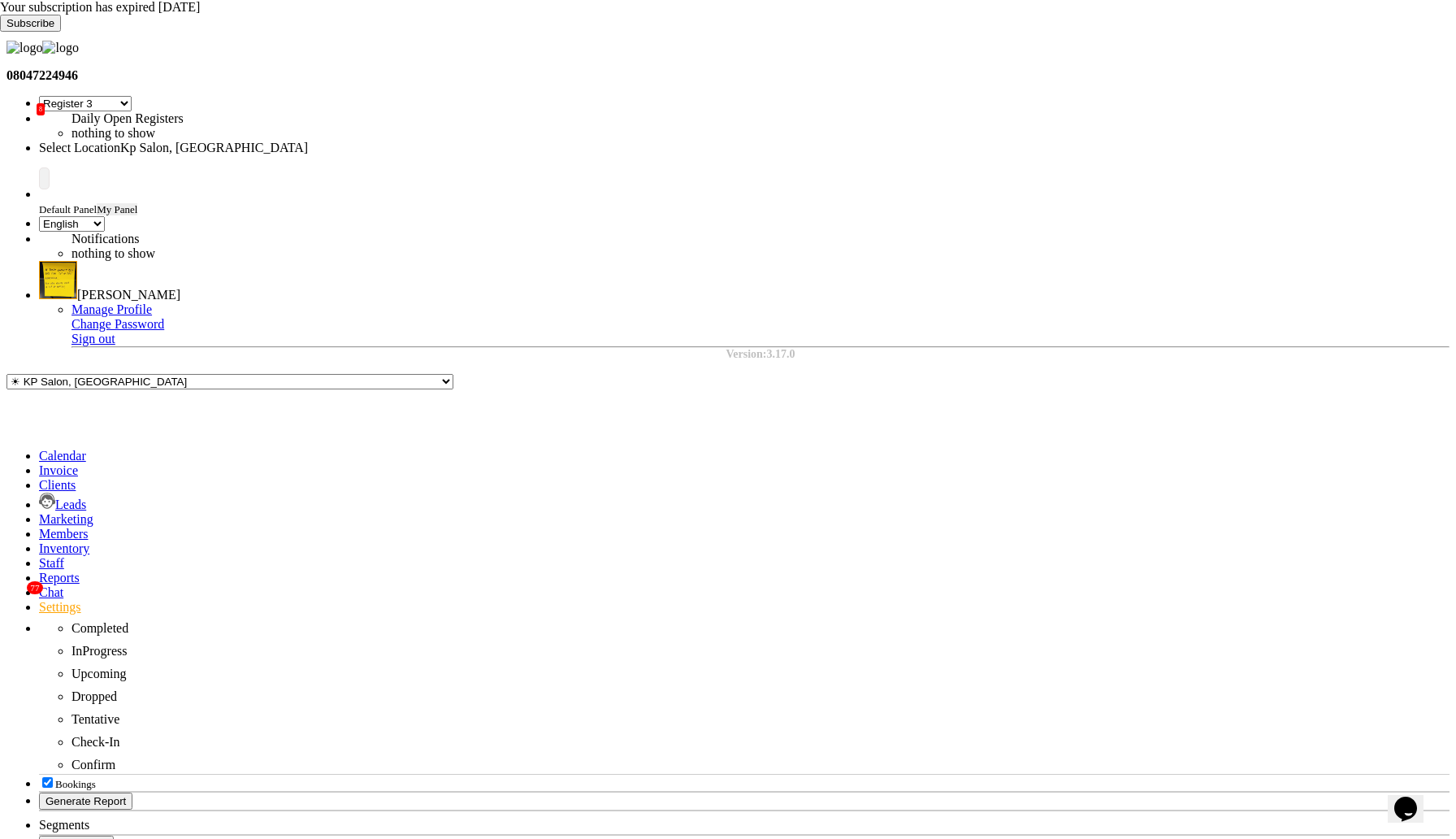
select select "AUTHENTICATION"
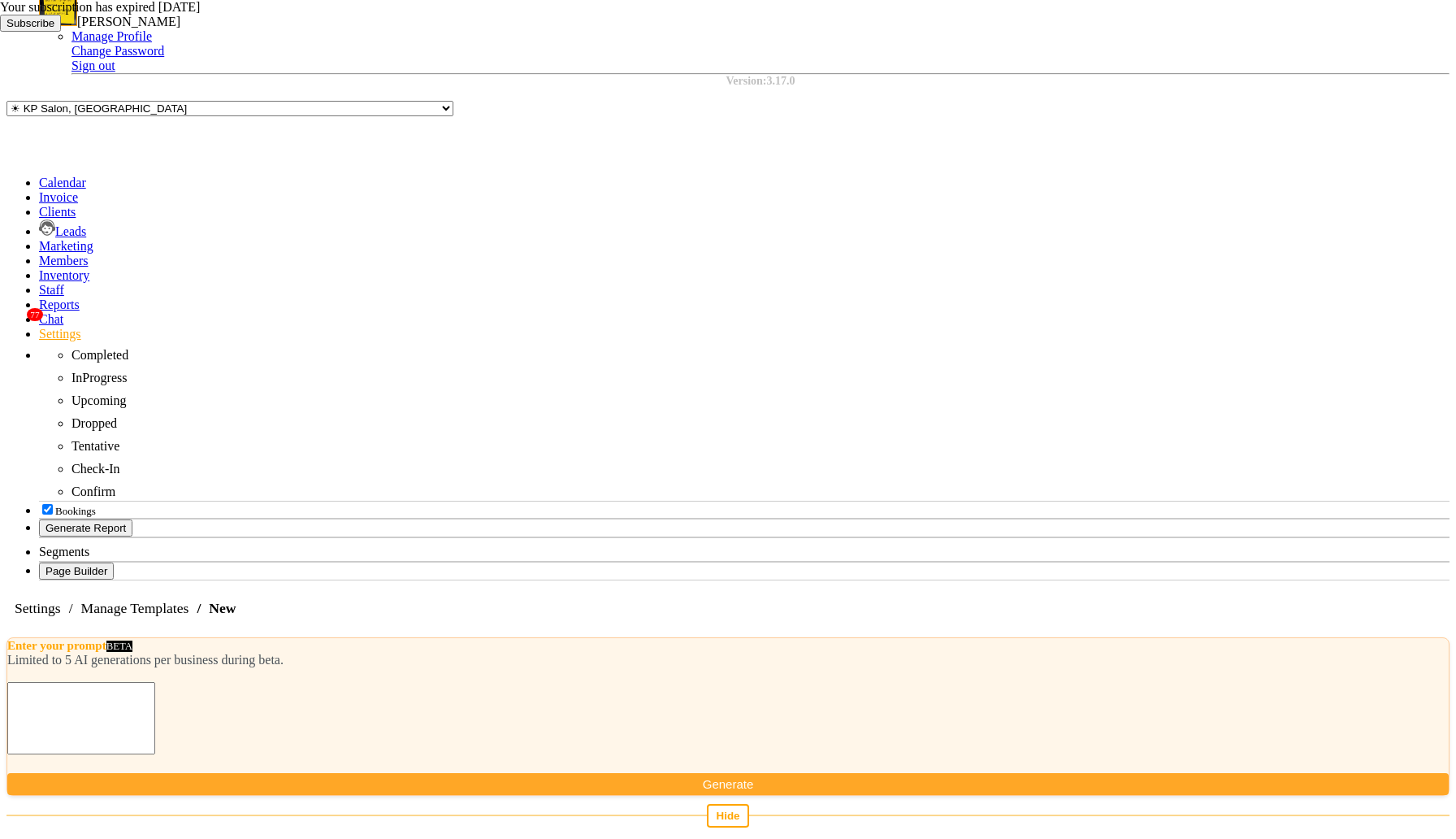
scroll to position [285, 0]
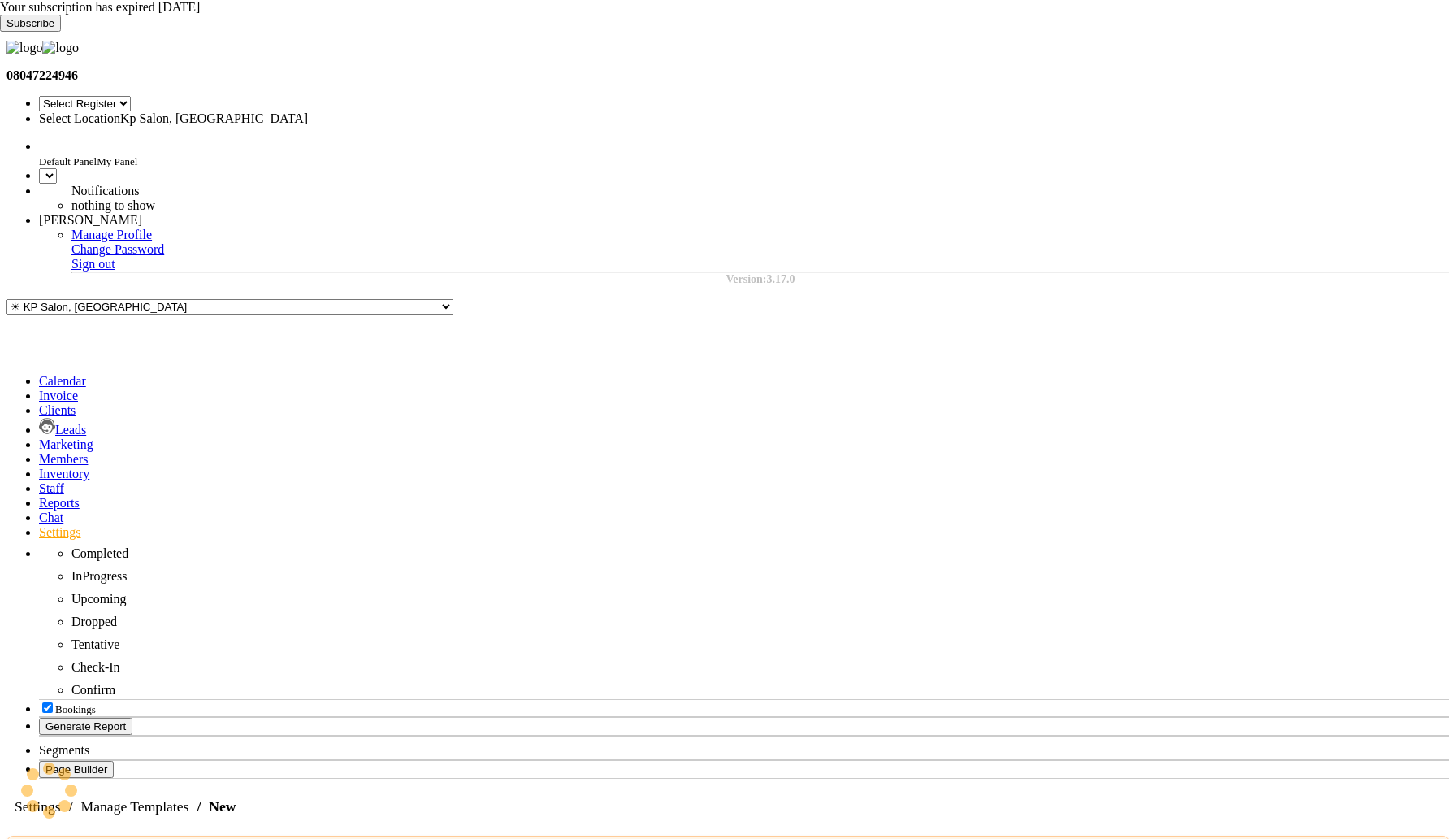
select select "7"
select select "en"
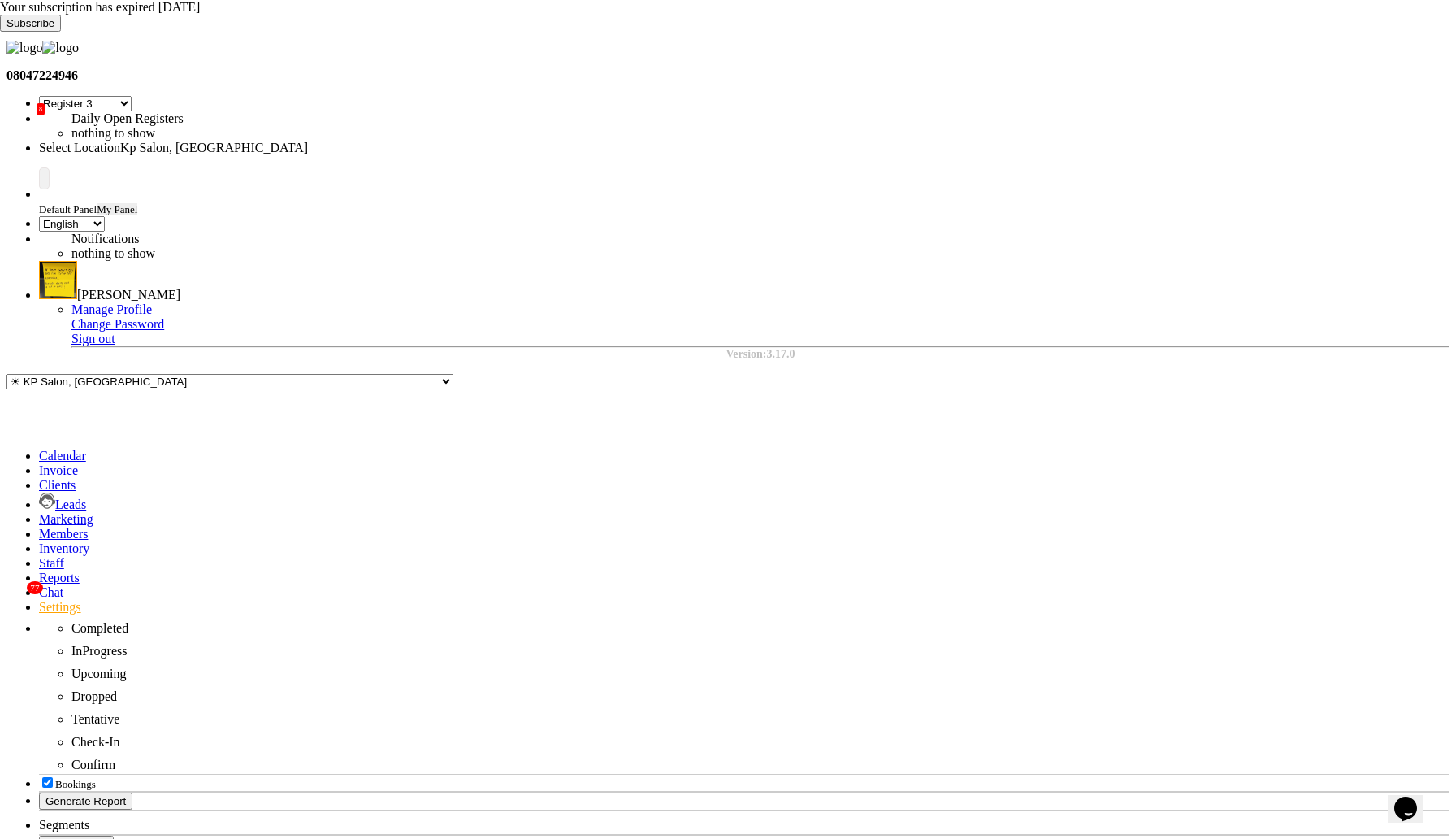
select select "AUTHENTICATION"
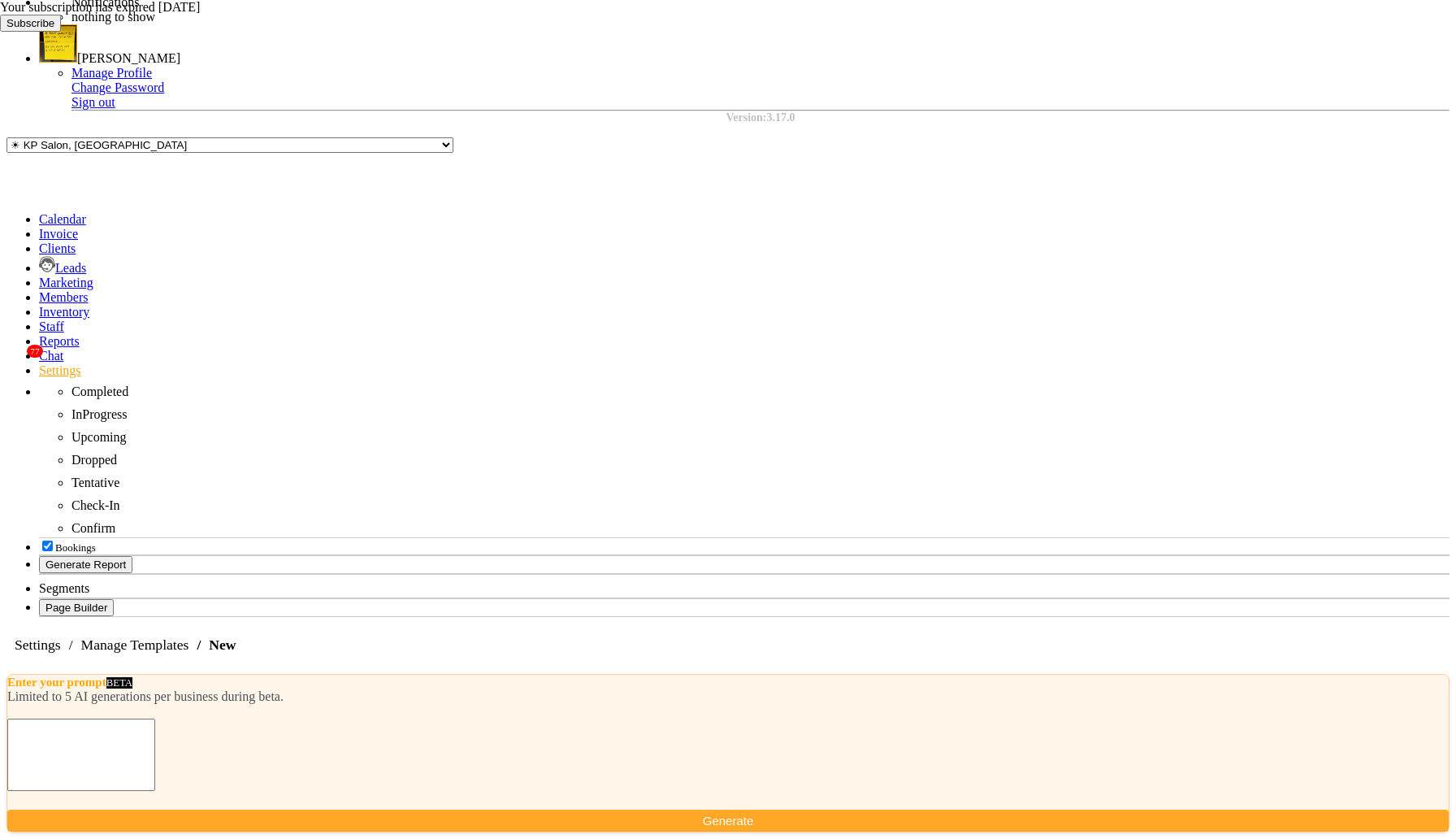
scroll to position [310, 0]
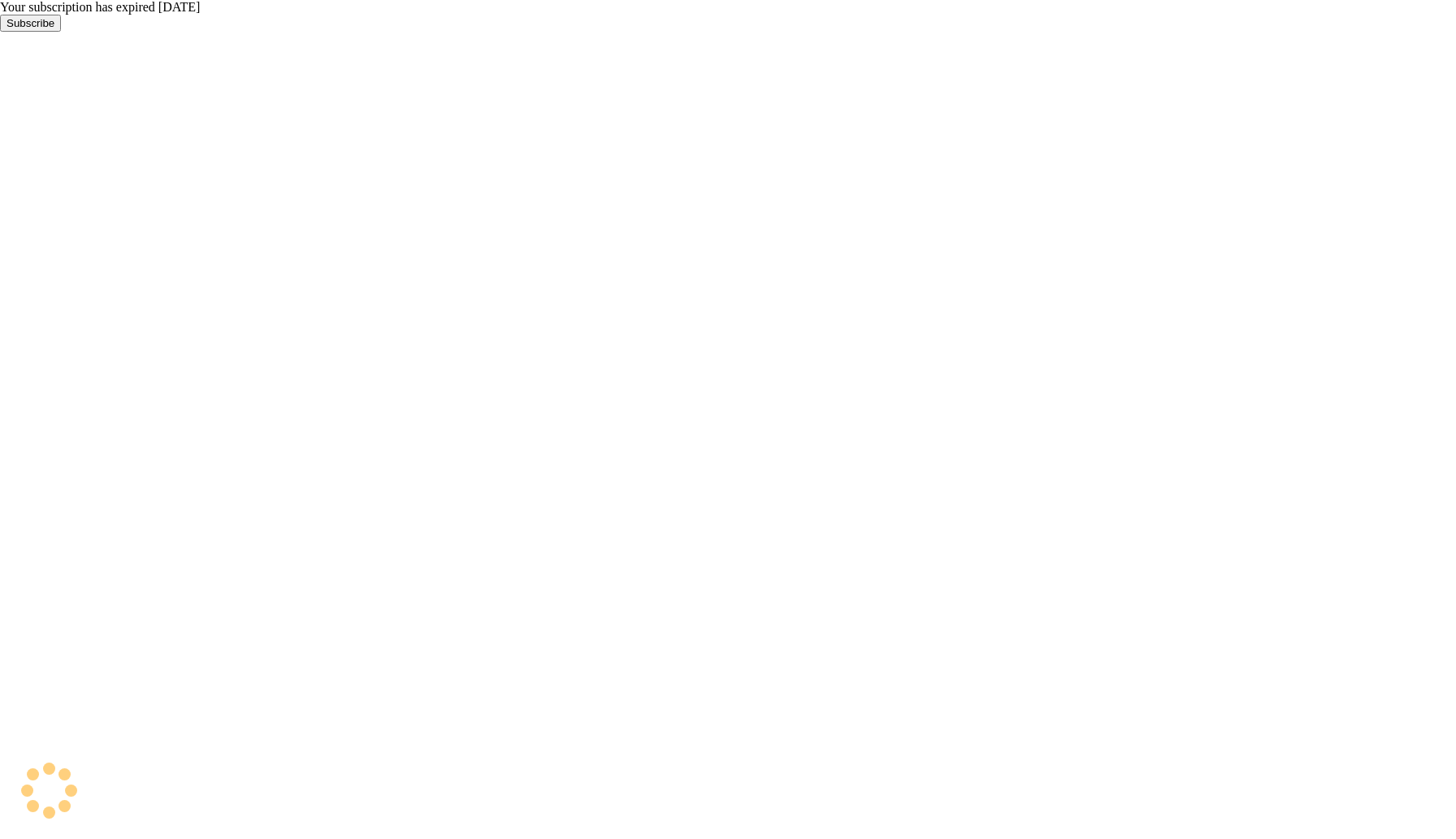
select select "7"
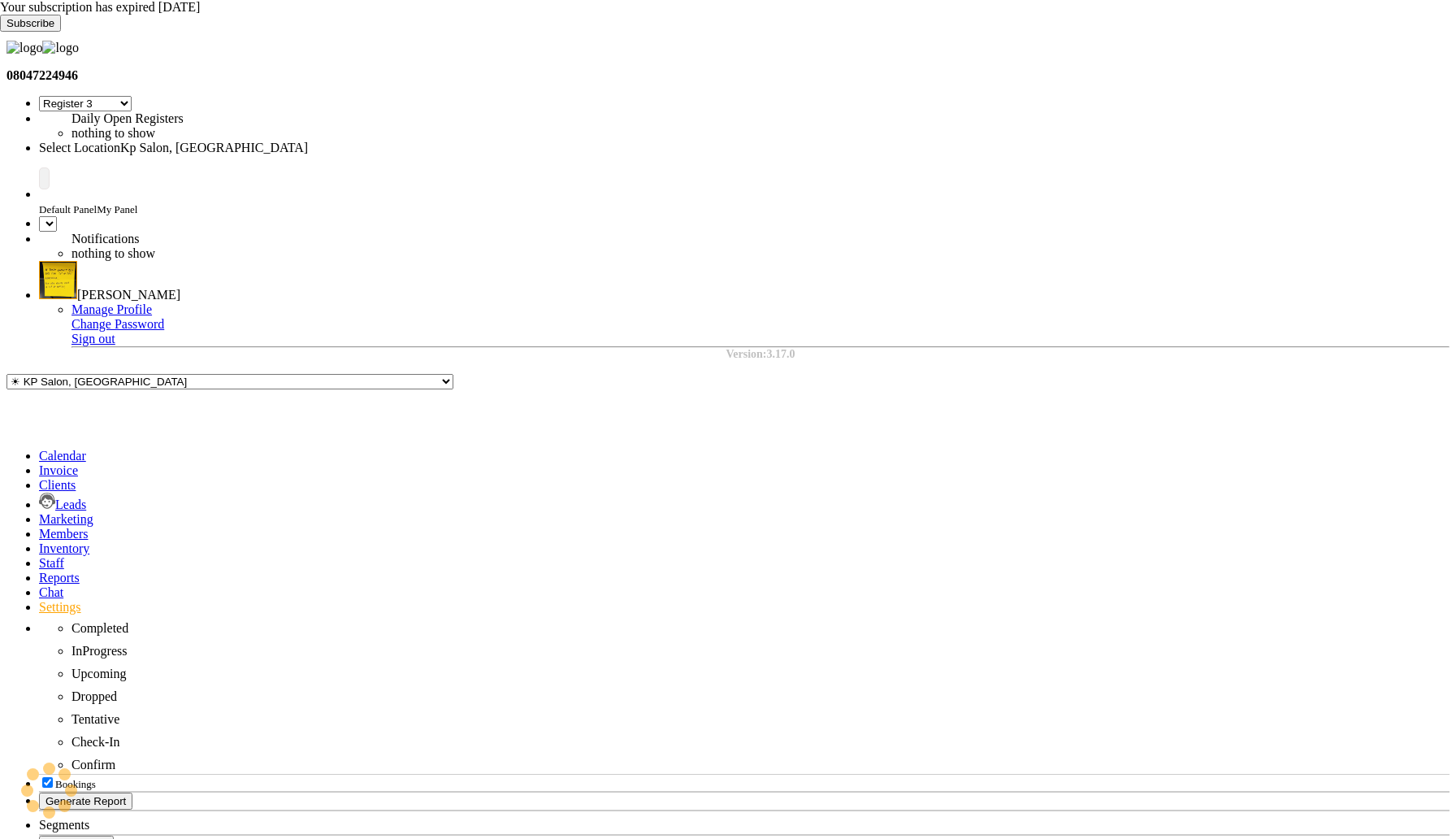
select select "en"
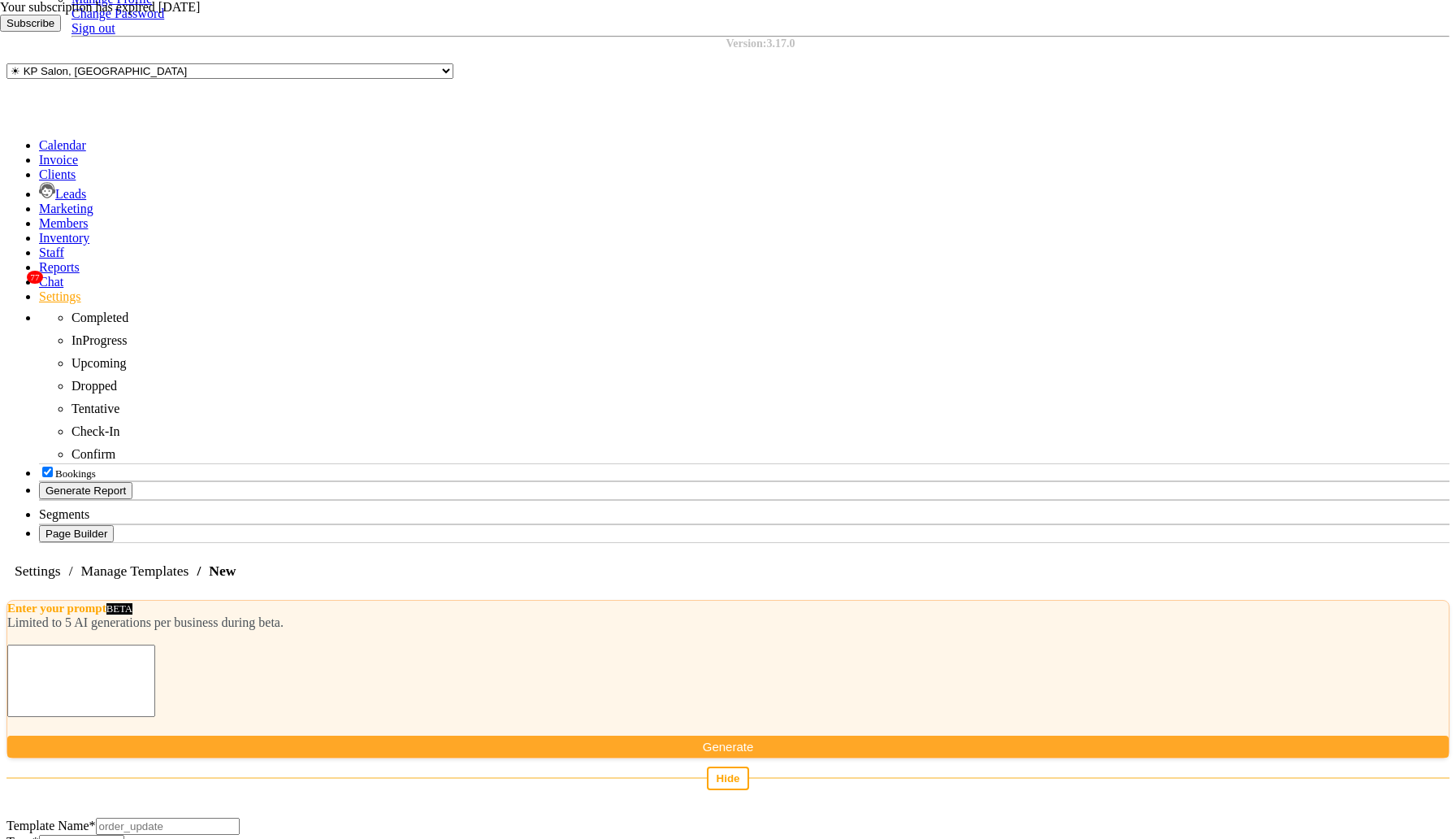
select select "MARKETING"
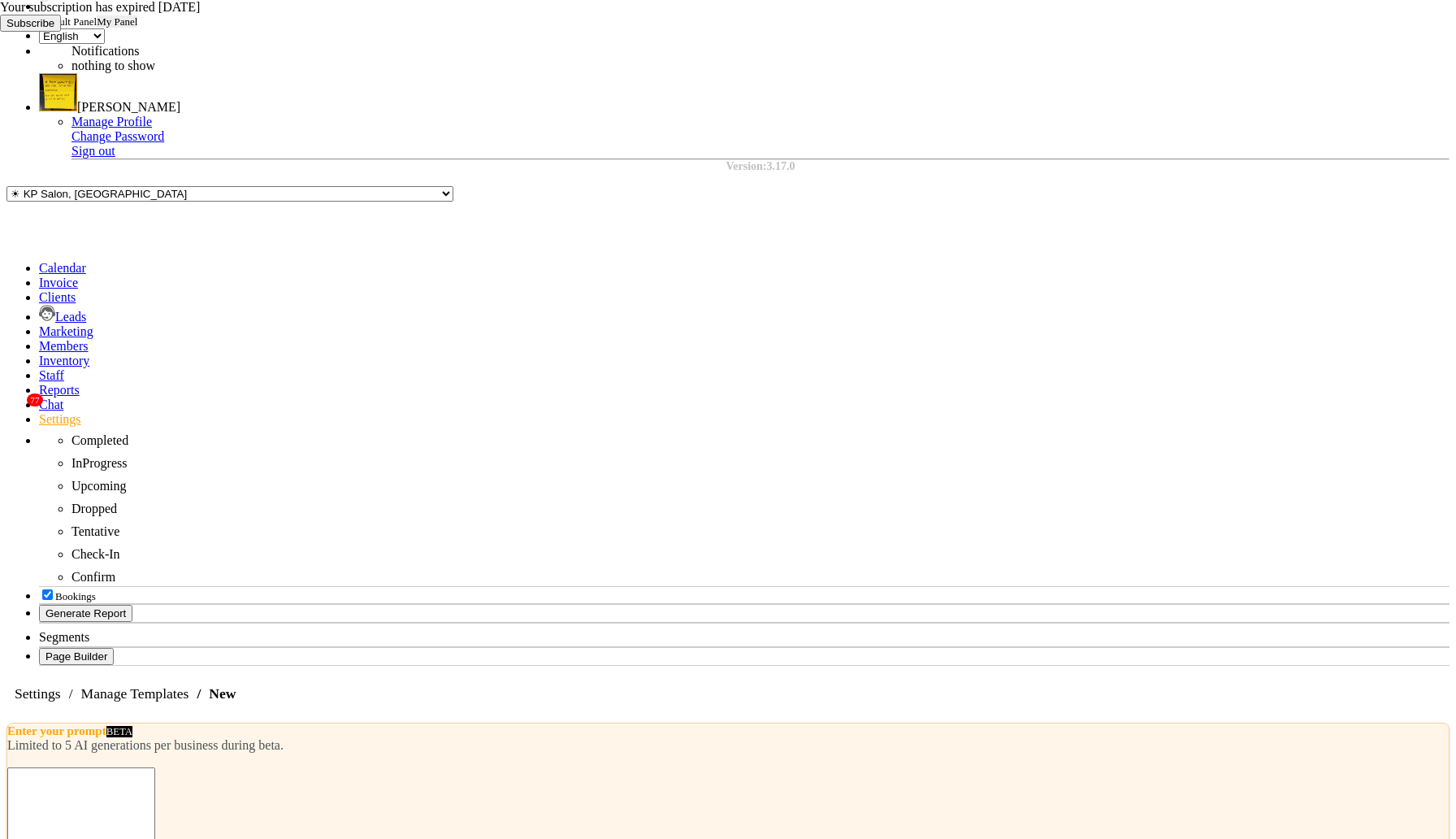
type textarea "{{1}}"
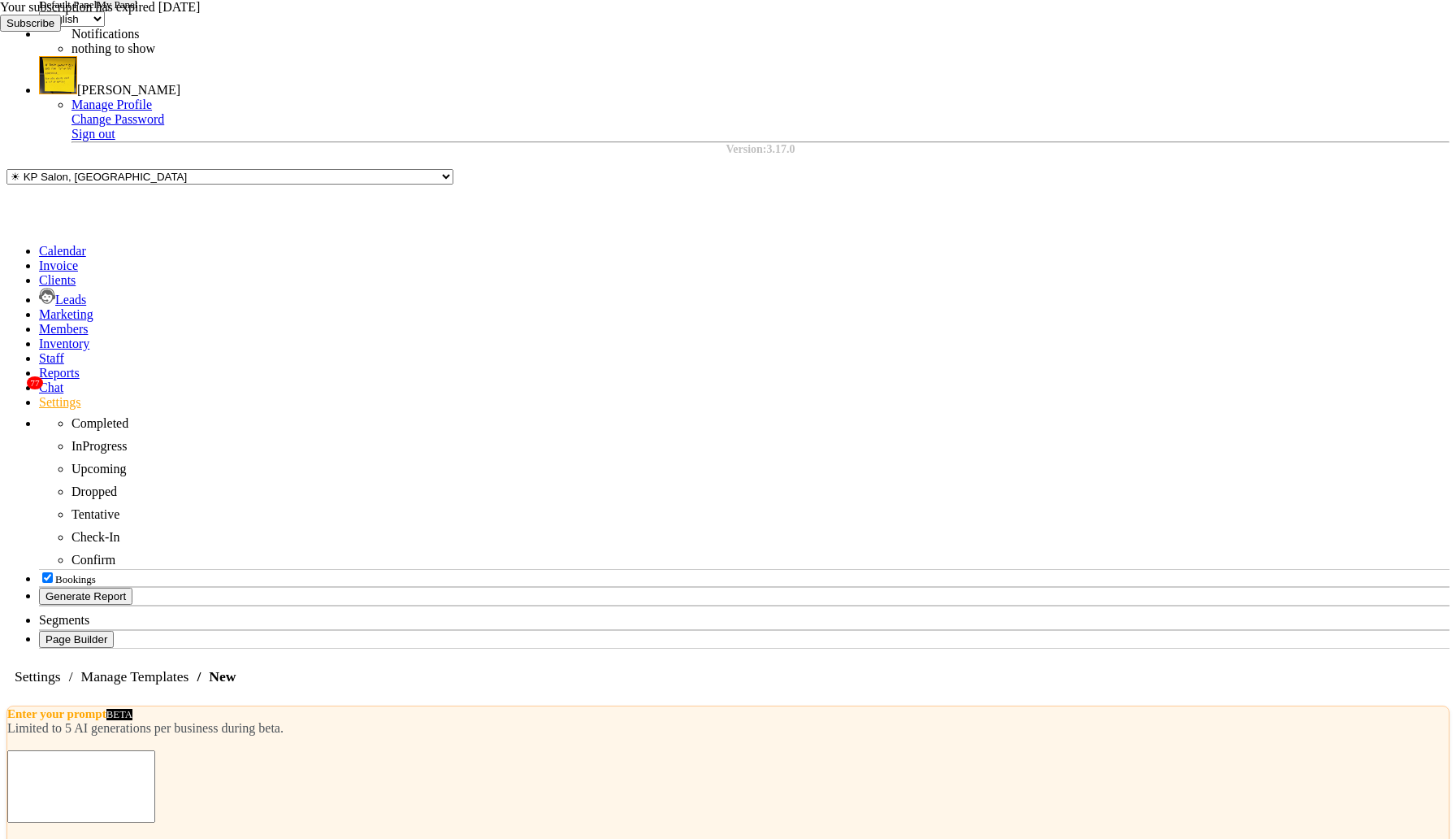
type input "test_marketing_temp"
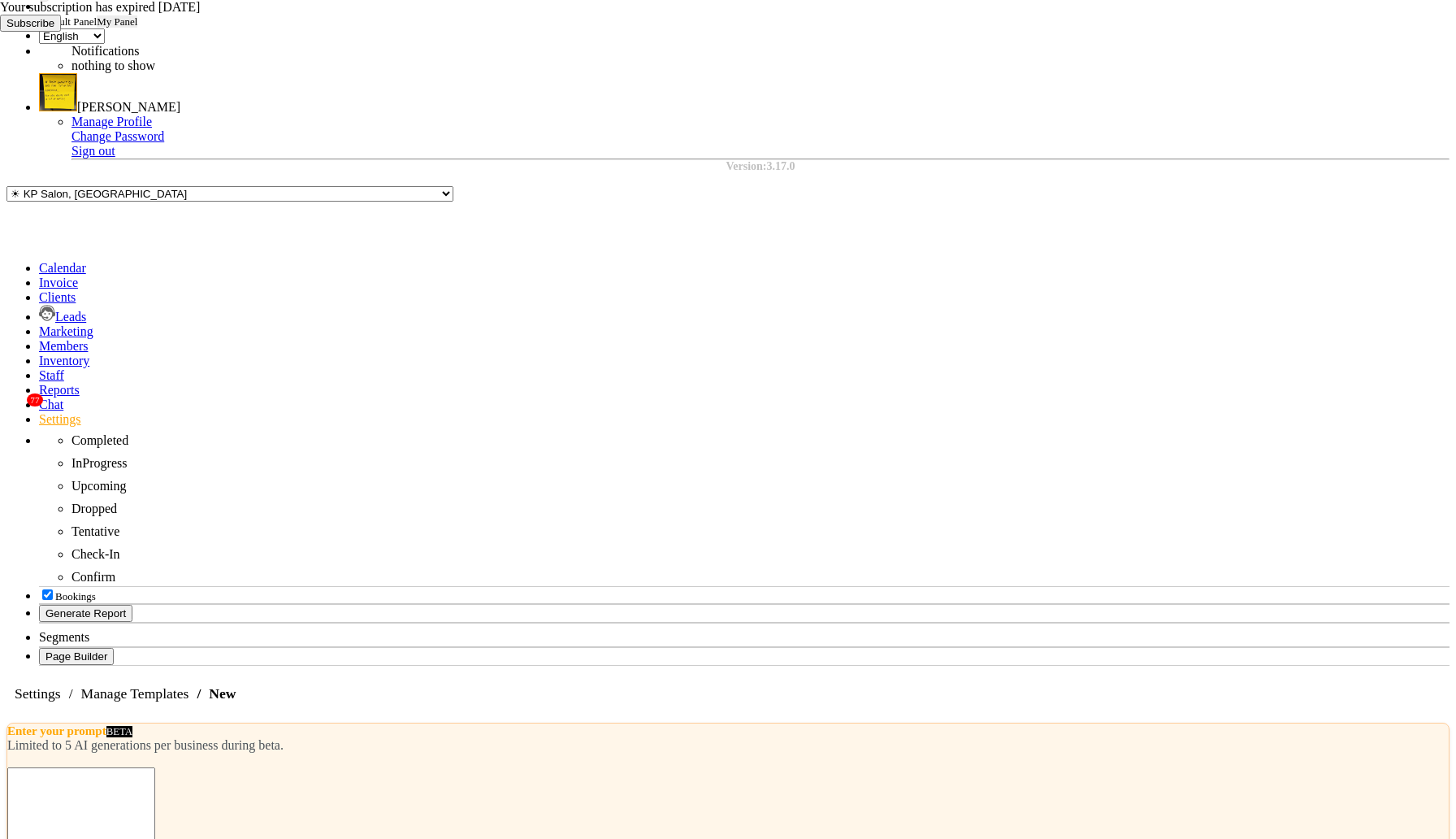
type textarea "This is a marketing {{1}}"
type input "template"
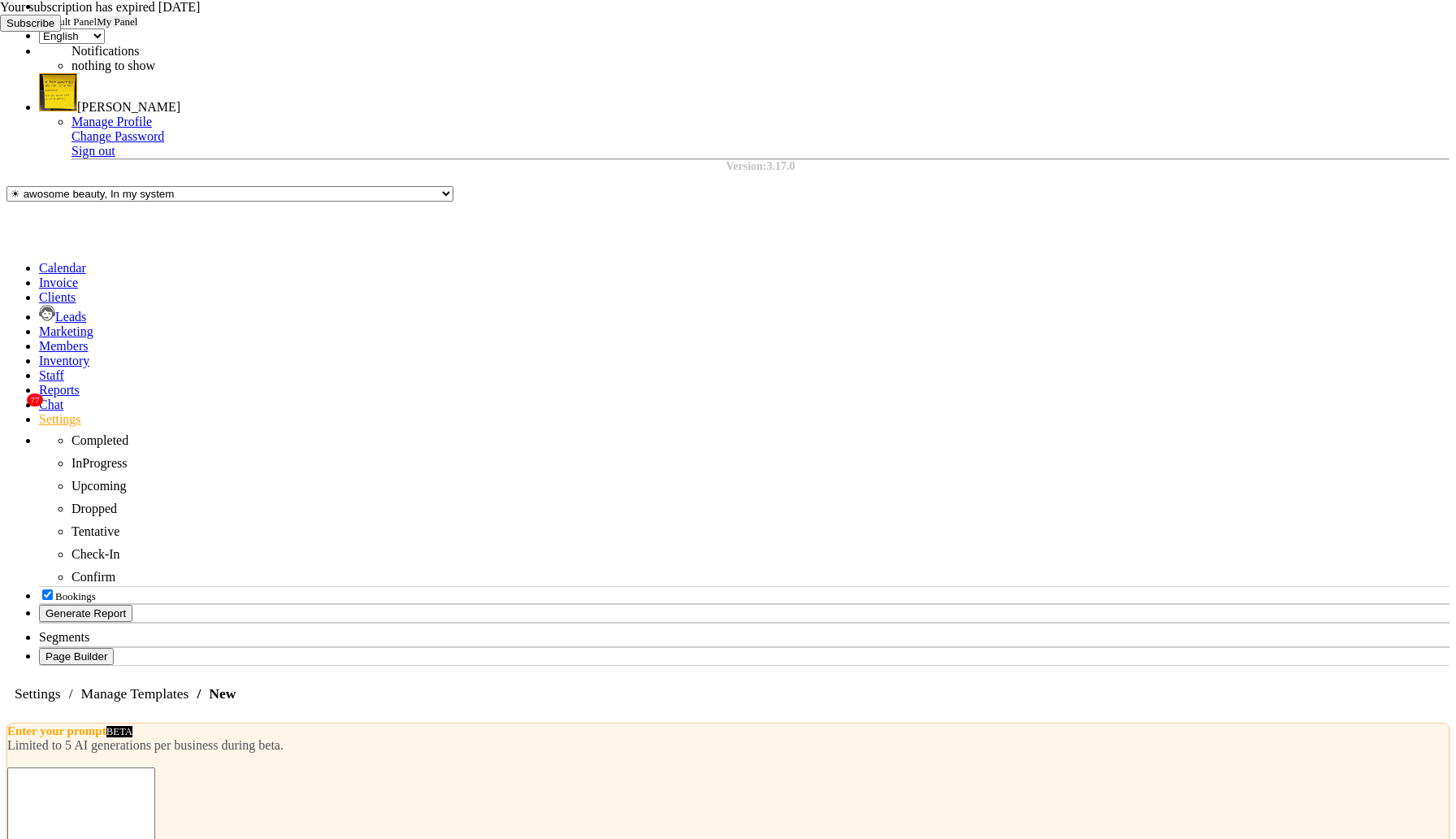
type textarea "This is a marketing {{1}} ."
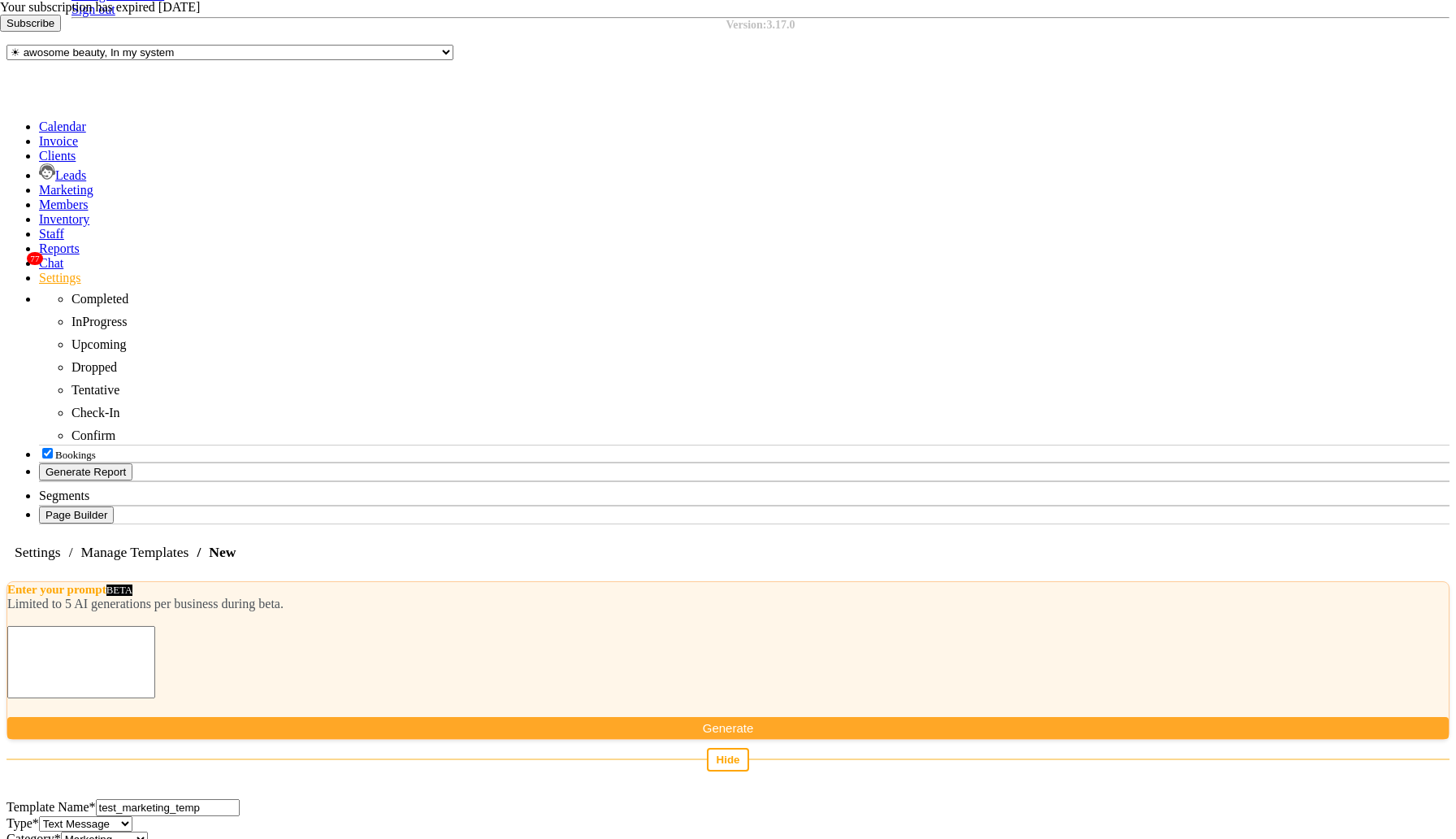
select select "URL"
type input "Click me"
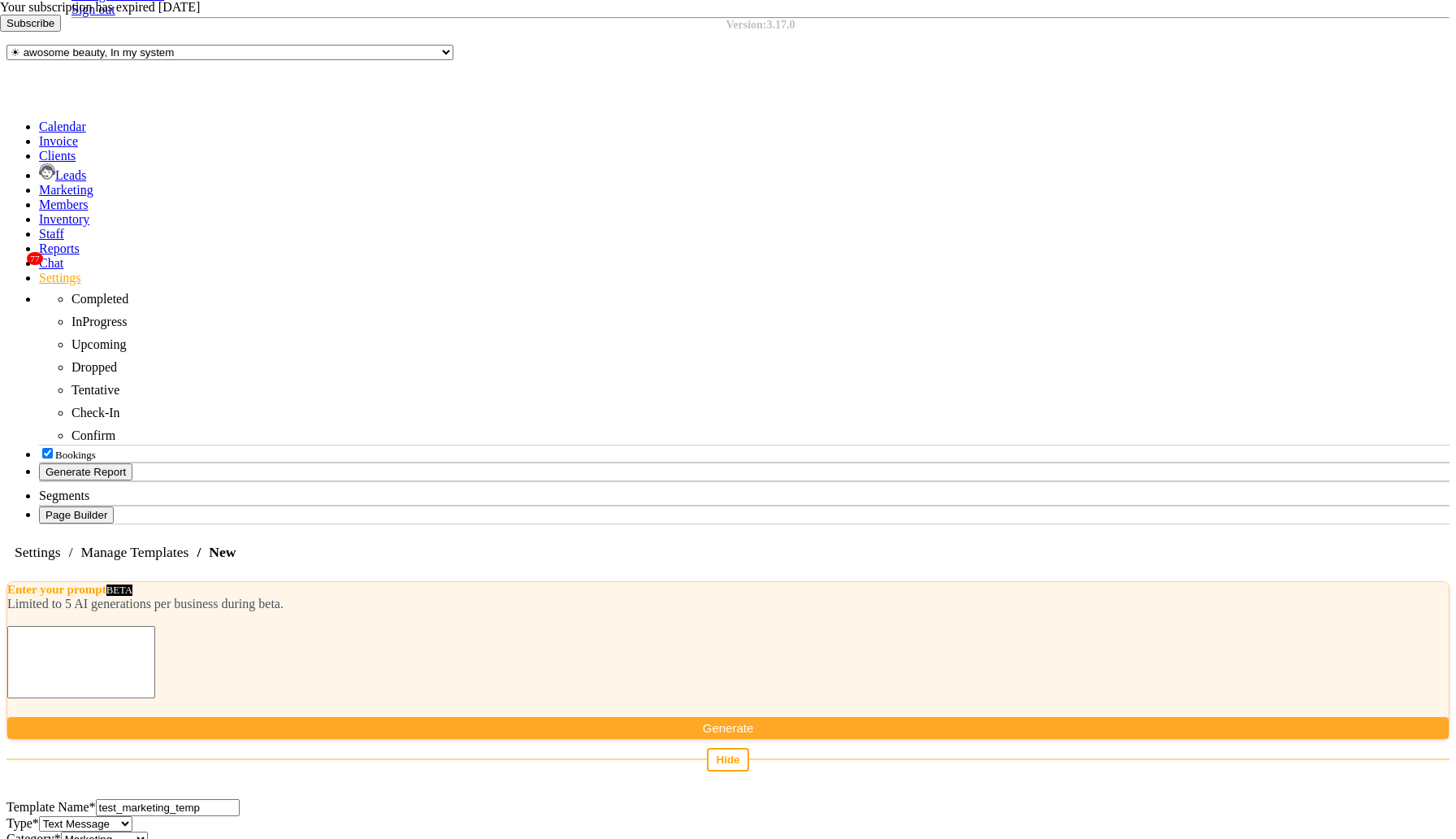
type input "h"
paste input "https://stg.dingg.app/setting/manage-templates"
type input "https://stg.dingg.app/setting/manage-templates"
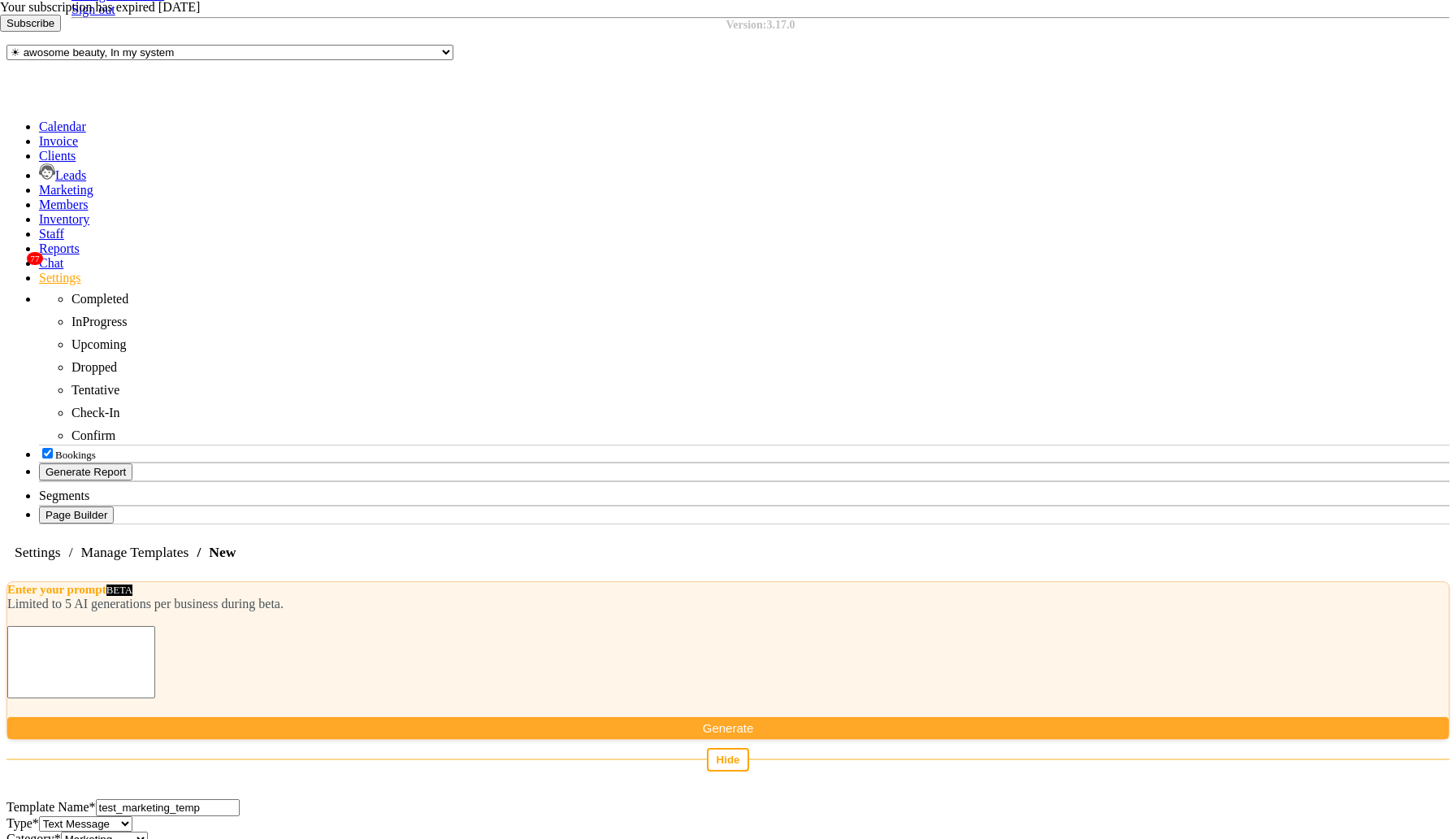
select select "APPROVED"
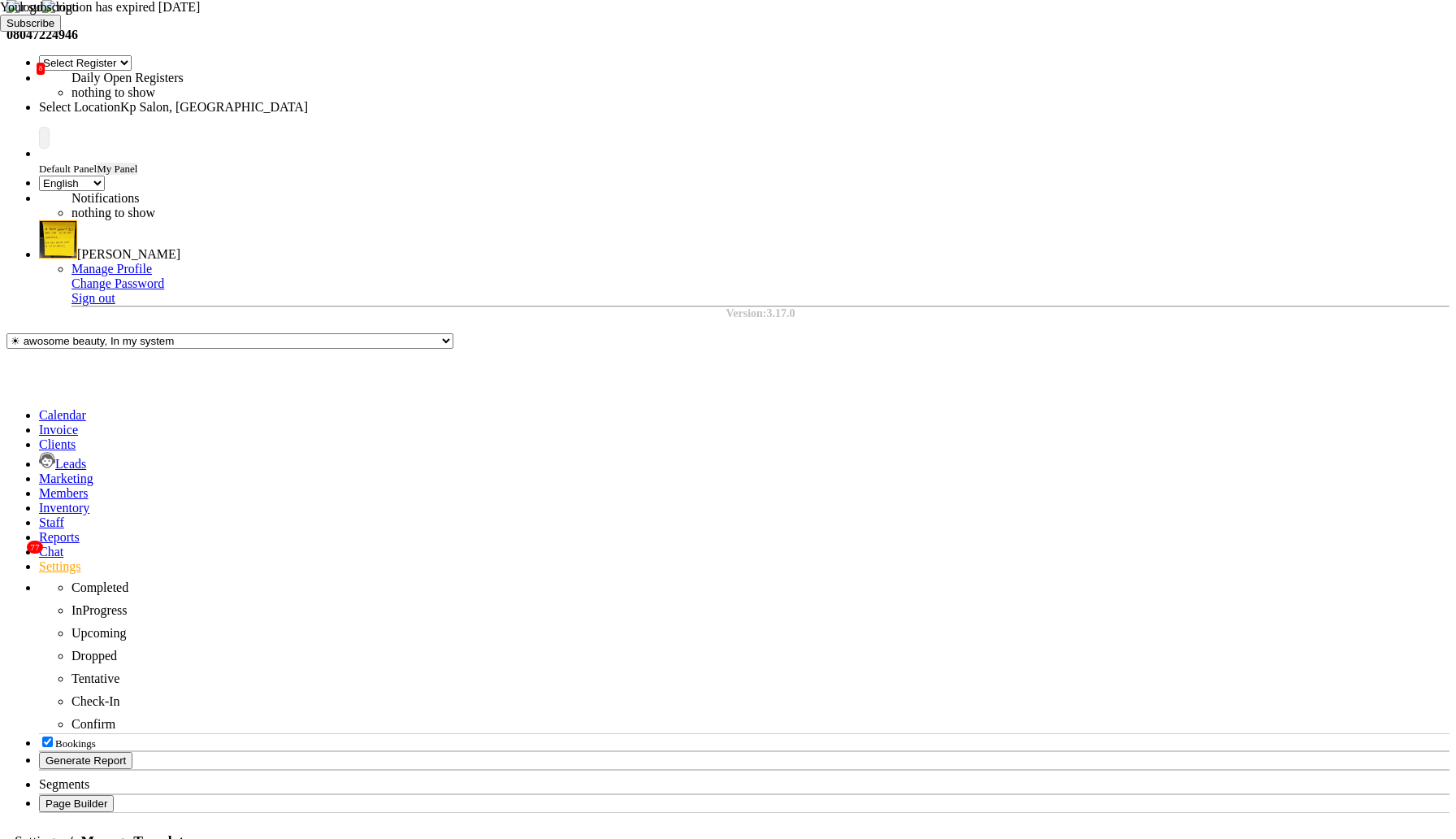
scroll to position [329, 0]
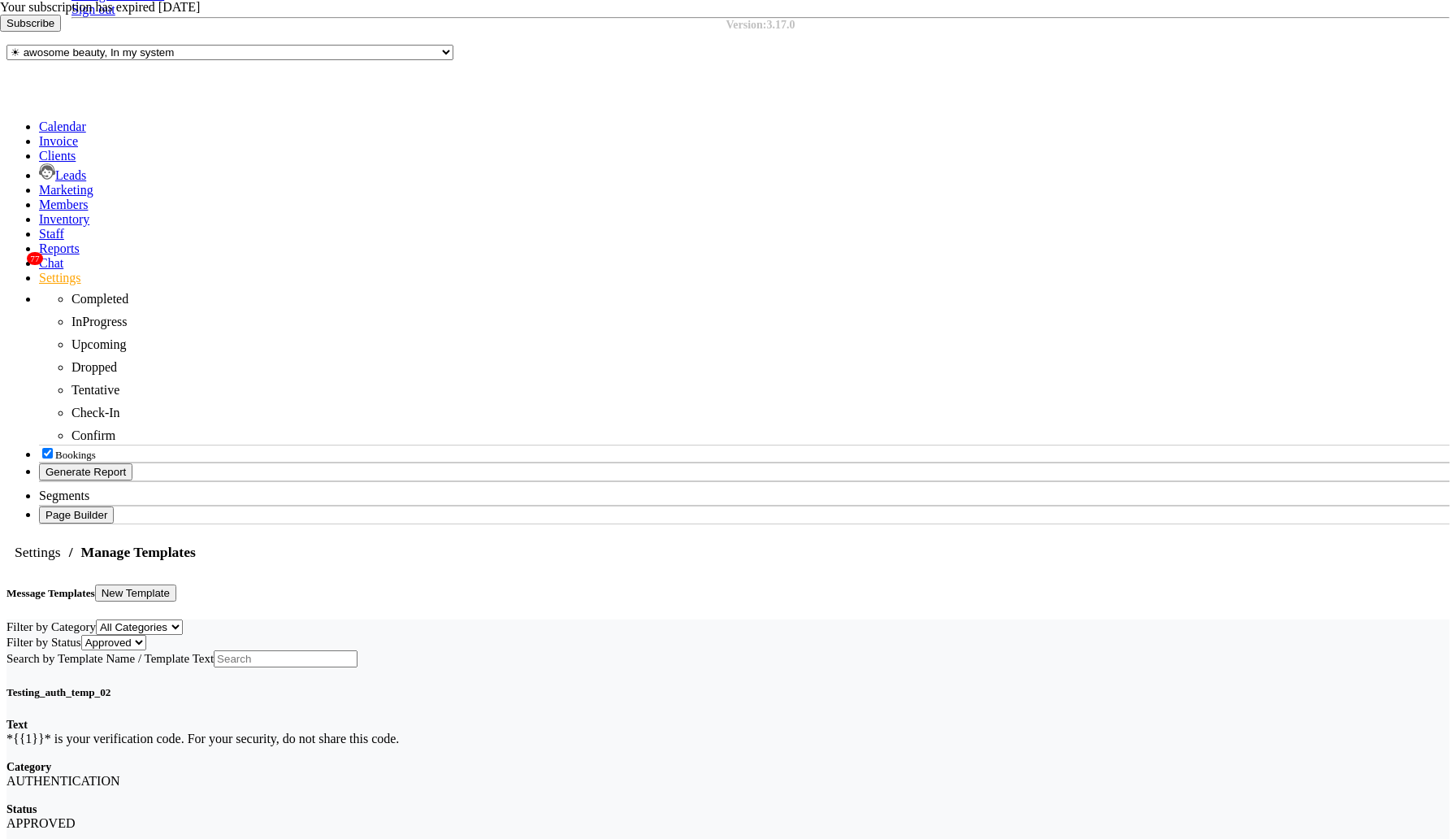
click at [0, 31] on icon at bounding box center [0, 31] width 0 height 0
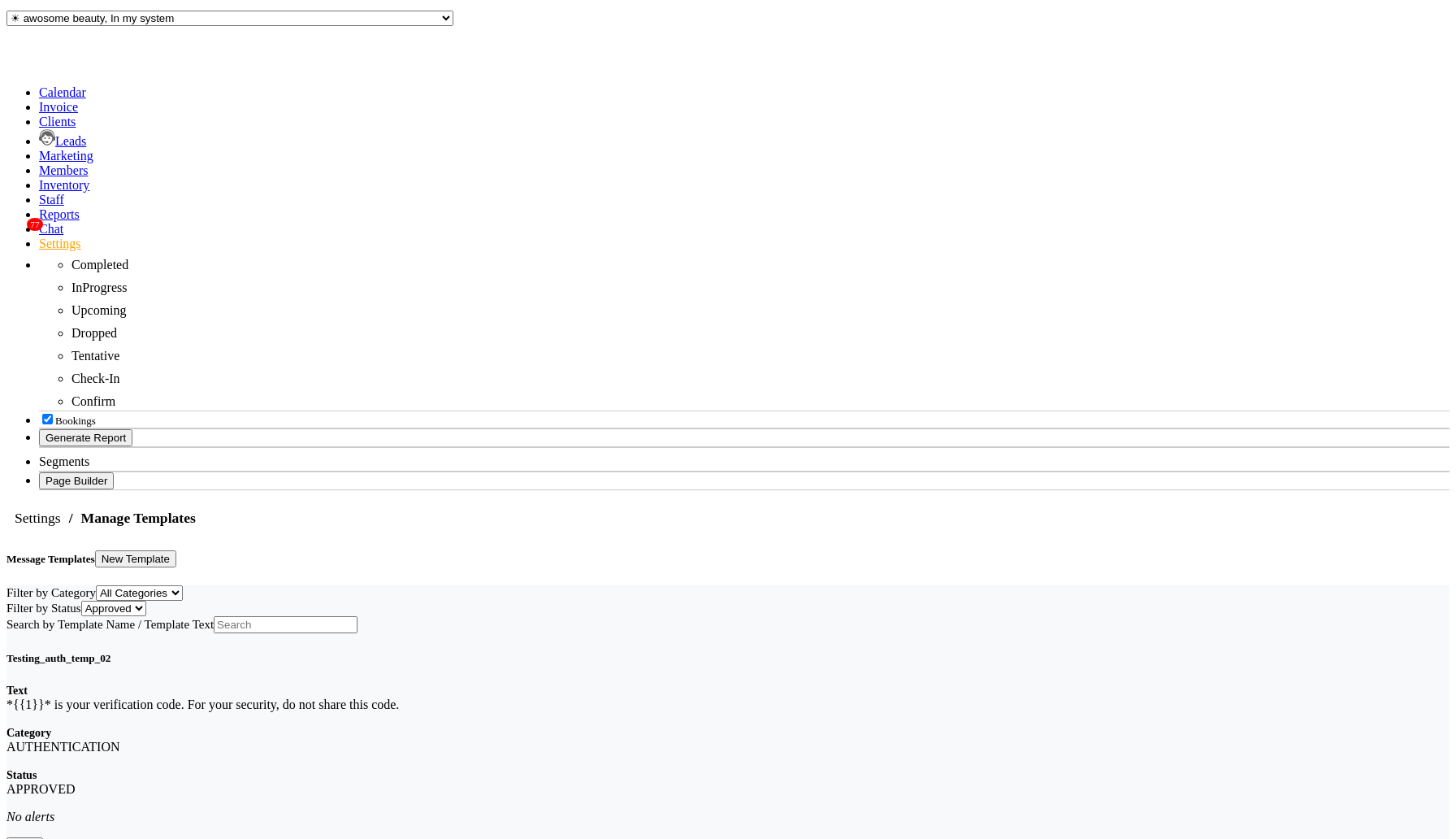
scroll to position [0, 0]
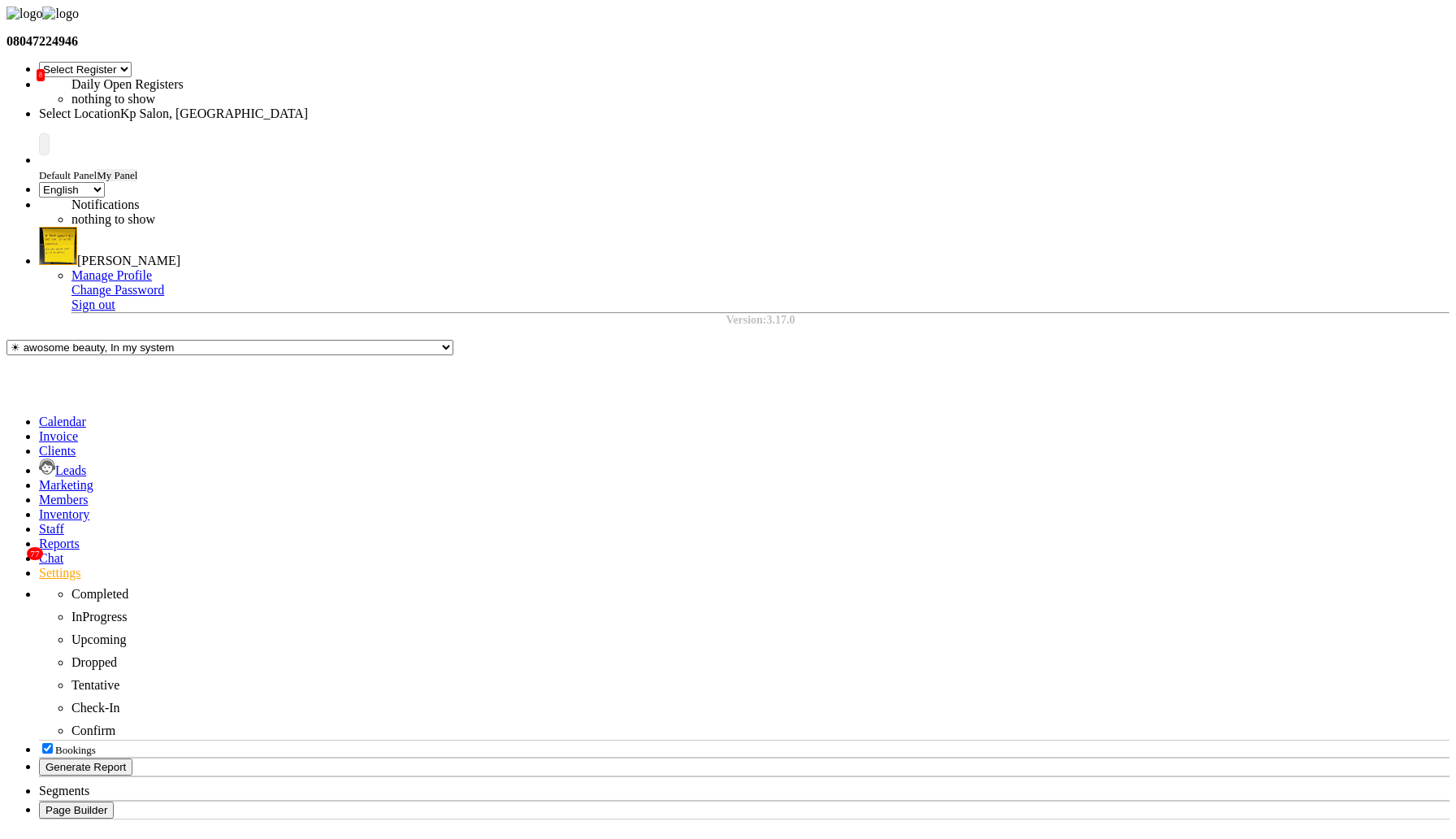
select select
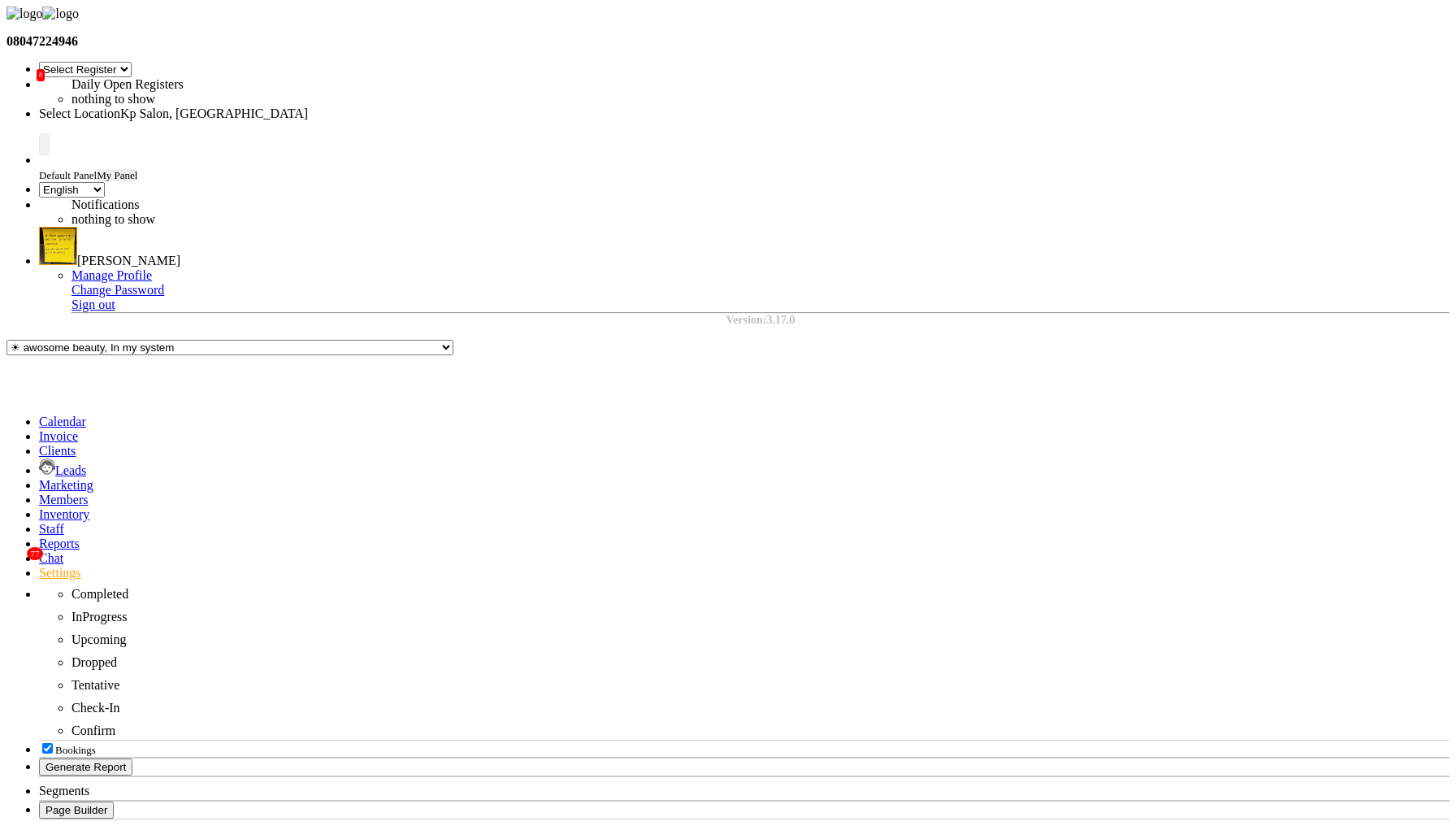
select select "APPROVED"
select select
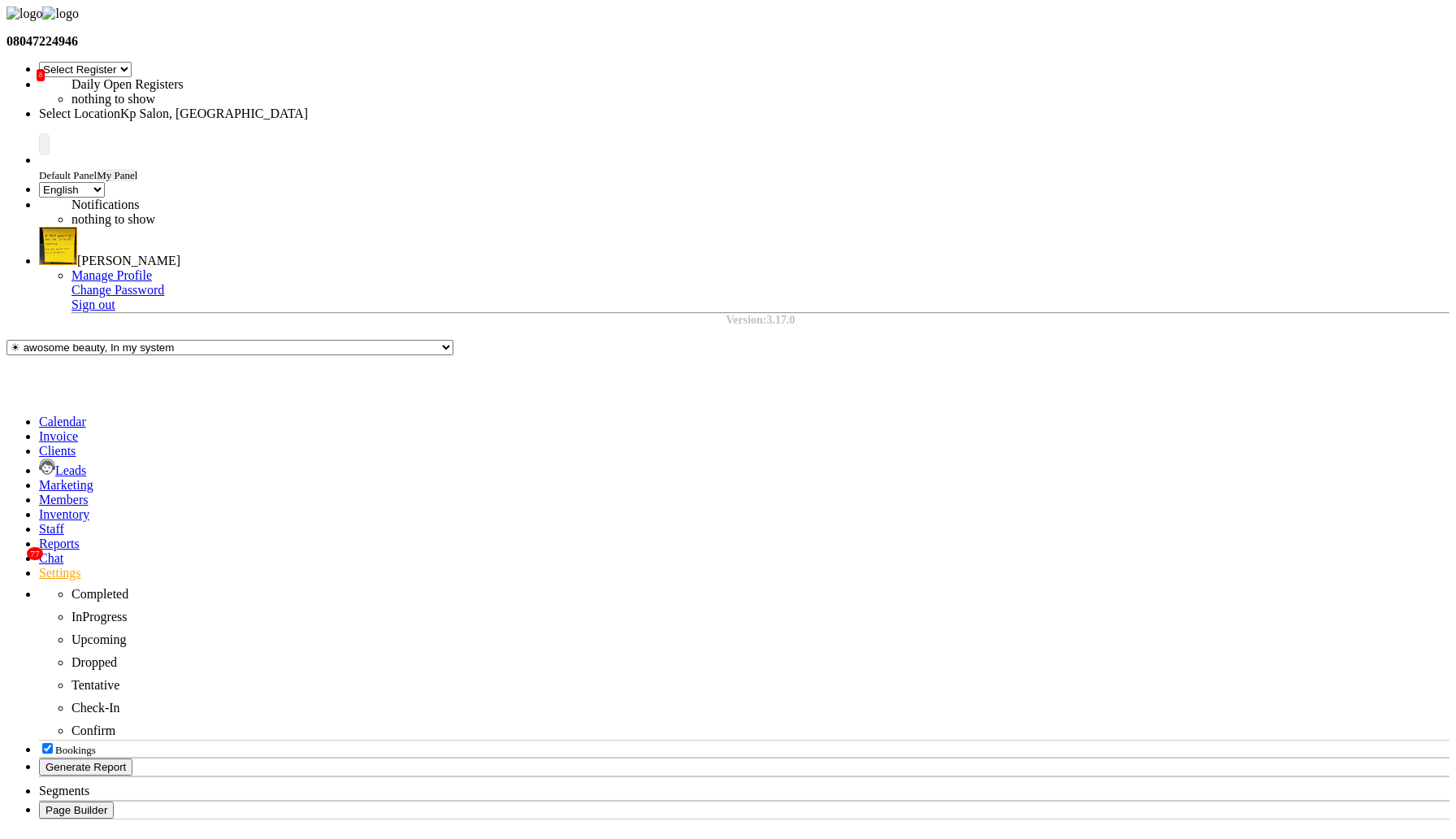
scroll to position [147, 0]
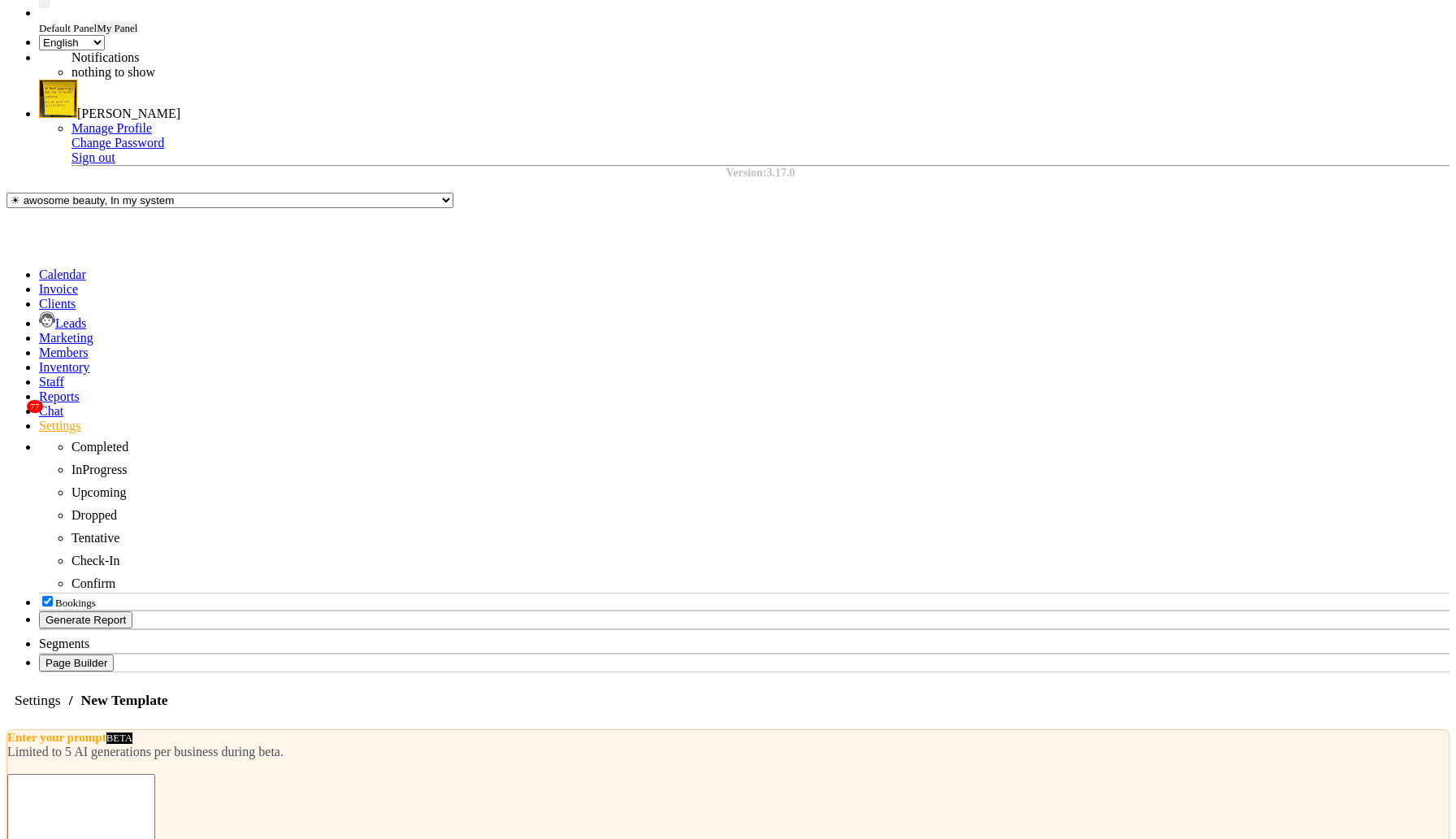
select select "AUTHENTICATION"
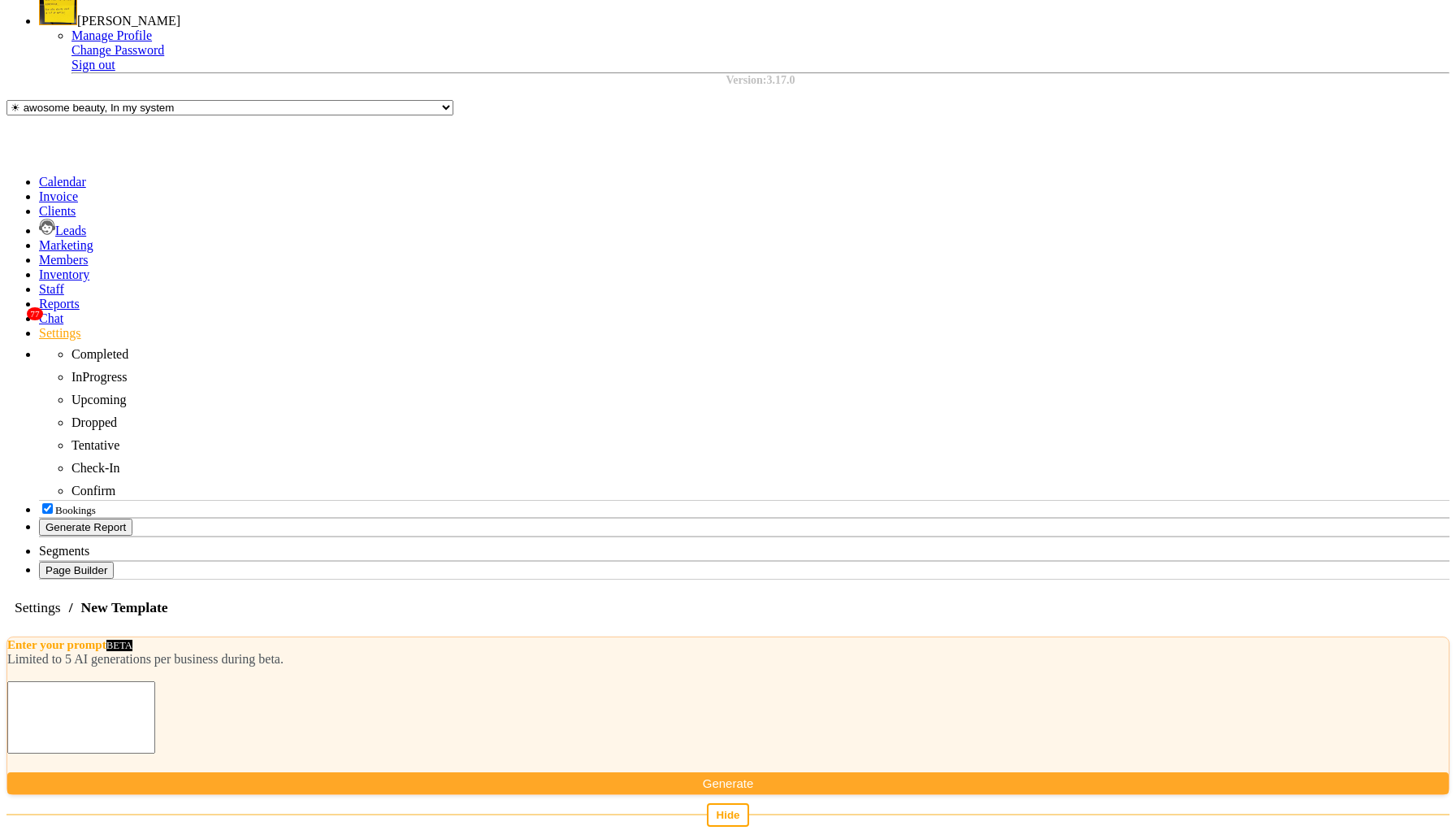
scroll to position [270, 0]
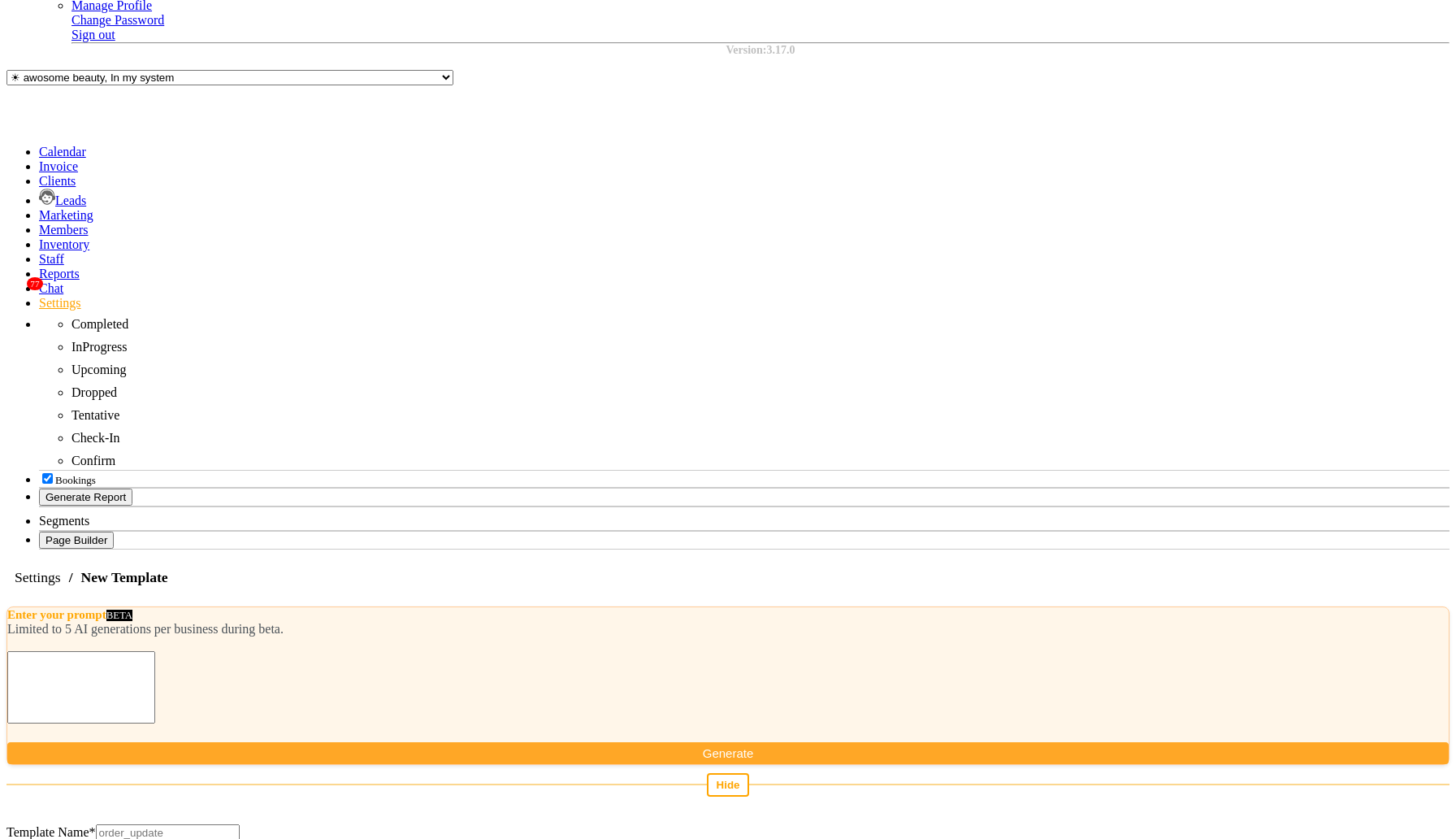
click at [239, 824] on input "Template Name *" at bounding box center [167, 832] width 144 height 17
type input "test_auth"
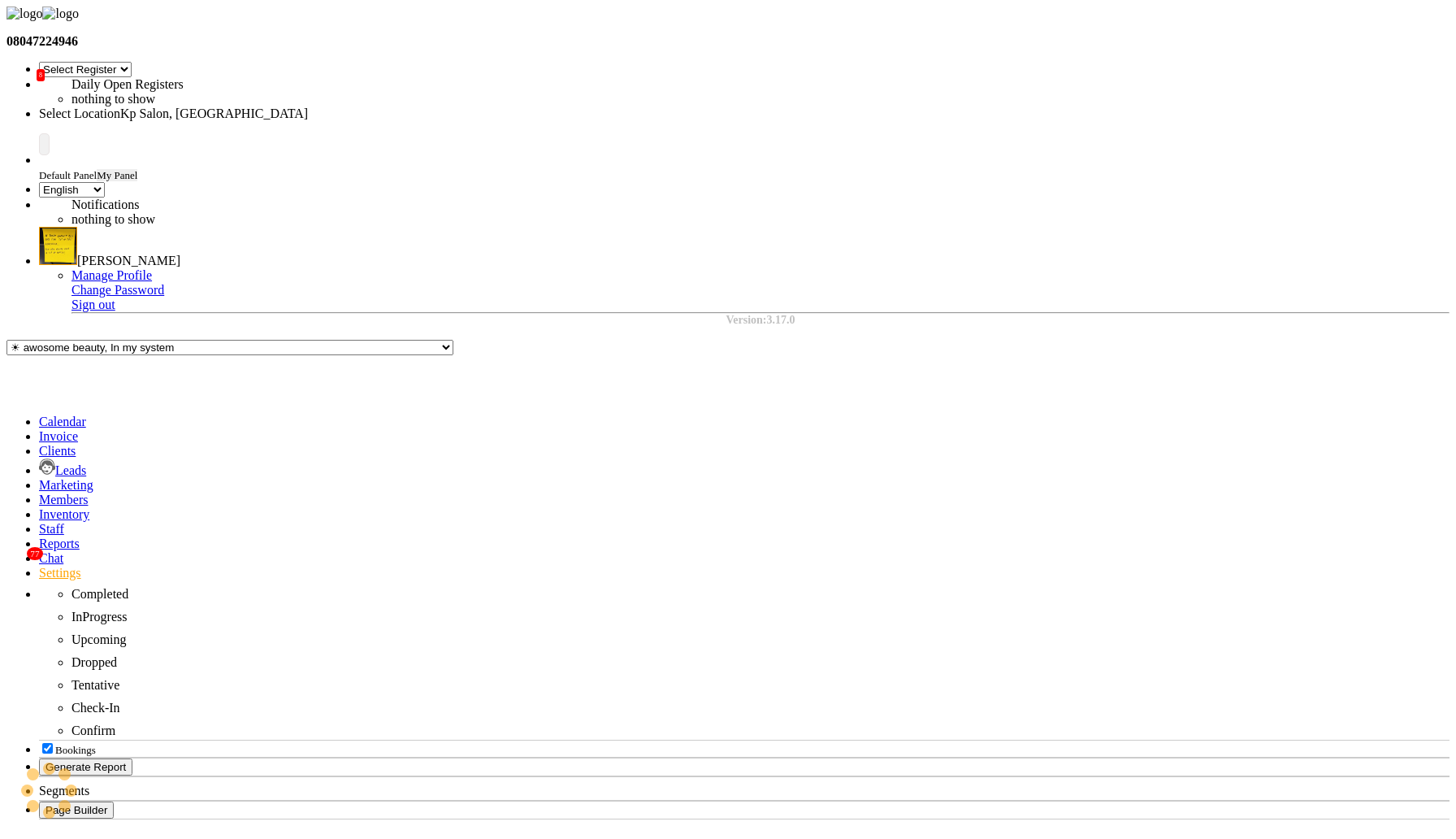
select select "APPROVED"
select select
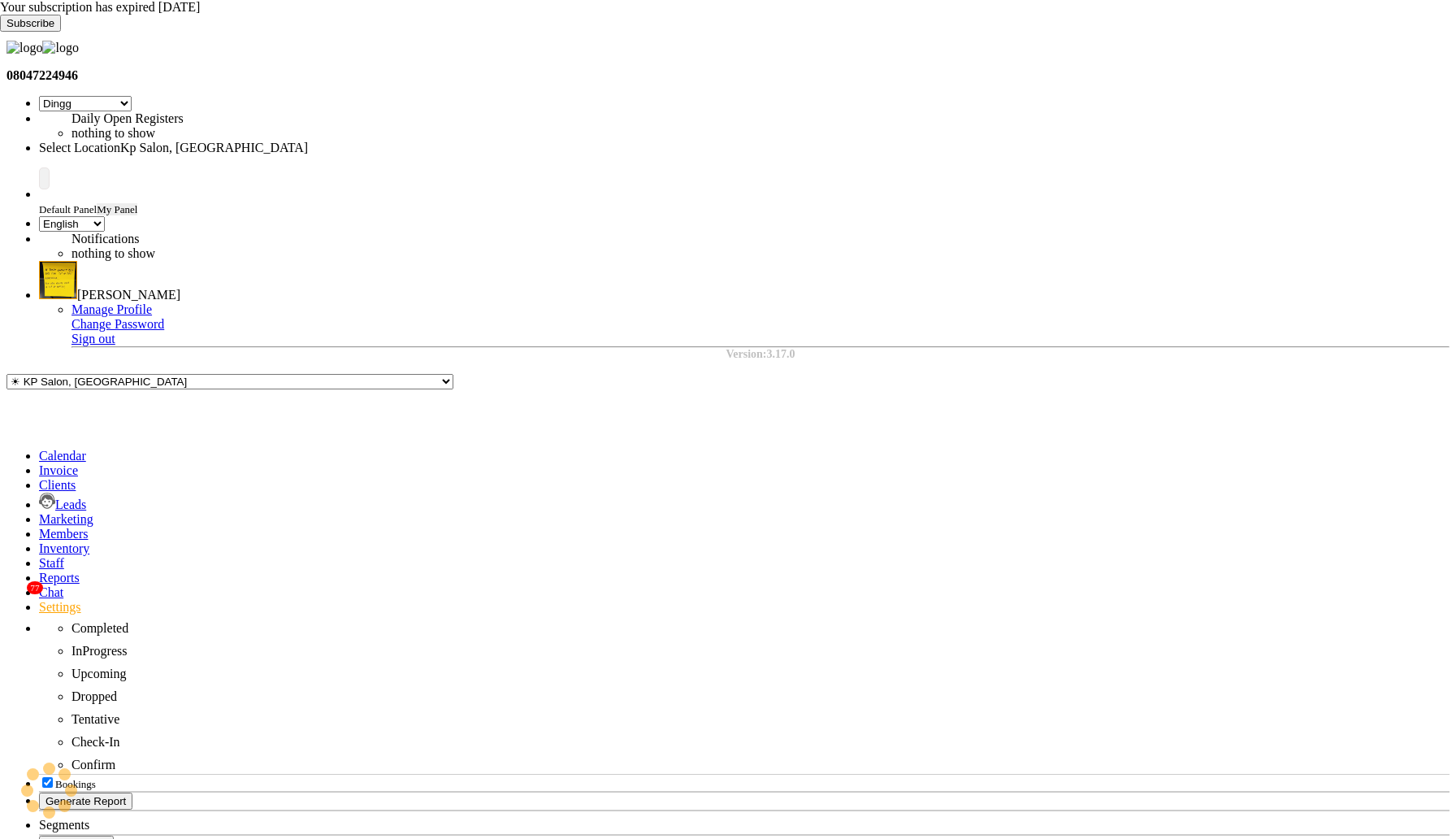
select select "28"
select select "en"
select select "APPROVED"
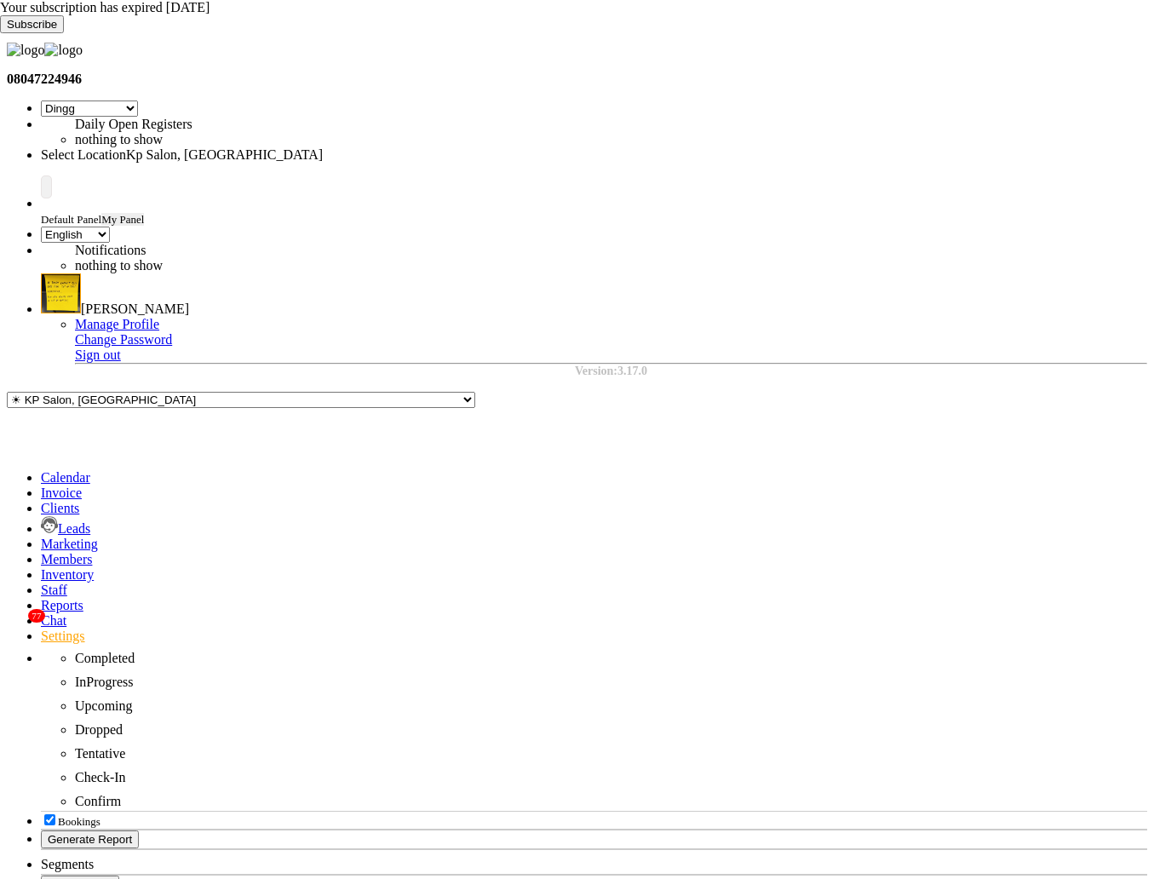
click at [0, 33] on icon at bounding box center [0, 33] width 0 height 0
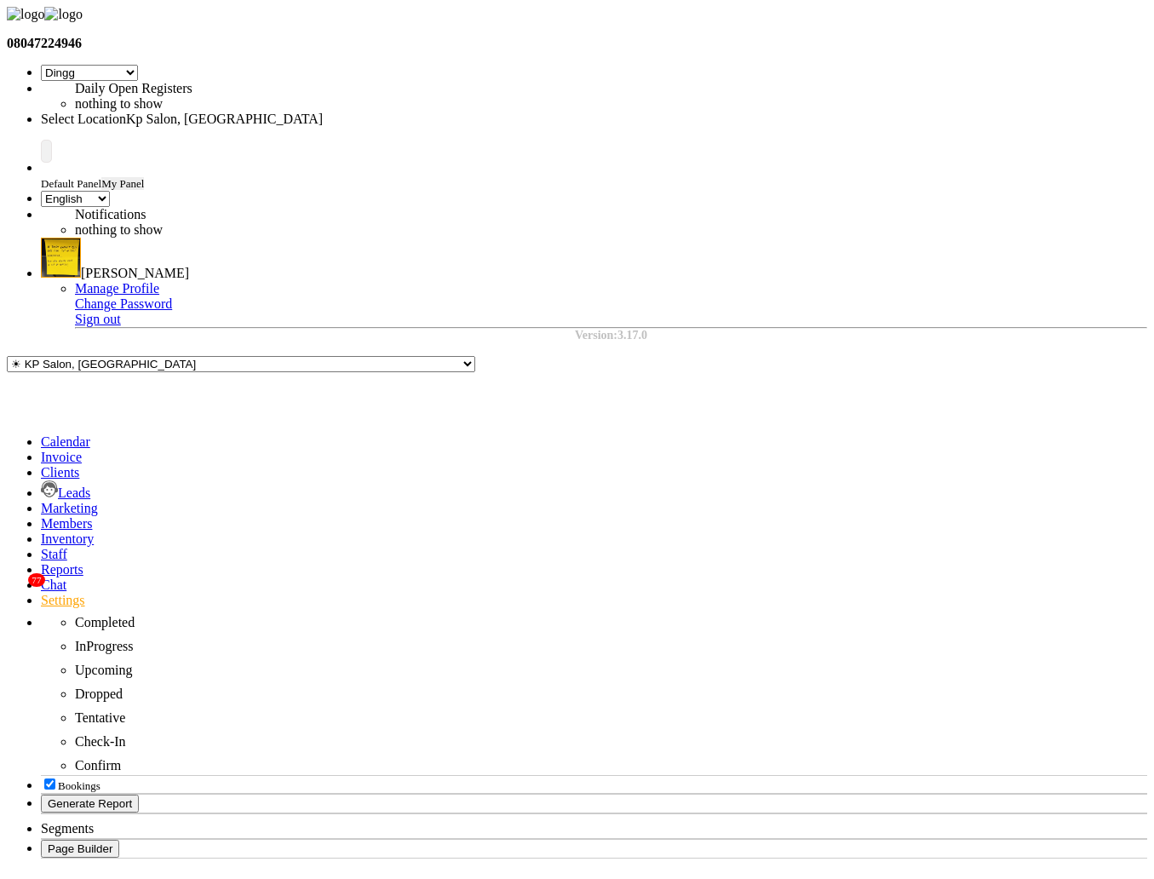
type input "test_auth_02"
select select "AUTHENTICATION"
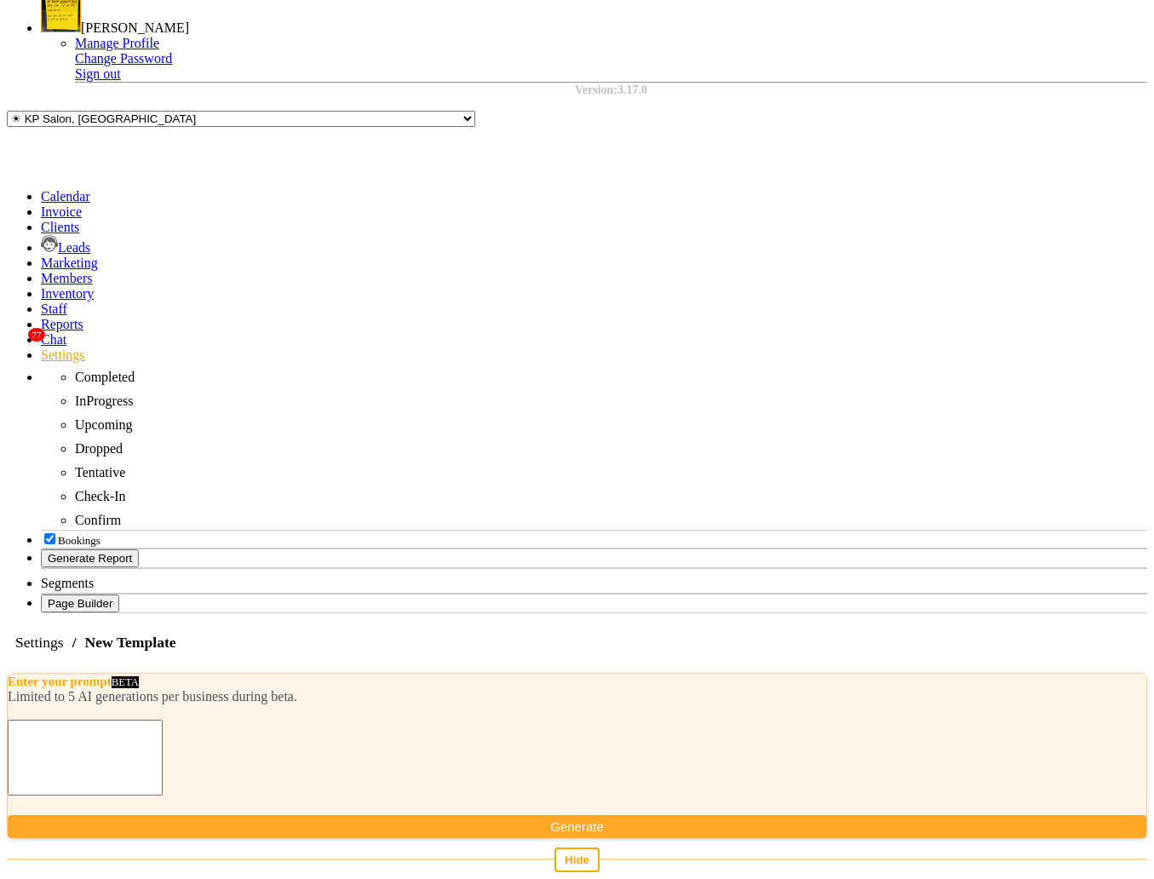
scroll to position [283, 0]
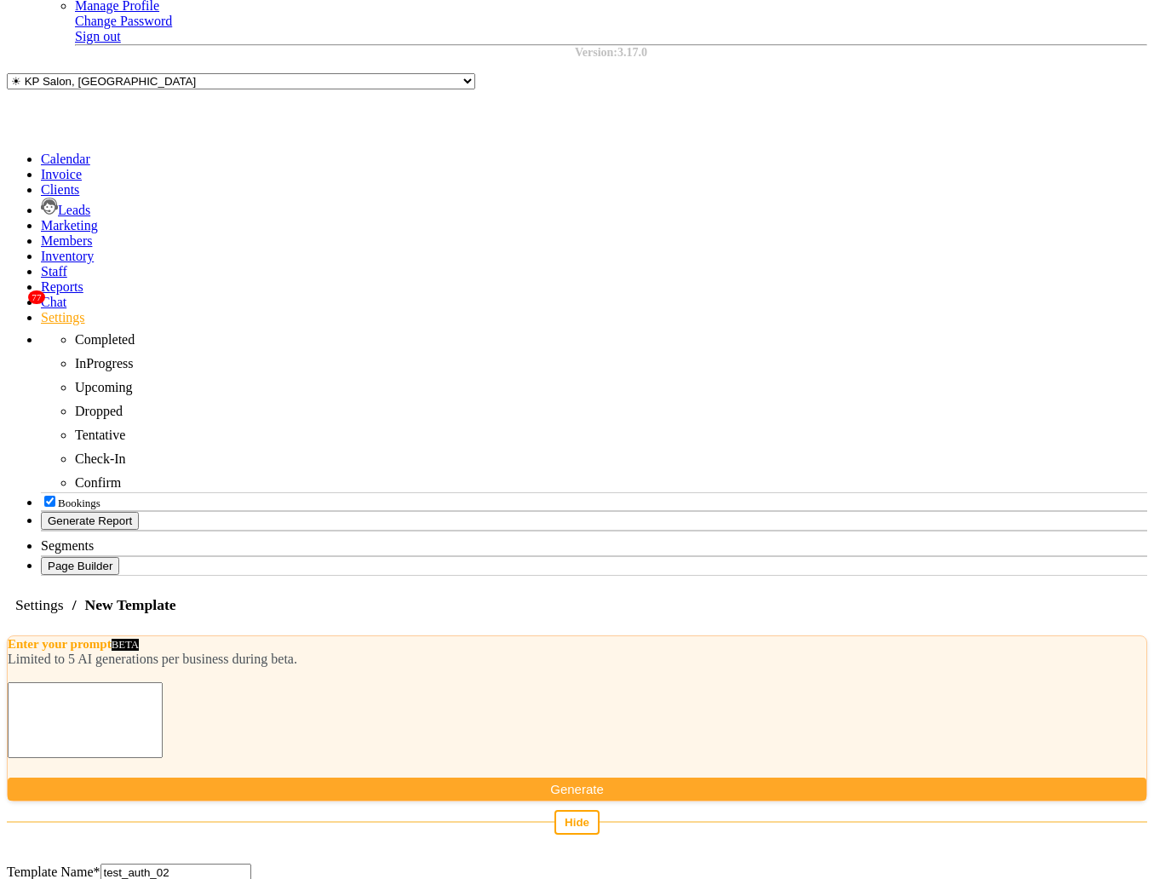
select select "APPROVED"
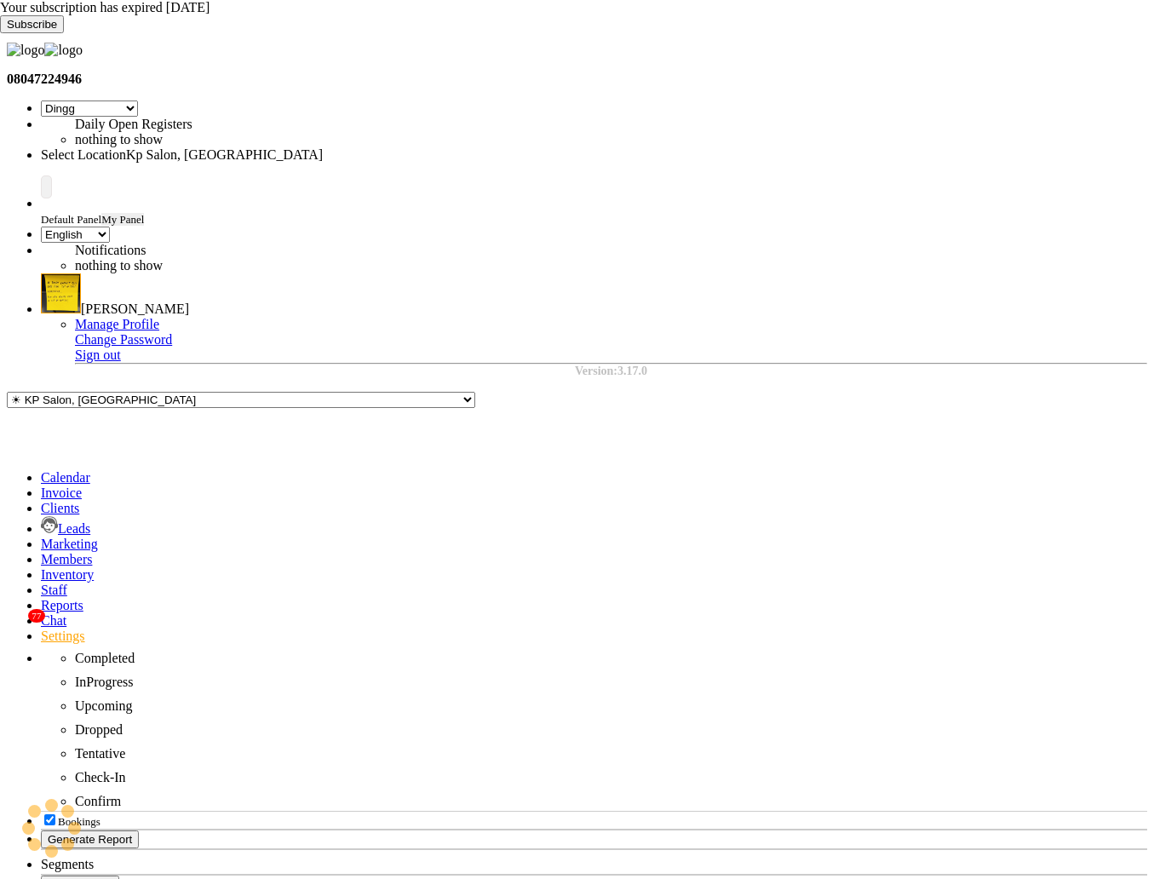
select select "28"
select select "en"
select select "APPROVED"
click at [189, 301] on span "[PERSON_NAME]" at bounding box center [135, 308] width 108 height 14
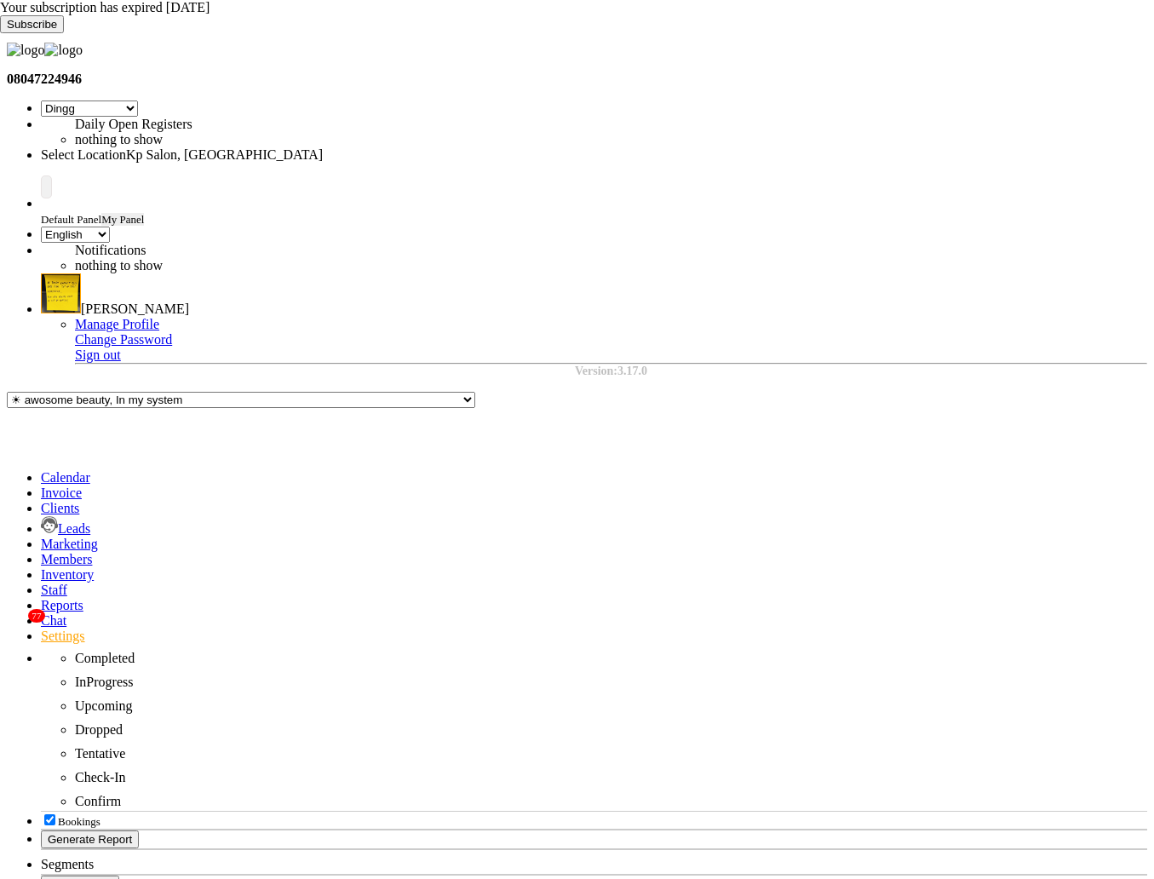
click at [121, 347] on link "Sign out" at bounding box center [98, 354] width 46 height 14
